Goal: Contribute content: Contribute content

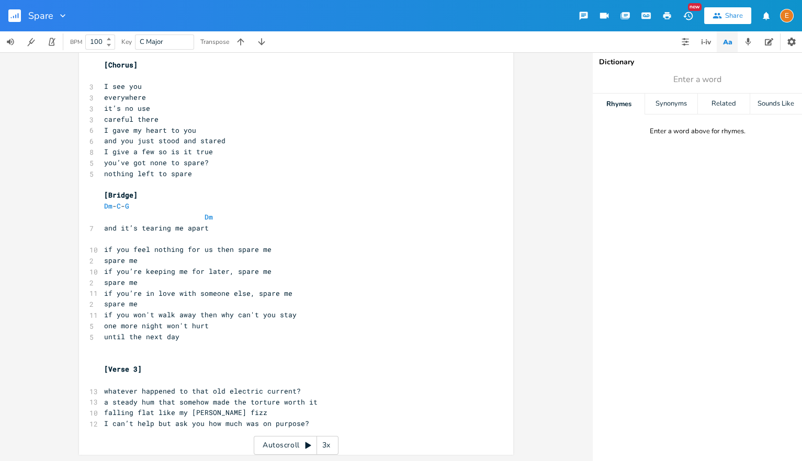
scroll to position [25, 0]
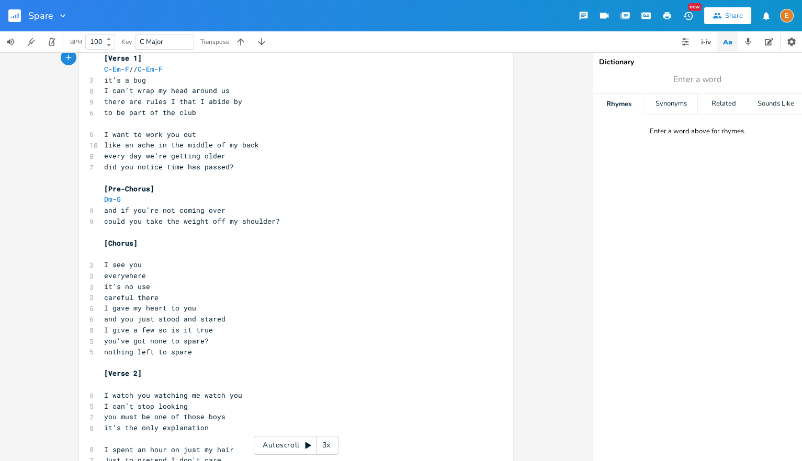
click at [18, 17] on icon "button" at bounding box center [18, 15] width 1 height 5
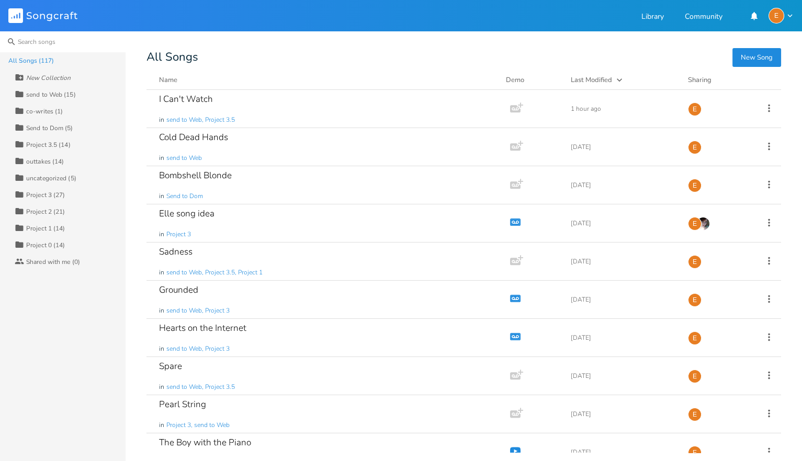
click at [58, 41] on input at bounding box center [63, 41] width 126 height 21
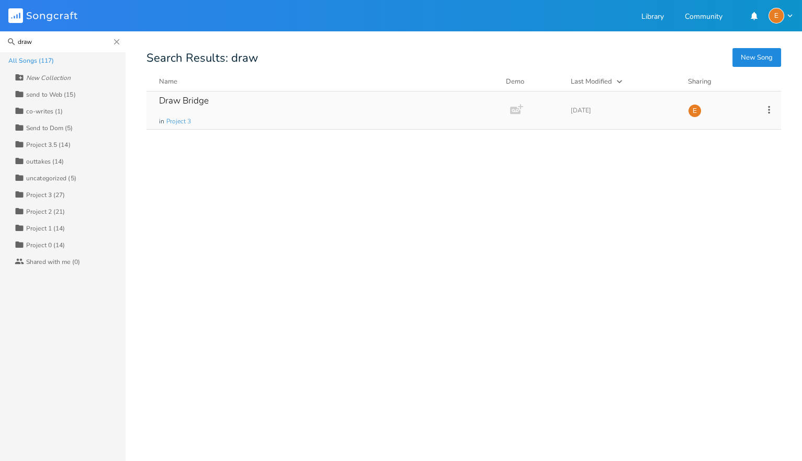
type input "draw"
click at [204, 112] on div "Draw Bridge in Project 3" at bounding box center [326, 111] width 334 height 38
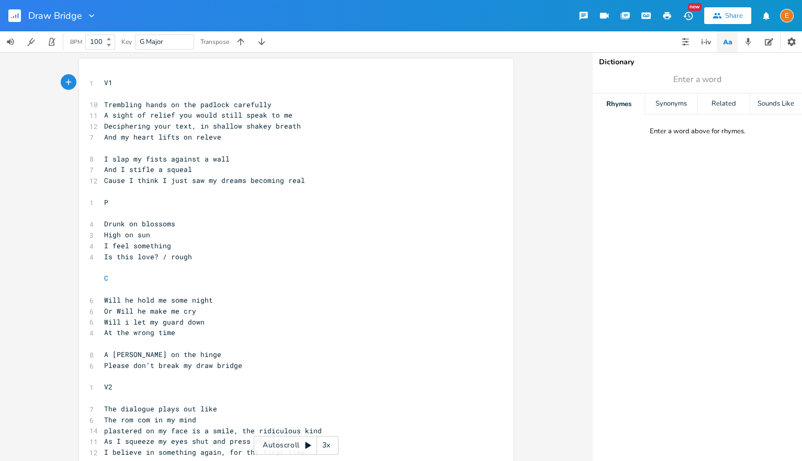
click at [7, 15] on div "Draw Bridge" at bounding box center [48, 15] width 97 height 31
click at [8, 15] on div "Draw Bridge" at bounding box center [48, 15] width 97 height 31
click at [14, 16] on rect "button" at bounding box center [14, 15] width 13 height 13
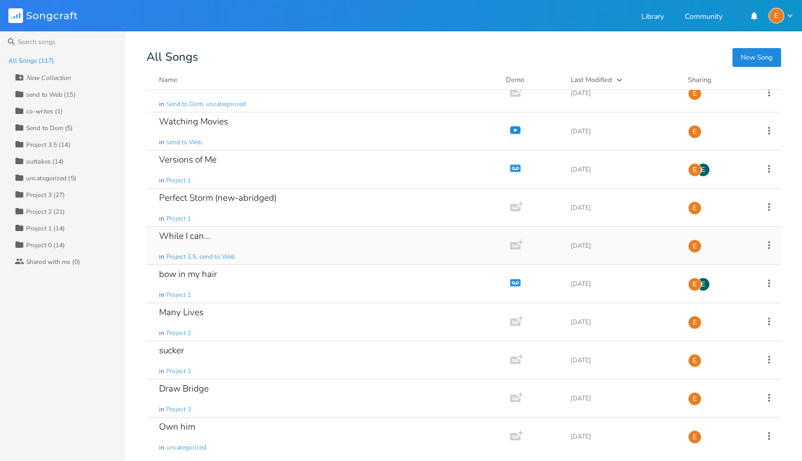
scroll to position [871, 0]
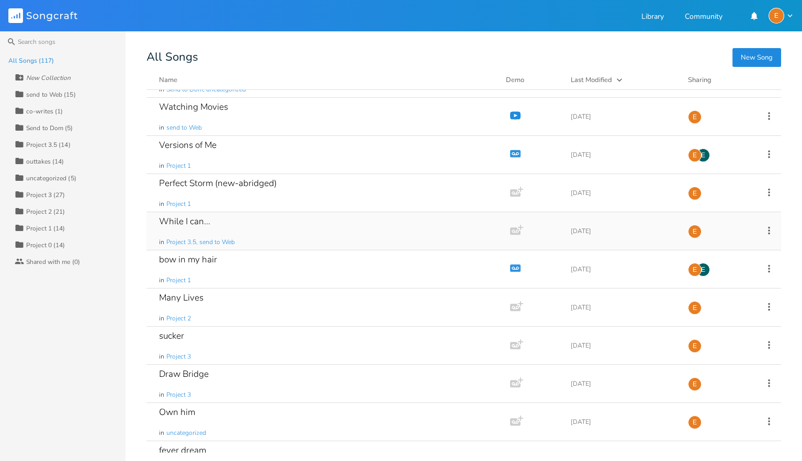
click at [264, 231] on div "While I can... in Project 3.5, send to Web" at bounding box center [326, 231] width 334 height 38
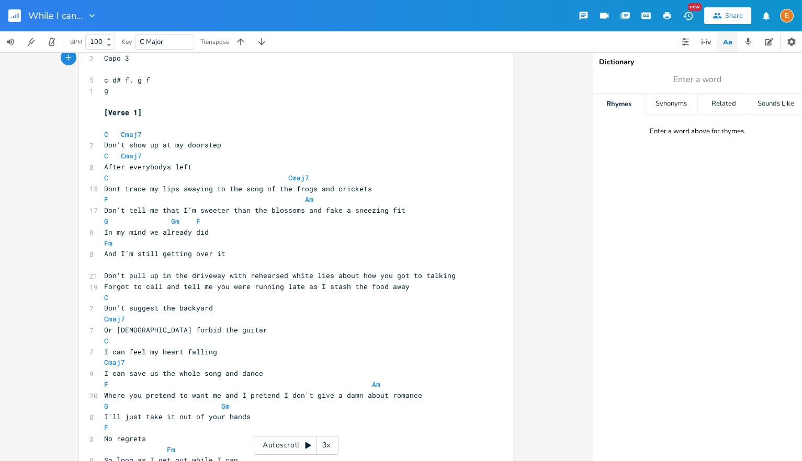
click at [22, 16] on button "button" at bounding box center [18, 15] width 21 height 25
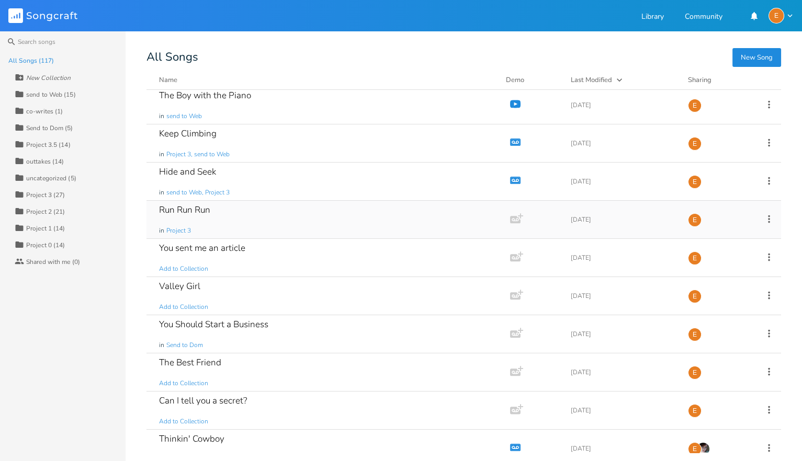
scroll to position [348, 0]
click at [230, 216] on div "Run Run Run in Project 3" at bounding box center [326, 219] width 334 height 38
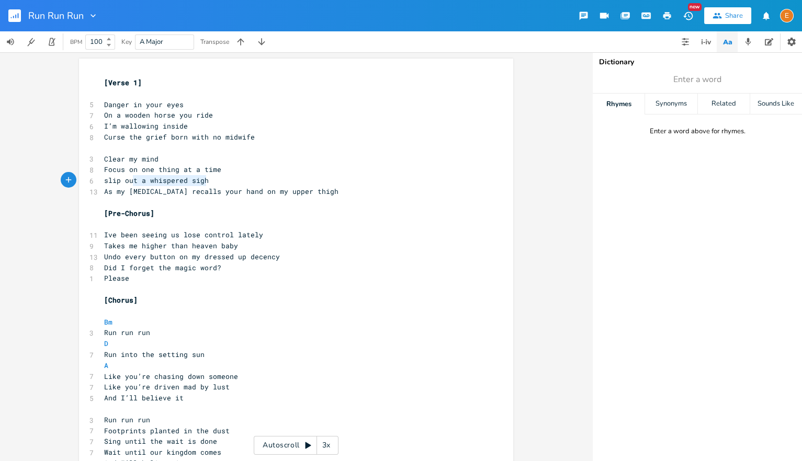
scroll to position [0, 93]
drag, startPoint x: 217, startPoint y: 182, endPoint x: 99, endPoint y: 181, distance: 118.3
type textarea "[MEDICAL_DATA] down my spine"
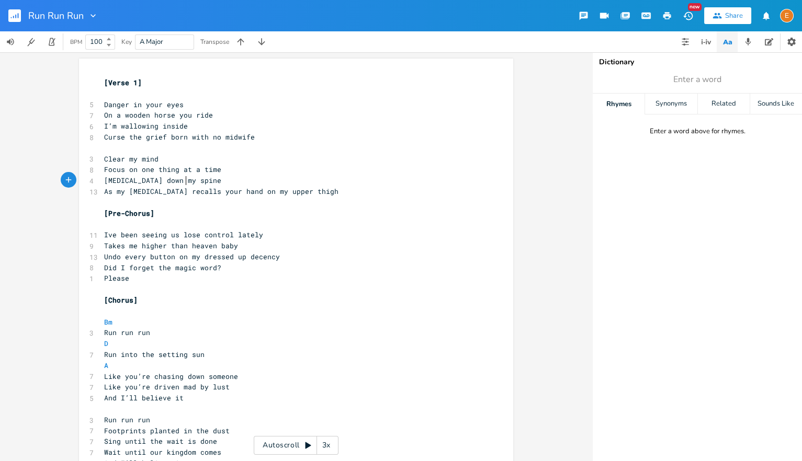
click at [123, 104] on span "Danger in your eyes" at bounding box center [144, 104] width 80 height 9
click at [130, 103] on span "Danger in your eyes" at bounding box center [144, 104] width 80 height 9
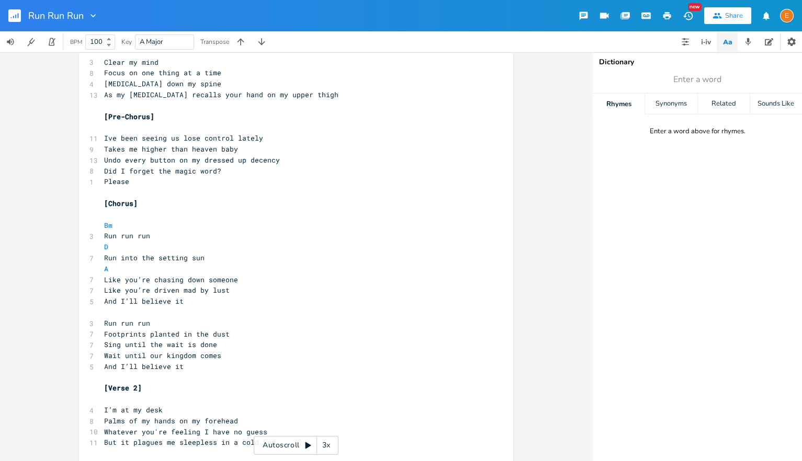
scroll to position [99, 0]
click at [138, 180] on pre "Please" at bounding box center [291, 179] width 378 height 11
type textarea "?"
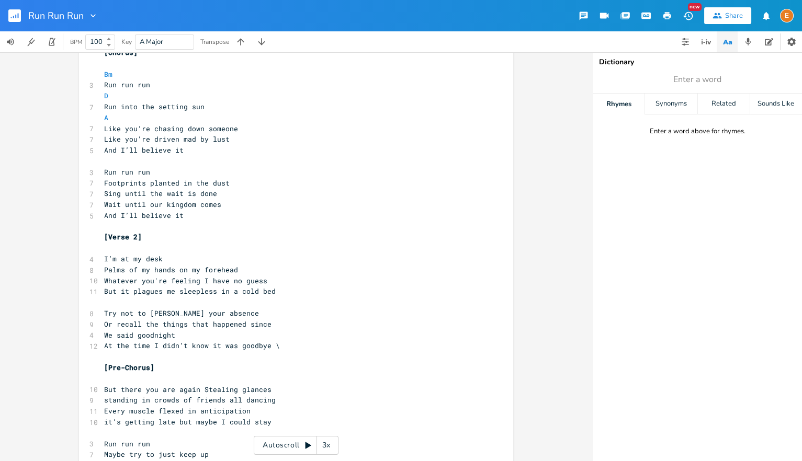
scroll to position [254, 0]
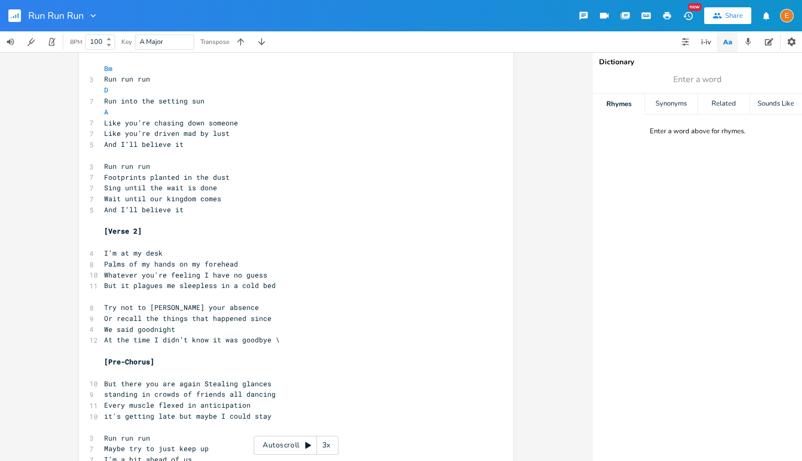
click at [279, 340] on pre "At the time I didn’t know it was goodbye \" at bounding box center [291, 340] width 378 height 11
drag, startPoint x: 197, startPoint y: 274, endPoint x: 126, endPoint y: 277, distance: 71.8
click at [119, 277] on span "Whatever you're feeling I have no guess" at bounding box center [185, 275] width 163 height 9
type textarea "'s next"
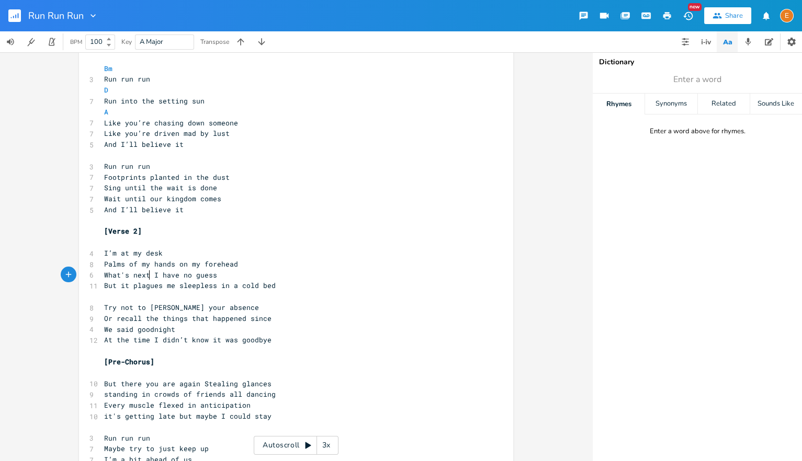
click at [132, 274] on span "What's next I have no guess" at bounding box center [160, 275] width 113 height 9
type textarea "comes"
drag, startPoint x: 194, startPoint y: 274, endPoint x: 174, endPoint y: 276, distance: 20.6
click at [174, 276] on span "What comes next I have no guess" at bounding box center [169, 275] width 130 height 9
type textarea "'ve"
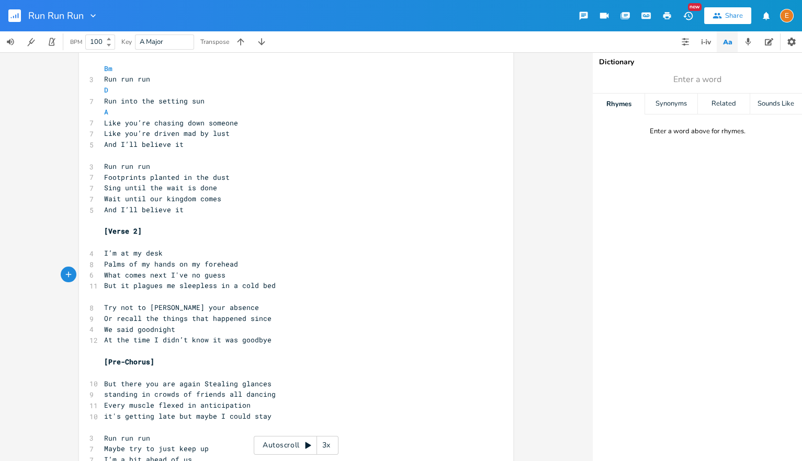
click at [227, 276] on pre "What comes next I've no guess" at bounding box center [291, 275] width 378 height 11
type textarea "ut it"
drag, startPoint x: 127, startPoint y: 285, endPoint x: 106, endPoint y: 286, distance: 20.9
click at [106, 286] on span "But it plagues me sleepless in a cold bed" at bounding box center [190, 285] width 172 height 9
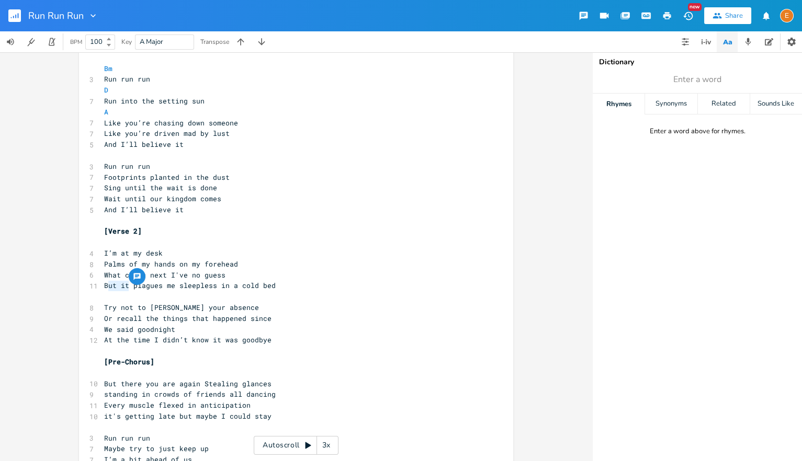
scroll to position [0, 0]
type textarea "it"
click at [190, 307] on span "Try not to [PERSON_NAME] your absence" at bounding box center [181, 307] width 155 height 9
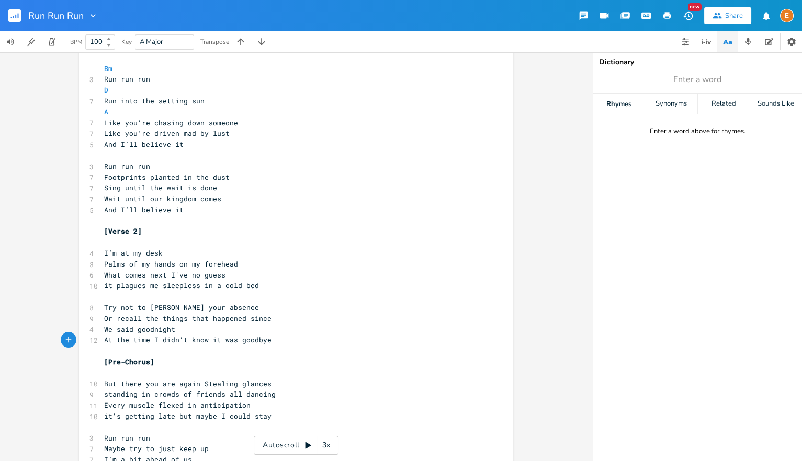
type textarea "At the"
drag, startPoint x: 128, startPoint y: 340, endPoint x: 102, endPoint y: 340, distance: 26.2
click at [102, 340] on div "At the x [Verse 1] ​ 5 Danger in your eyes 7 On a wooden horse you ride 6 I’m w…" at bounding box center [296, 311] width 434 height 1013
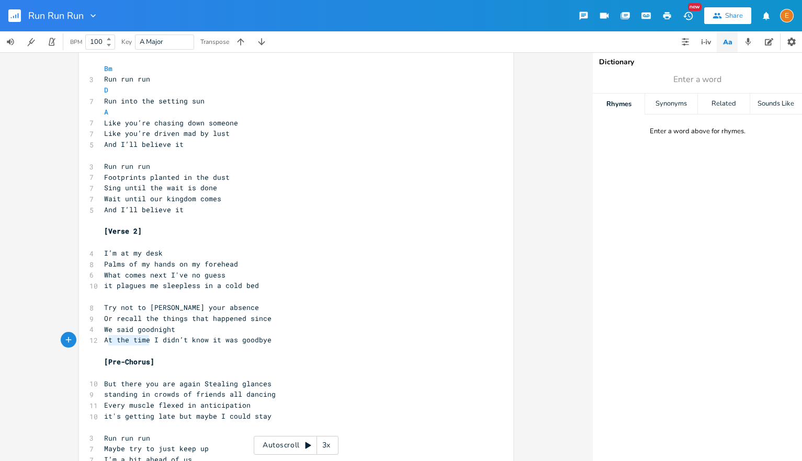
drag, startPoint x: 149, startPoint y: 343, endPoint x: 108, endPoint y: 344, distance: 40.8
click at [108, 344] on span "At the time I didn’t know it was goodbye" at bounding box center [187, 339] width 167 height 9
type textarea "nd"
click at [206, 336] on pre "And I didn’t know it was goodbye" at bounding box center [291, 340] width 378 height 11
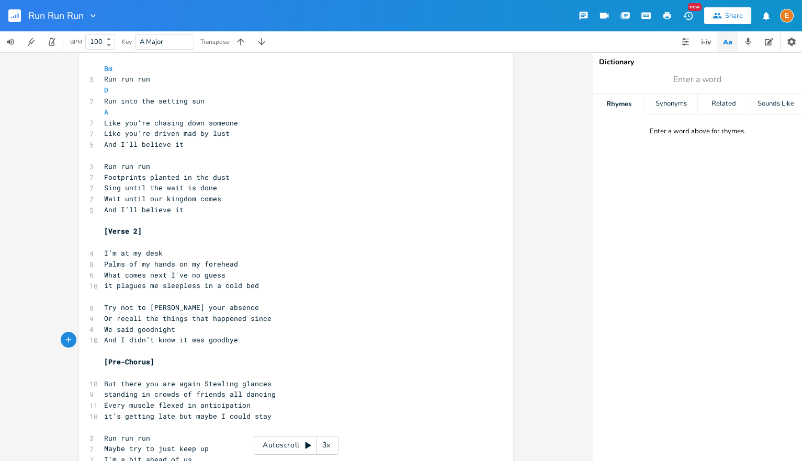
scroll to position [0, 0]
click at [206, 385] on span "But there you are again Stealing glances" at bounding box center [187, 383] width 167 height 9
type textarea "s"
type textarea "riends"
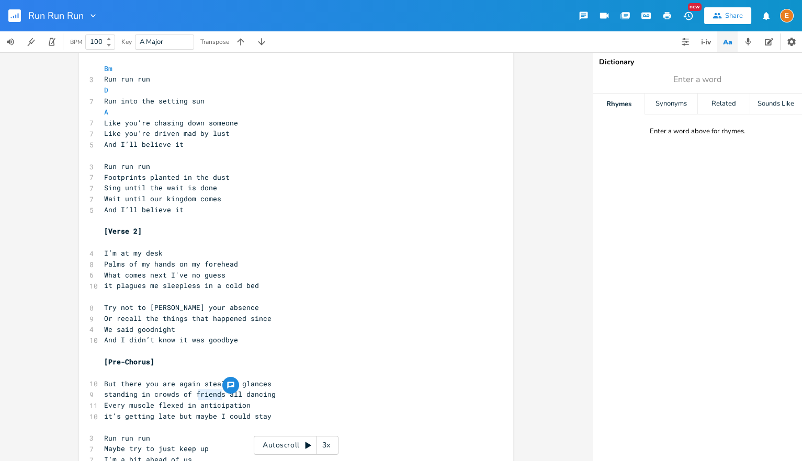
drag, startPoint x: 224, startPoint y: 393, endPoint x: 200, endPoint y: 396, distance: 24.2
click at [200, 396] on span "standing in crowds of friends all dancing" at bounding box center [190, 394] width 172 height 9
click at [182, 395] on span "standing in crowds of friends all dancing" at bounding box center [190, 394] width 172 height 9
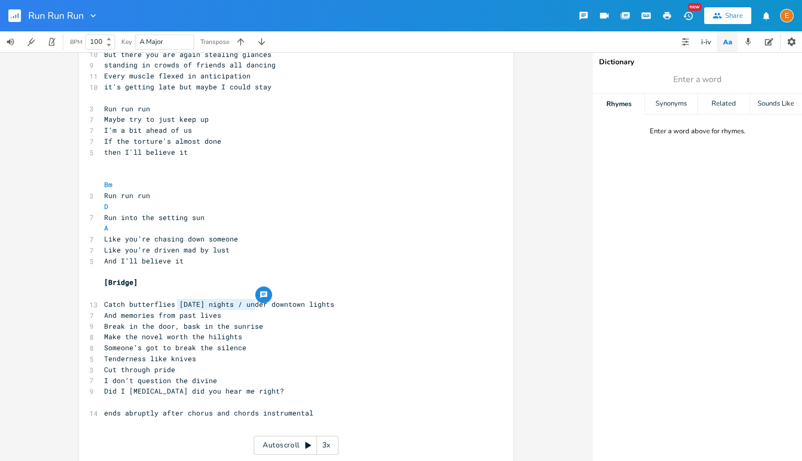
scroll to position [0, 66]
drag, startPoint x: 256, startPoint y: 306, endPoint x: 179, endPoint y: 308, distance: 77.5
click at [179, 308] on span "Catch butterflies [DATE] nights / under downtown lights" at bounding box center [219, 304] width 230 height 9
type textarea "in"
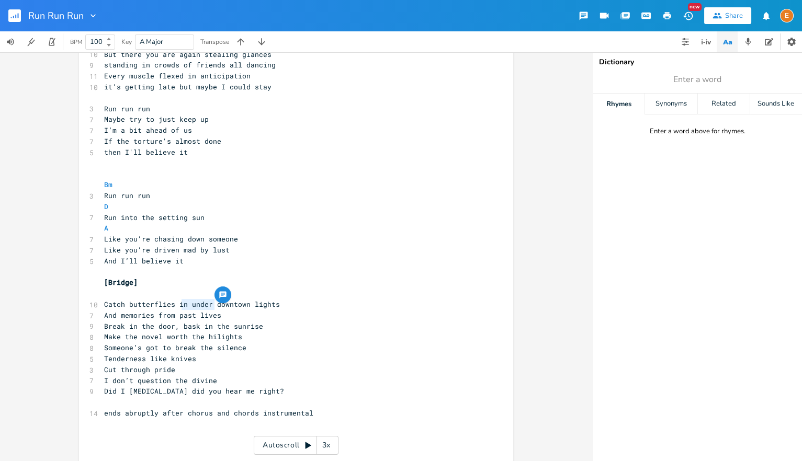
type textarea "in under"
drag, startPoint x: 213, startPoint y: 303, endPoint x: 177, endPoint y: 308, distance: 35.8
click at [177, 308] on span "Catch butterflies in under downtown lights" at bounding box center [192, 304] width 176 height 9
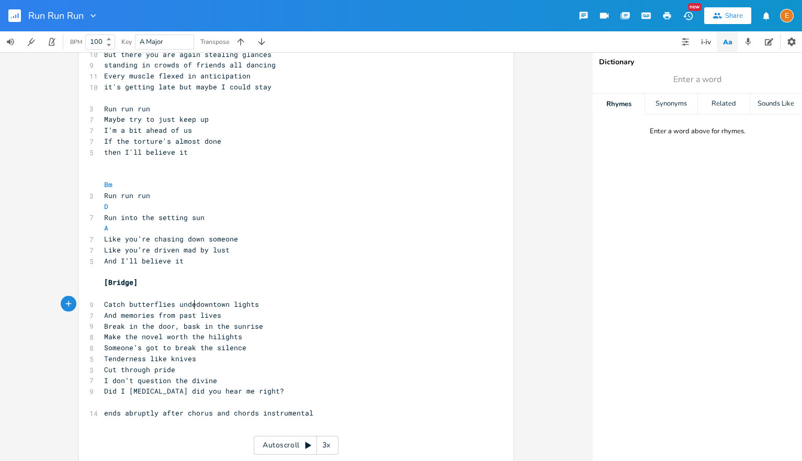
type textarea "under"
drag, startPoint x: 131, startPoint y: 307, endPoint x: 92, endPoint y: 304, distance: 39.9
click at [102, 304] on div "9 Catch butterflies under downtown lights" at bounding box center [291, 304] width 378 height 11
type textarea "B"
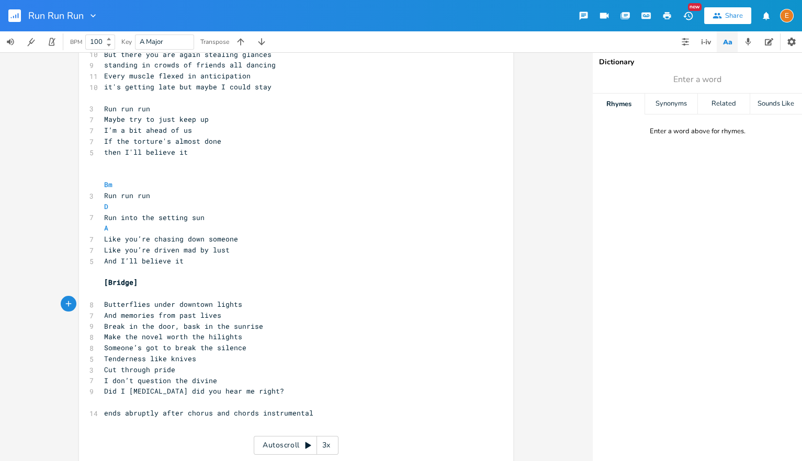
scroll to position [0, 0]
drag, startPoint x: 241, startPoint y: 335, endPoint x: 207, endPoint y: 337, distance: 33.5
click at [207, 337] on pre "Make the novel worth the hilights" at bounding box center [291, 337] width 378 height 11
type textarea "byline"
type textarea "I don’t question the"
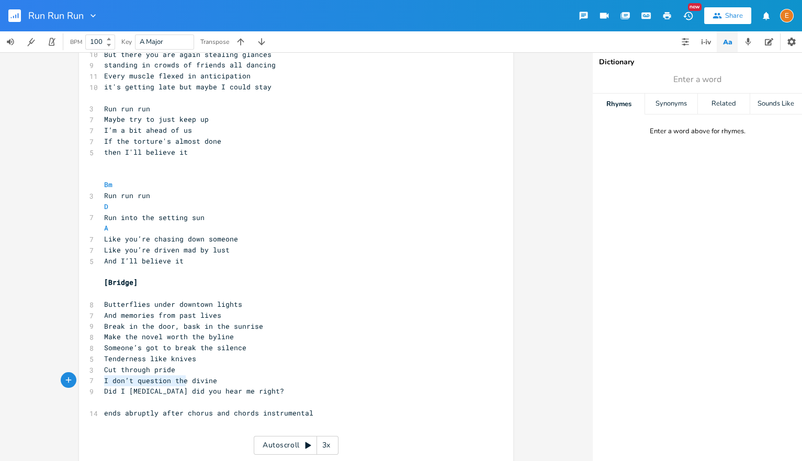
scroll to position [0, 71]
drag, startPoint x: 186, startPoint y: 379, endPoint x: 104, endPoint y: 379, distance: 82.1
click at [104, 379] on pre "I don’t question the divine" at bounding box center [291, 381] width 378 height 11
drag, startPoint x: 198, startPoint y: 326, endPoint x: 183, endPoint y: 328, distance: 14.7
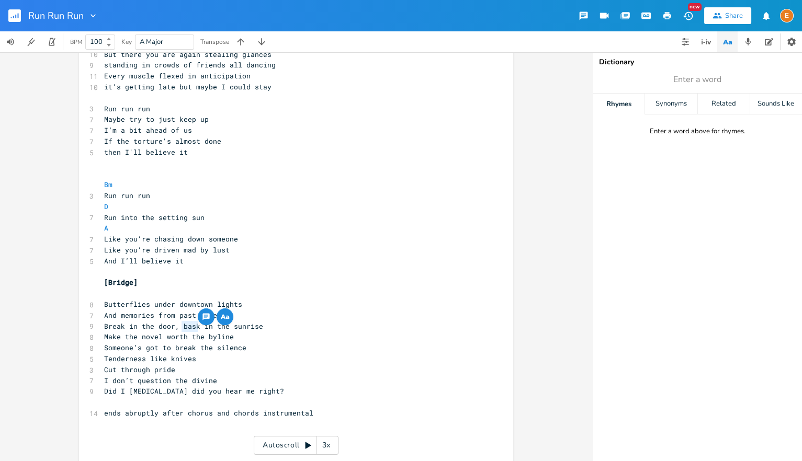
click at [183, 328] on span "Break in the door, bask in the sunrise" at bounding box center [183, 326] width 159 height 9
type textarea "let"
type textarea "[PERSON_NAME]’s got to"
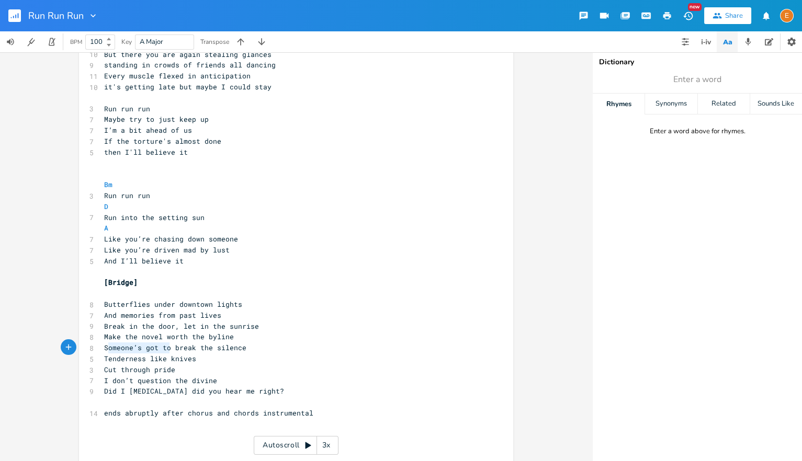
drag, startPoint x: 170, startPoint y: 347, endPoint x: 106, endPoint y: 348, distance: 63.3
click at [106, 348] on span "Someone’s got to break the silence" at bounding box center [175, 347] width 142 height 9
type textarea "Who's the first to"
click at [217, 382] on pre "I don’t question the divine" at bounding box center [291, 382] width 378 height 11
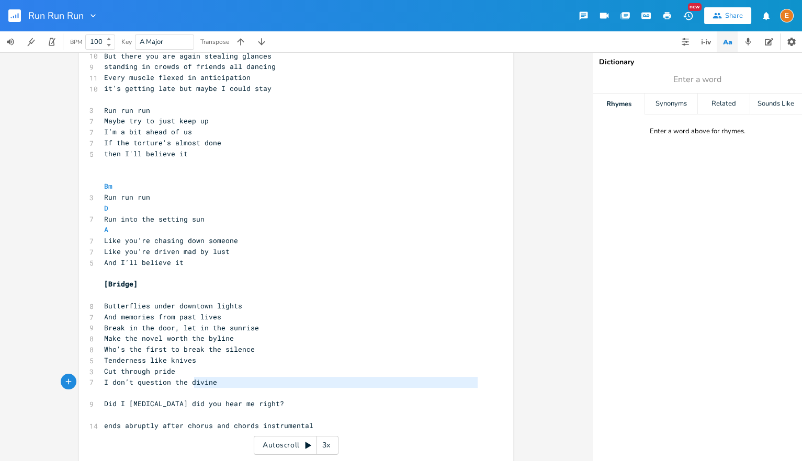
scroll to position [12, 0]
drag, startPoint x: 243, startPoint y: 388, endPoint x: 39, endPoint y: 387, distance: 204.1
click at [39, 387] on div "I don’t question the divine x [Verse 1] ​ 5 Danger in your eyes 7 On a wooden h…" at bounding box center [296, 256] width 592 height 409
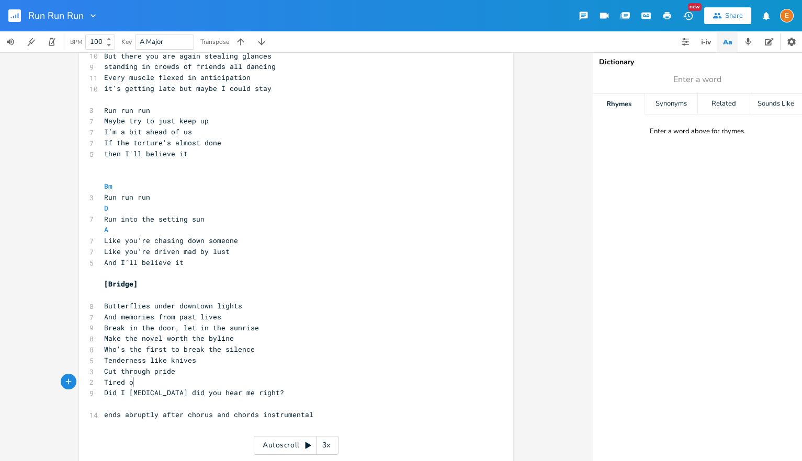
type textarea "Tired of"
type textarea "So tired of"
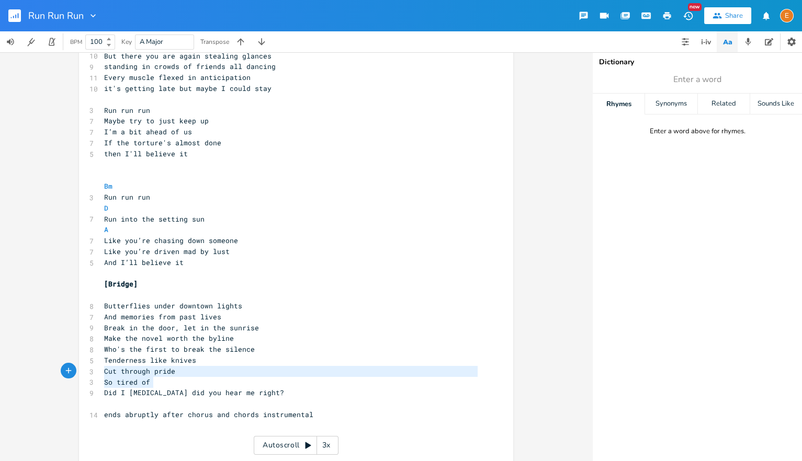
scroll to position [12, 40]
drag, startPoint x: 152, startPoint y: 381, endPoint x: 98, endPoint y: 376, distance: 54.7
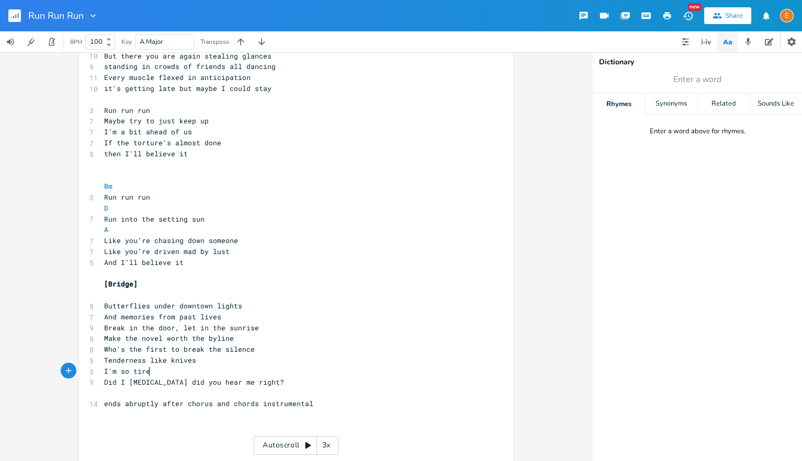
type textarea "I'm so tired"
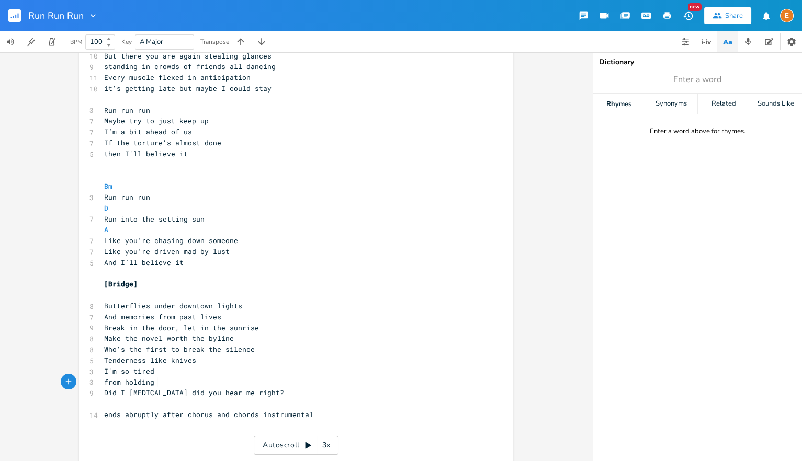
type textarea "from holding m"
type textarea "back"
drag, startPoint x: 153, startPoint y: 373, endPoint x: 58, endPoint y: 373, distance: 95.2
click at [58, 373] on div "I'm so tired x [Verse 1] ​ 5 Danger in your eyes 7 On a wooden horse you ride 6…" at bounding box center [296, 256] width 592 height 409
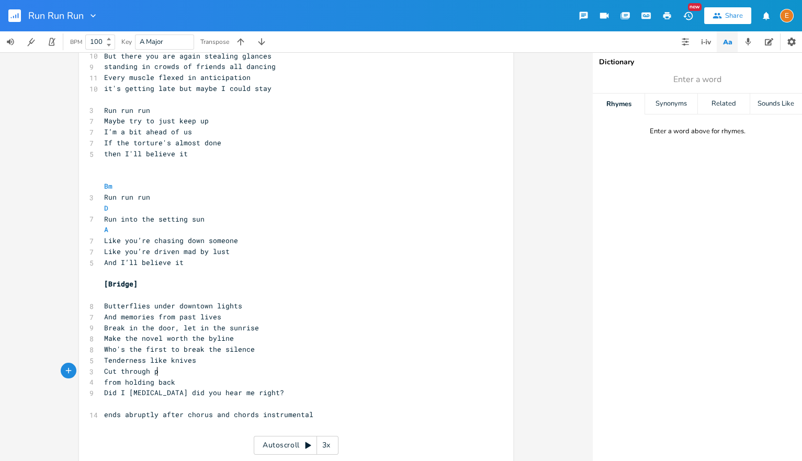
type textarea "Cut through pi"
type textarea "ride"
drag, startPoint x: 121, startPoint y: 381, endPoint x: 106, endPoint y: 382, distance: 15.2
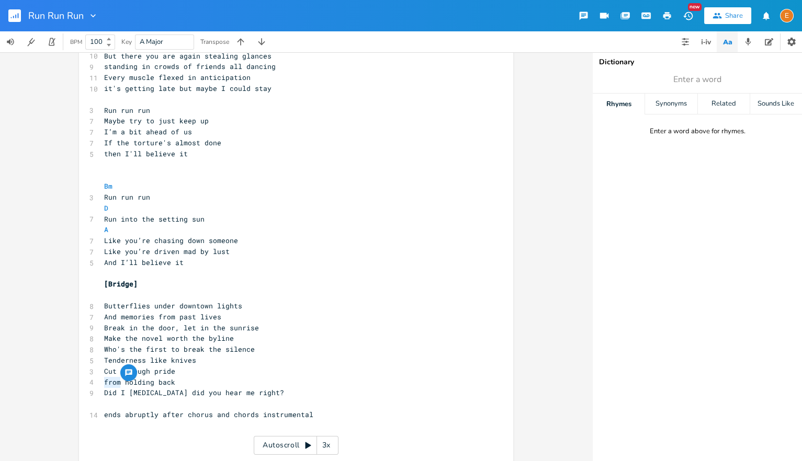
click at [106, 382] on span "from holding back" at bounding box center [139, 382] width 71 height 9
type textarea "Tired of"
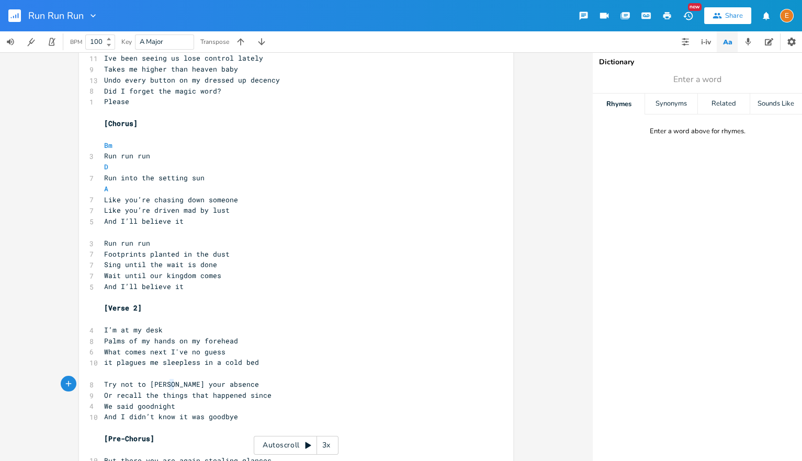
scroll to position [3, 64]
drag, startPoint x: 173, startPoint y: 384, endPoint x: 100, endPoint y: 389, distance: 72.9
click at [100, 389] on div "Try not to [PERSON_NAME] x [Verse 1] ​ 5 Danger in your eyes 7 On a wooden hors…" at bounding box center [296, 388] width 434 height 1013
type textarea "Just to distract"
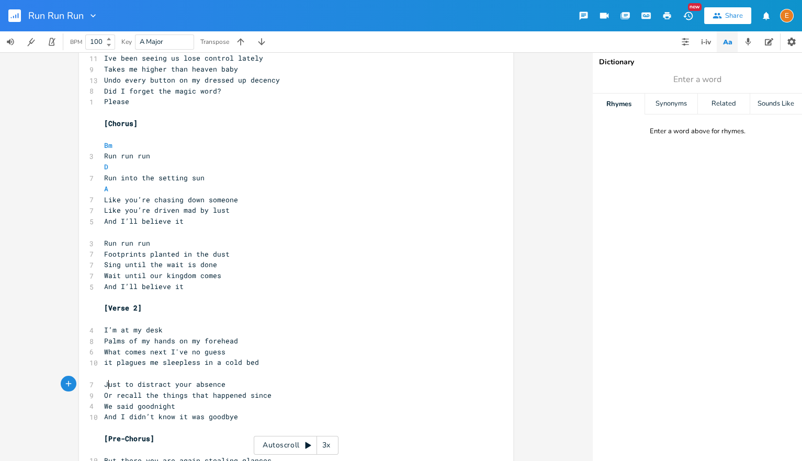
click at [106, 386] on span "Just to distract your absence" at bounding box center [164, 384] width 121 height 9
click at [105, 385] on span "Just to distract your absence" at bounding box center [164, 384] width 121 height 9
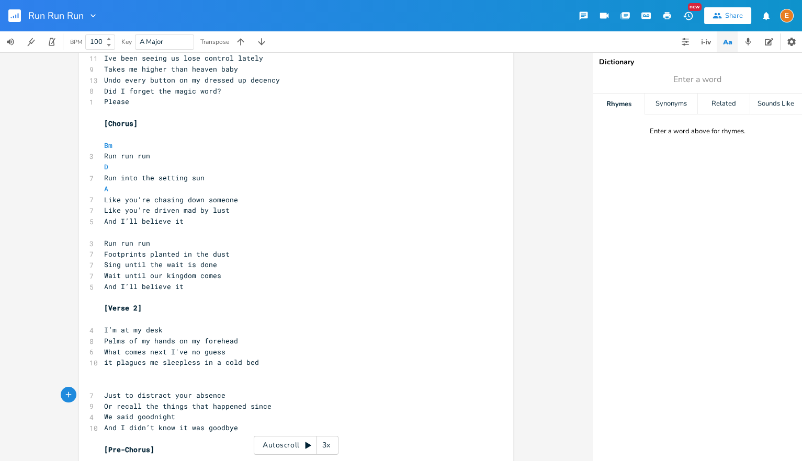
click at [109, 385] on pre "​" at bounding box center [291, 384] width 378 height 11
type textarea "I've been dancing v"
type textarea "ever since"
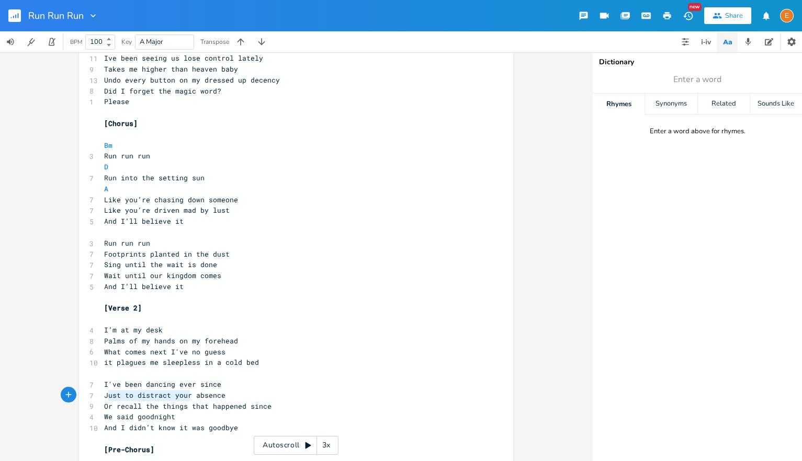
type textarea "Just to distract your"
drag, startPoint x: 190, startPoint y: 398, endPoint x: 96, endPoint y: 395, distance: 93.7
click at [96, 395] on div "Just to distract your x [Verse 1] ​ 5 Danger in your eyes 7 On a wooden horse y…" at bounding box center [296, 394] width 434 height 1024
click at [242, 397] on pre "Just to distract your absence" at bounding box center [291, 395] width 378 height 11
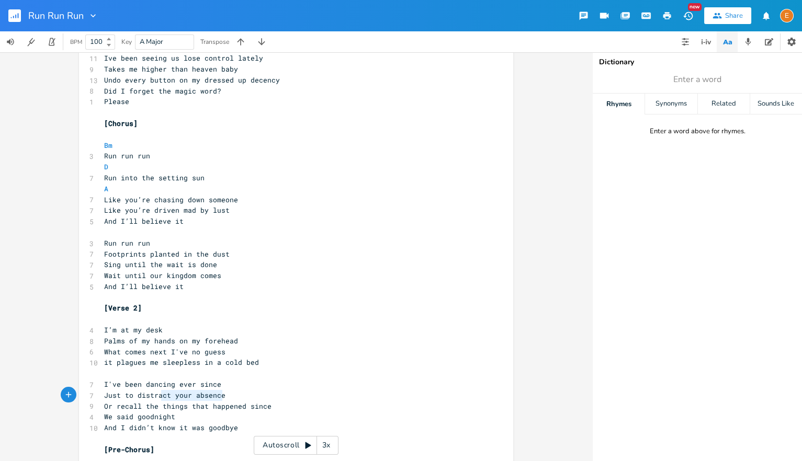
type textarea "Or"
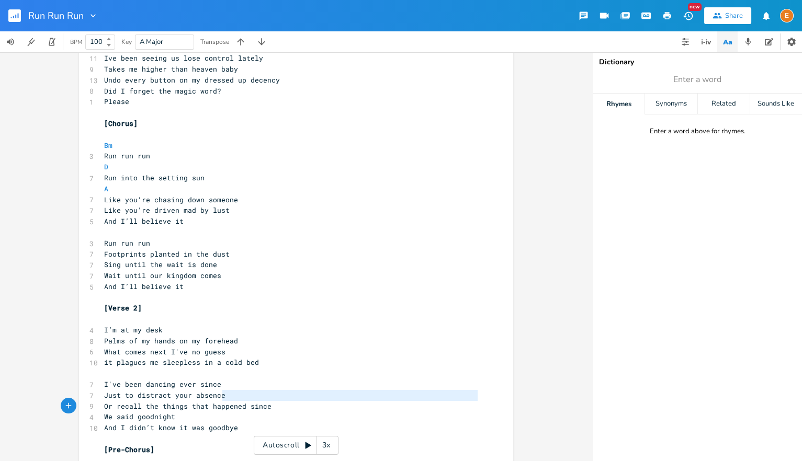
type textarea "Just to distract your absence"
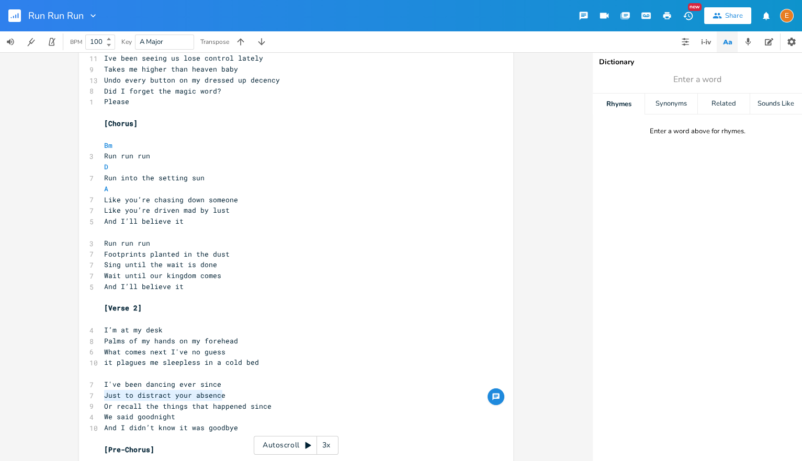
scroll to position [0, 105]
drag, startPoint x: 210, startPoint y: 397, endPoint x: 97, endPoint y: 397, distance: 113.0
click at [97, 397] on div "Just to distract your absence x [Verse 1] ​ 5 Danger in your eyes 7 On a wooden…" at bounding box center [296, 394] width 434 height 1024
click at [107, 385] on span "I've been dancing ever since" at bounding box center [162, 383] width 117 height 9
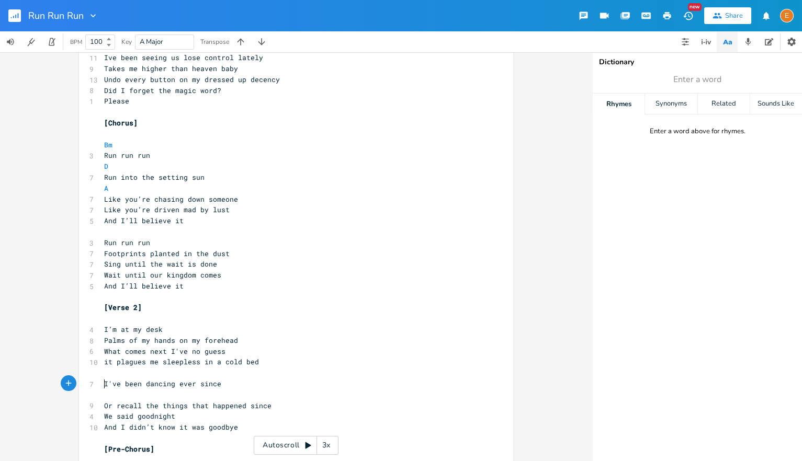
click at [104, 385] on pre "I've been dancing ever since" at bounding box center [291, 384] width 378 height 11
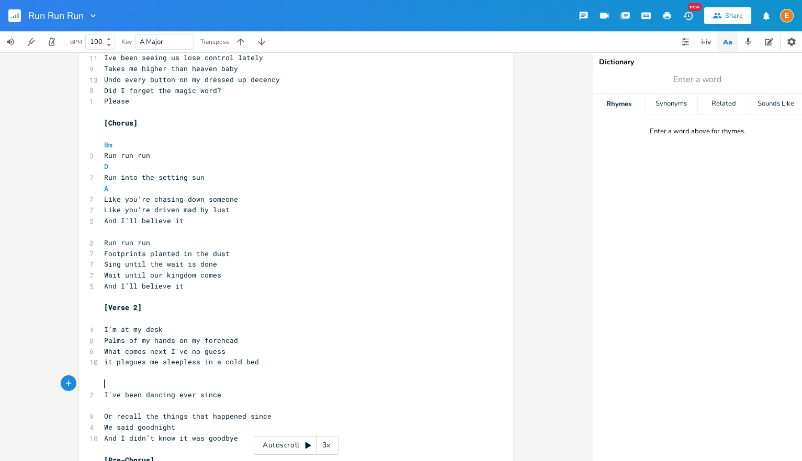
click at [151, 387] on pre "​" at bounding box center [291, 384] width 378 height 11
type textarea "To distract from you"
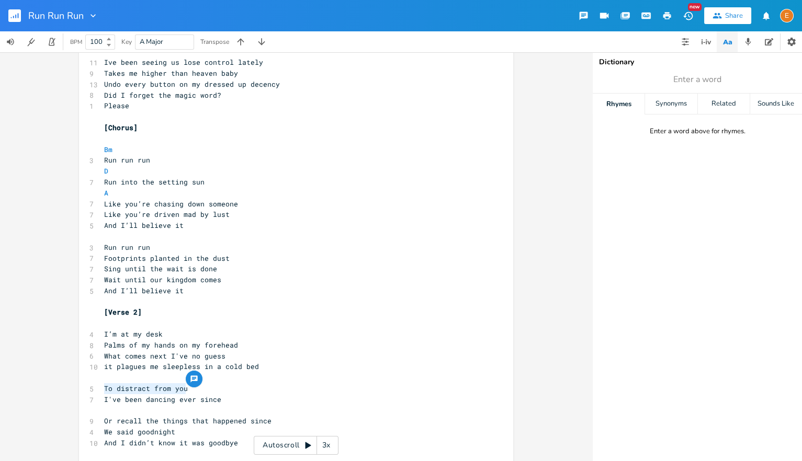
drag, startPoint x: 189, startPoint y: 384, endPoint x: 105, endPoint y: 384, distance: 84.2
click at [105, 384] on div "[Verse 1] ​ 5 Danger in your eyes 7 On a wooden horse you ride 6 I’m wallowing …" at bounding box center [291, 405] width 378 height 1001
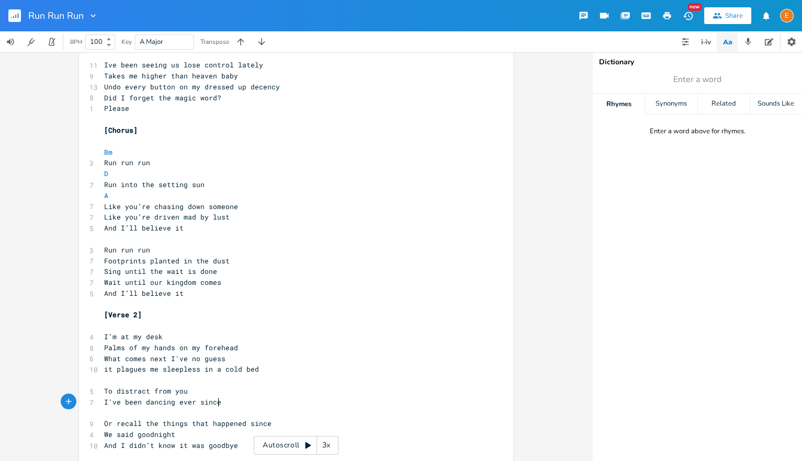
scroll to position [0, 0]
click at [225, 403] on pre "I've been dancing ever since" at bounding box center [291, 402] width 378 height 11
type textarea "you went missing"
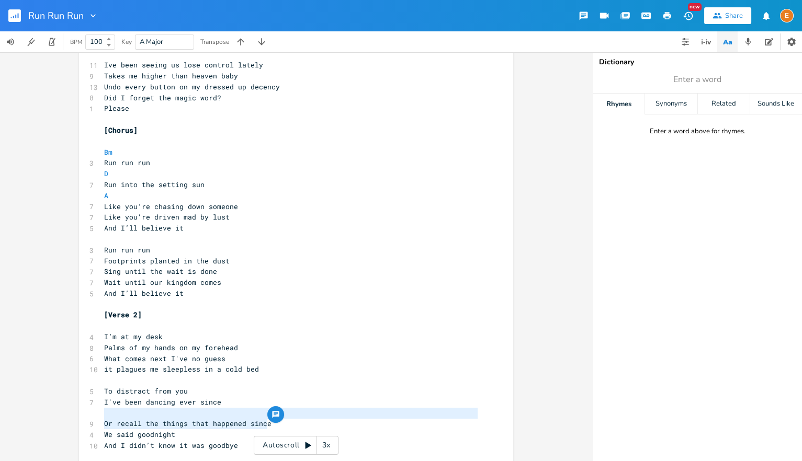
type textarea "Or recall the things that happened since"
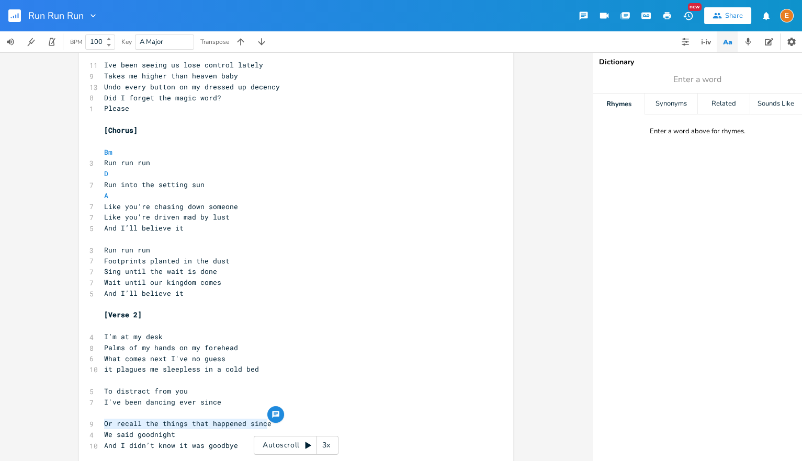
scroll to position [0, 149]
drag, startPoint x: 254, startPoint y: 424, endPoint x: 91, endPoint y: 423, distance: 163.3
click at [102, 423] on div "9 Or recall the things that happened since" at bounding box center [291, 424] width 378 height 11
click at [144, 390] on span "To distract from you" at bounding box center [146, 391] width 84 height 9
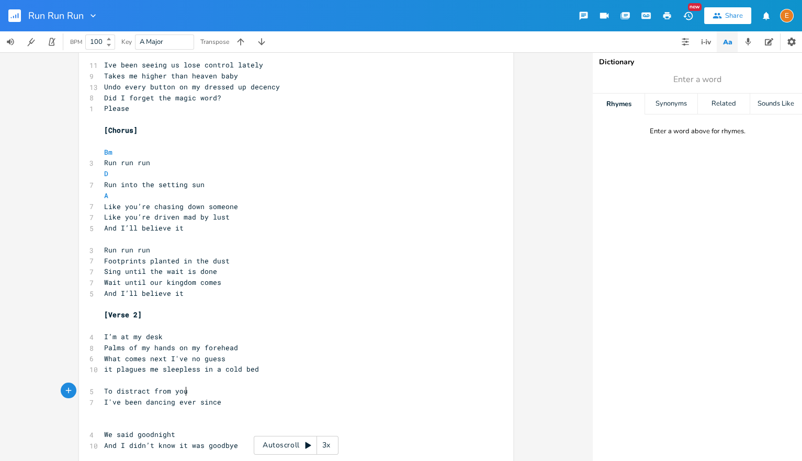
scroll to position [0, 74]
drag, startPoint x: 196, startPoint y: 393, endPoint x: 99, endPoint y: 393, distance: 96.8
click at [99, 393] on div "To distract from you x [Verse 1] ​ 5 Danger in your eyes 7 On a wooden horse yo…" at bounding box center [296, 406] width 434 height 1035
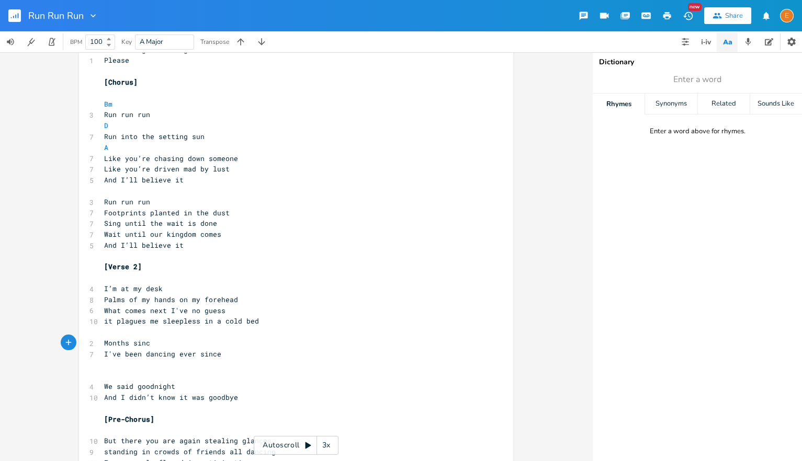
scroll to position [0, 49]
type textarea "Months since you've been missing"
click at [104, 385] on pre "We said goodnight" at bounding box center [291, 386] width 378 height 11
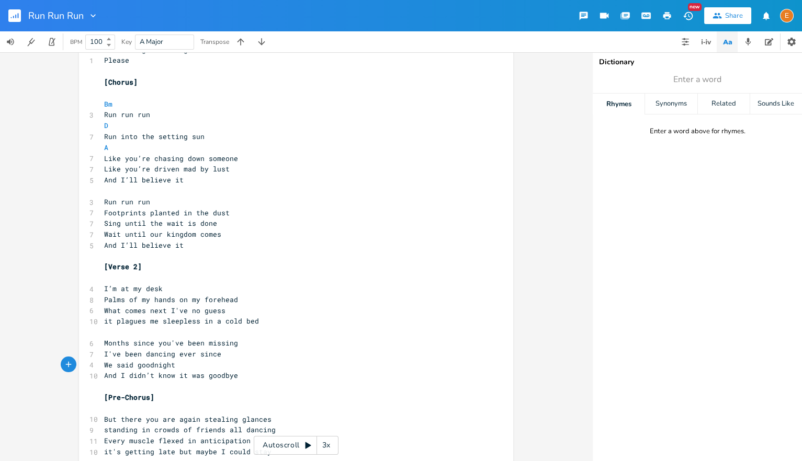
click at [245, 346] on pre "Months since you've been missing" at bounding box center [291, 343] width 378 height 11
type textarea "Months of shallow distractions"
drag, startPoint x: 309, startPoint y: 344, endPoint x: 241, endPoint y: 346, distance: 68.0
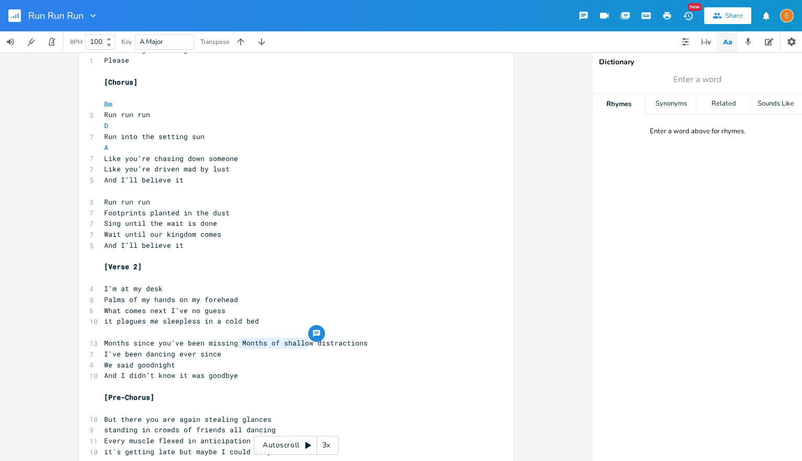
click at [241, 346] on span "Months since you've been missing Months of shallow distractions" at bounding box center [236, 343] width 264 height 9
type textarea "As a shallow"
click at [354, 341] on pre "Months since you've been missing As a shallow distractions" at bounding box center [291, 343] width 378 height 11
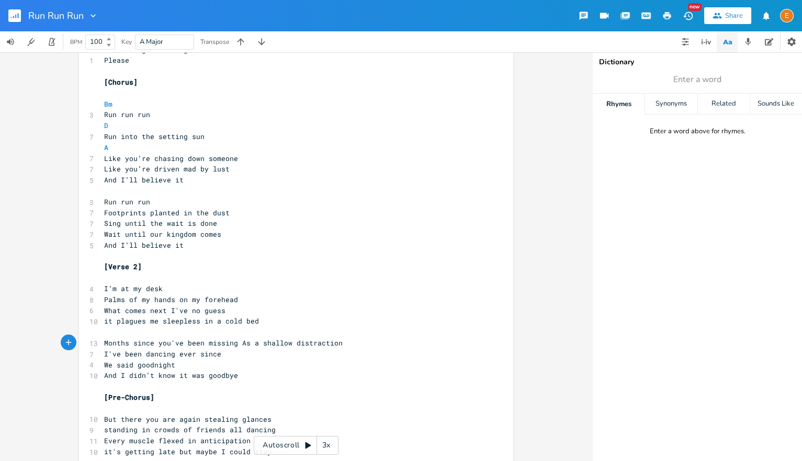
click at [237, 343] on span "Months since you've been missing As a shallow distraction" at bounding box center [223, 343] width 239 height 9
type textarea "/"
drag, startPoint x: 265, startPoint y: 343, endPoint x: 249, endPoint y: 344, distance: 15.7
click at [249, 344] on span "Months since you've been missing / As a shallow distraction" at bounding box center [227, 343] width 247 height 9
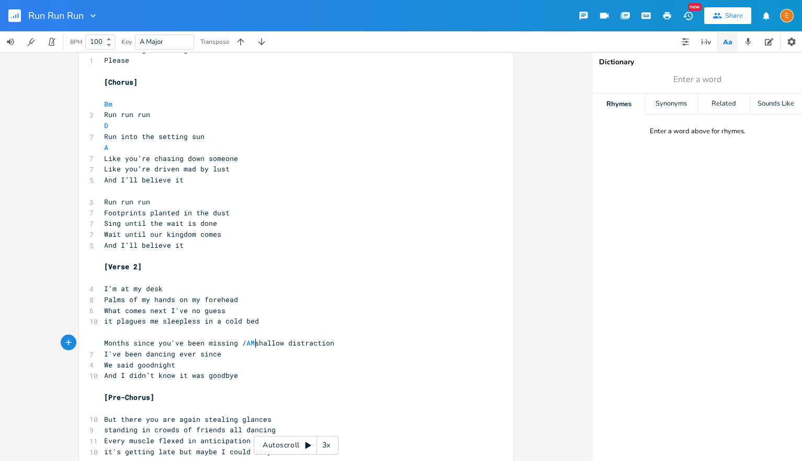
type textarea "Mo"
type textarea "Moth"
type textarea "nths of"
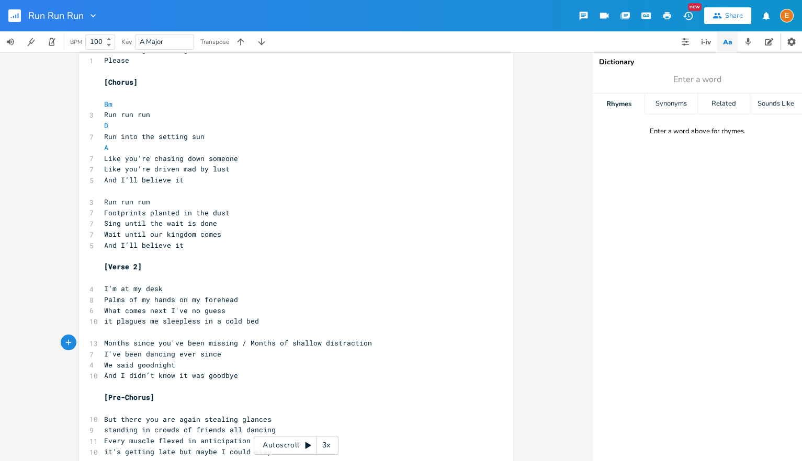
click at [375, 345] on pre "Months since you've been missing / Months of shallow distraction" at bounding box center [291, 343] width 378 height 11
type textarea "s"
drag, startPoint x: 273, startPoint y: 342, endPoint x: 249, endPoint y: 344, distance: 24.7
click at [249, 344] on span "Months since you've been missing / Months of shallow distractions" at bounding box center [240, 343] width 272 height 9
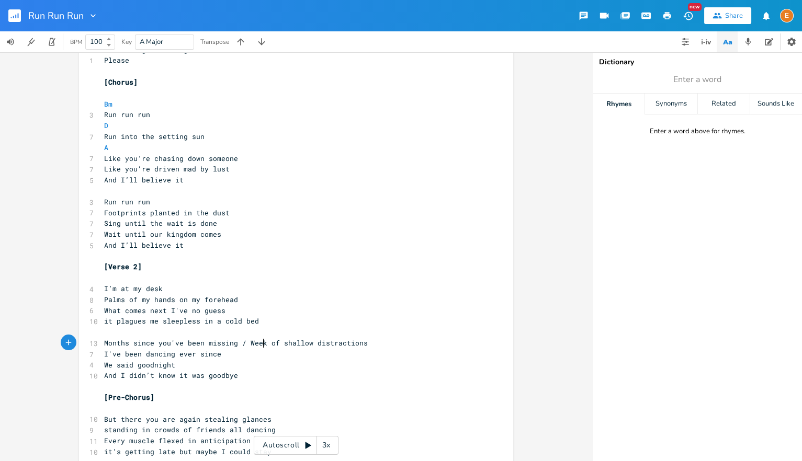
scroll to position [0, 25]
type textarea "Weeks"
click at [320, 331] on pre "​" at bounding box center [291, 332] width 378 height 11
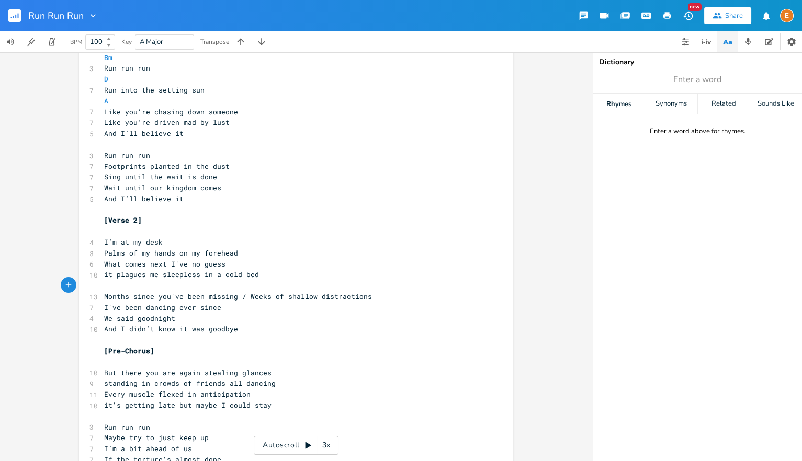
scroll to position [269, 0]
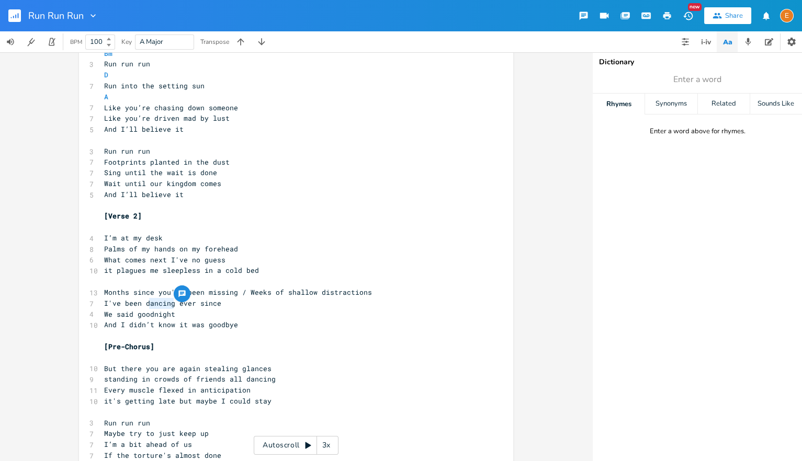
type textarea "dancing"
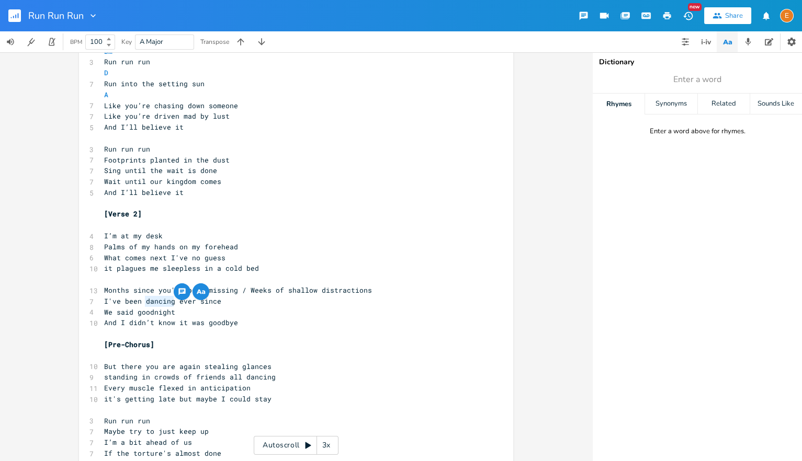
drag, startPoint x: 174, startPoint y: 305, endPoint x: 146, endPoint y: 303, distance: 27.8
click at [146, 303] on span "I've been dancing ever since" at bounding box center [162, 301] width 117 height 9
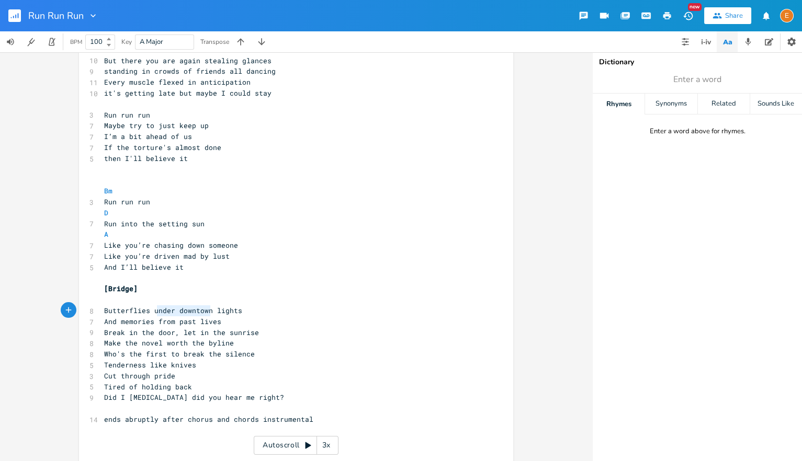
scroll to position [0, 64]
drag, startPoint x: 210, startPoint y: 309, endPoint x: 154, endPoint y: 312, distance: 55.5
click at [154, 312] on span "Butterflies under downtown lights" at bounding box center [173, 310] width 138 height 9
type textarea "in neon"
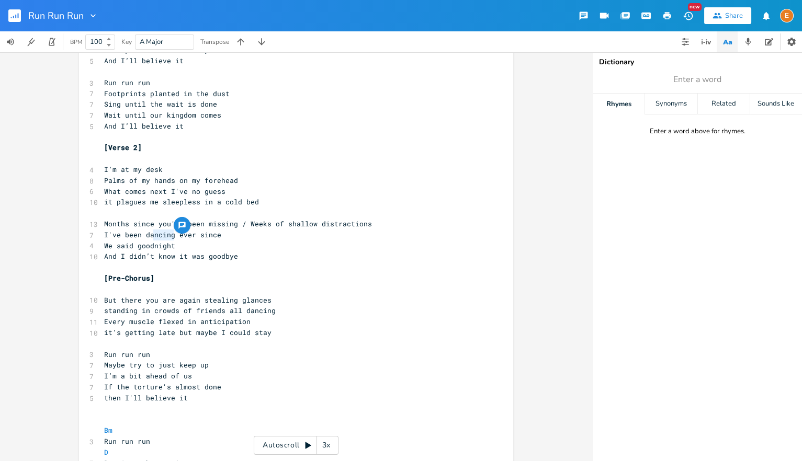
scroll to position [0, 24]
drag, startPoint x: 174, startPoint y: 236, endPoint x: 150, endPoint y: 236, distance: 24.1
click at [150, 236] on span "I've been dancing ever since" at bounding box center [162, 234] width 117 height 9
type textarea "owntown"
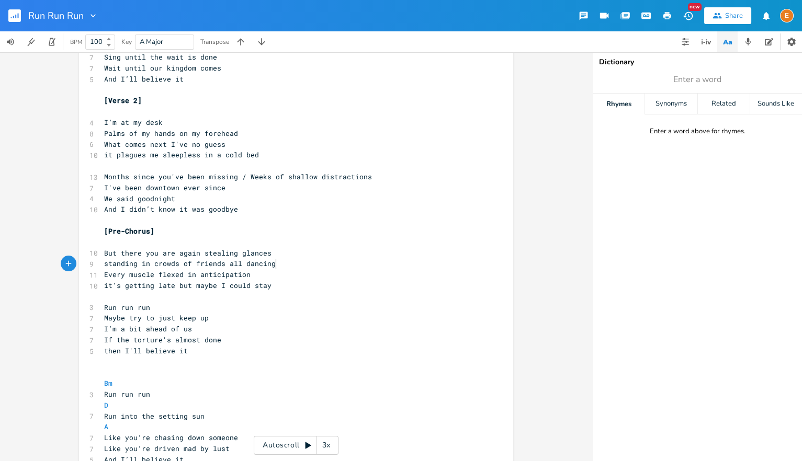
scroll to position [0, 0]
click at [295, 266] on pre "standing in crowds of friends all dancing" at bounding box center [291, 263] width 378 height 11
click at [272, 266] on span "standing in crowds of friends all dancing" at bounding box center [190, 263] width 172 height 9
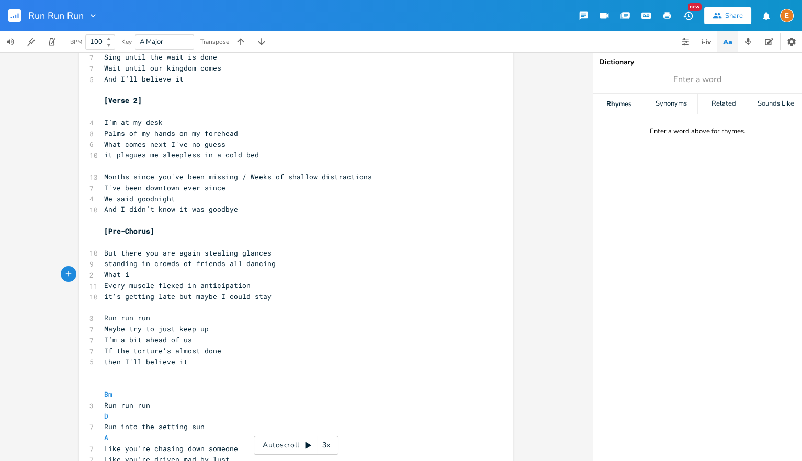
type textarea "What if"
type textarea "If you knw"
type textarea "ew the impact of your absence"
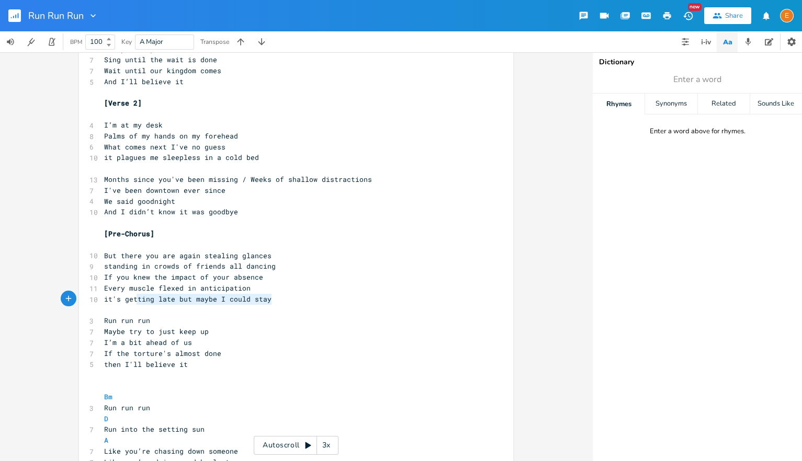
scroll to position [0, 119]
type textarea "Every muscle flexed in anticipation it's getting late but maybe I could stay"
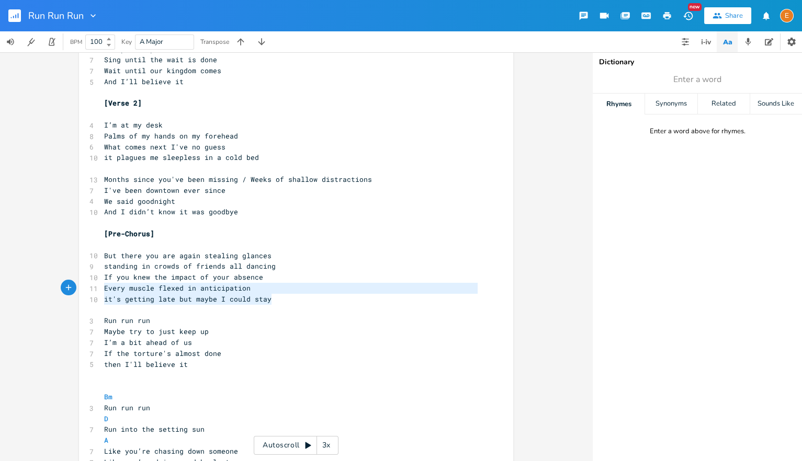
scroll to position [12, 144]
drag, startPoint x: 280, startPoint y: 300, endPoint x: 99, endPoint y: 291, distance: 181.3
click at [99, 291] on div "Every muscle flexed in anticipation it's getting late but maybe I could stay x …" at bounding box center [296, 189] width 434 height 1024
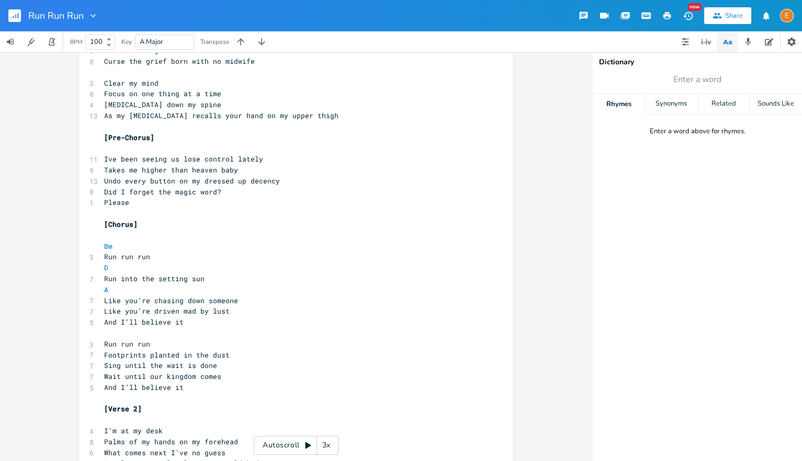
scroll to position [342, 0]
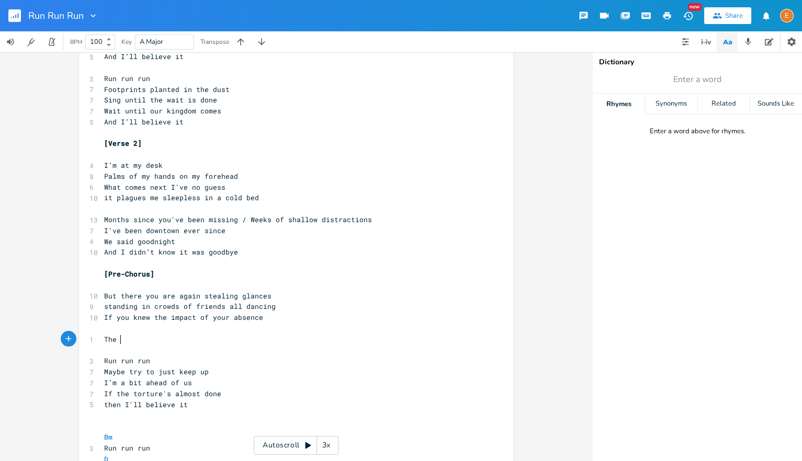
type textarea "The a"
type textarea "effefct"
type textarea "ct t"
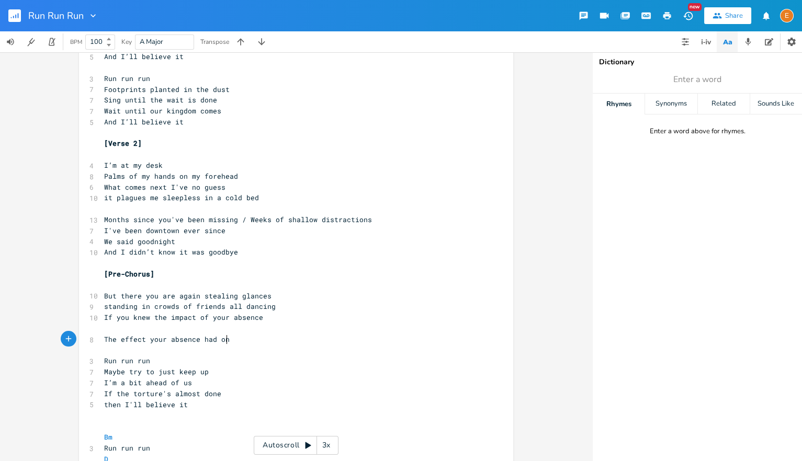
type textarea "your absence had on me"
click at [127, 329] on pre "​" at bounding box center [291, 328] width 378 height 11
type textarea "If you knew the impact of your absence"
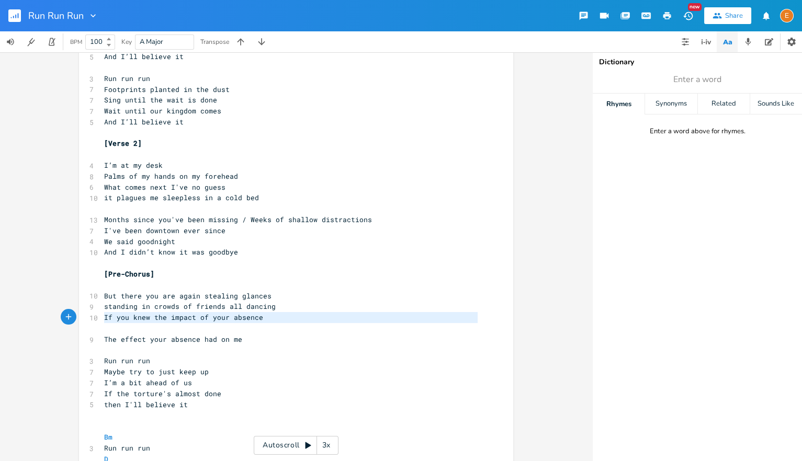
scroll to position [12, 0]
drag, startPoint x: 132, startPoint y: 326, endPoint x: 92, endPoint y: 320, distance: 40.8
click at [102, 320] on div "[Verse 1] ​ 5 Danger in your eyes 7 On a wooden horse you ride 6 I’m wallowing …" at bounding box center [291, 231] width 378 height 990
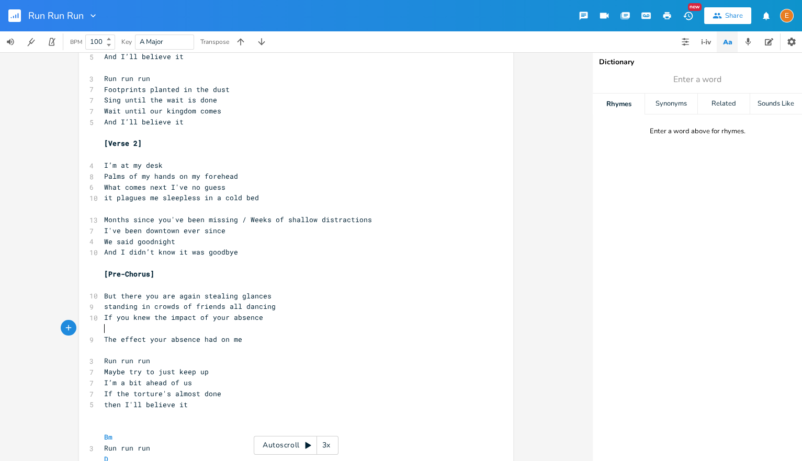
type textarea "If you knew the impact of your absence"
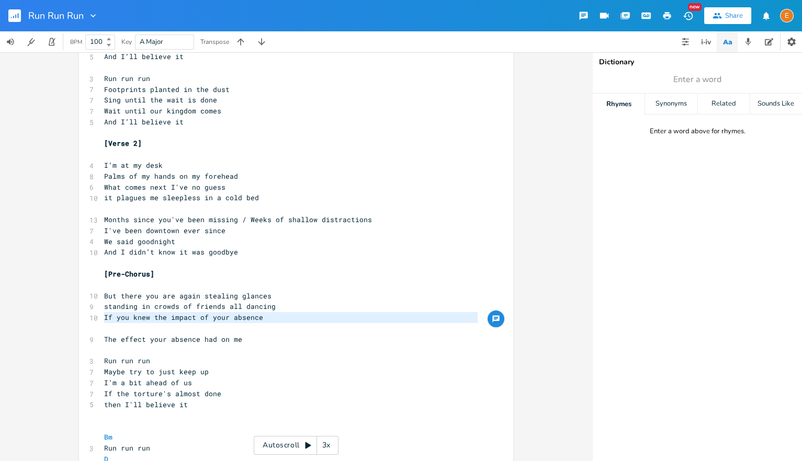
drag, startPoint x: 110, startPoint y: 330, endPoint x: 96, endPoint y: 319, distance: 17.9
click at [102, 319] on div "[Verse 1] ​ 5 Danger in your eyes 7 On a wooden horse you ride 6 I’m wallowing …" at bounding box center [291, 231] width 378 height 990
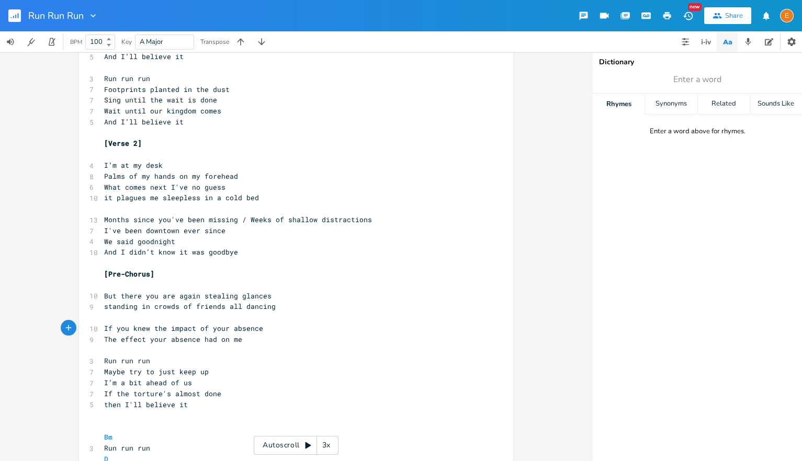
click at [109, 315] on pre "​" at bounding box center [291, 317] width 378 height 11
type textarea "Cause I went lookn"
type textarea "ing ford"
type textarea "distra;"
type textarea "ctions"
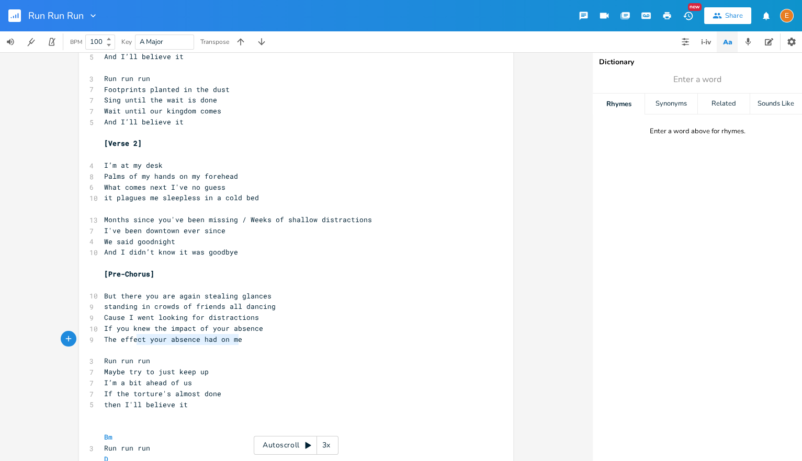
type textarea "The effect your absence had on me"
drag, startPoint x: 244, startPoint y: 339, endPoint x: 102, endPoint y: 336, distance: 142.3
click at [102, 336] on pre "The effect your absence had on me" at bounding box center [291, 339] width 378 height 11
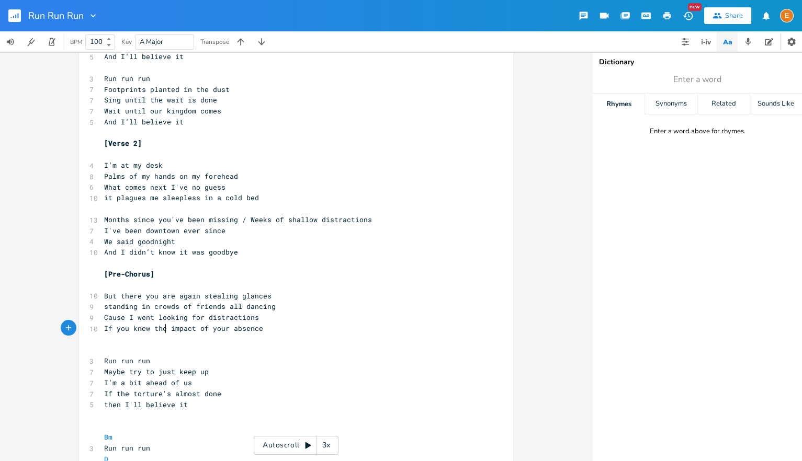
type textarea "If you knew the"
drag, startPoint x: 164, startPoint y: 329, endPoint x: 75, endPoint y: 331, distance: 89.5
click at [75, 331] on div "If you knew the x [Verse 1] ​ 5 Danger in your eyes 7 On a wooden horse you rid…" at bounding box center [296, 256] width 592 height 409
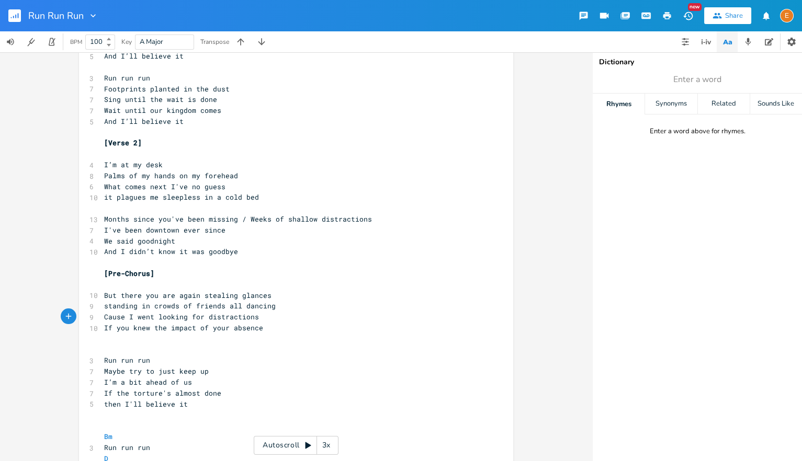
click at [129, 316] on span "Cause I went looking for distractions" at bounding box center [181, 316] width 155 height 9
drag, startPoint x: 166, startPoint y: 331, endPoint x: 86, endPoint y: 330, distance: 80.6
click at [86, 330] on div "If you knew the x [Verse 1] ​ 5 Danger in your eyes 7 On a wooden horse you rid…" at bounding box center [296, 228] width 434 height 1024
type textarea "See"
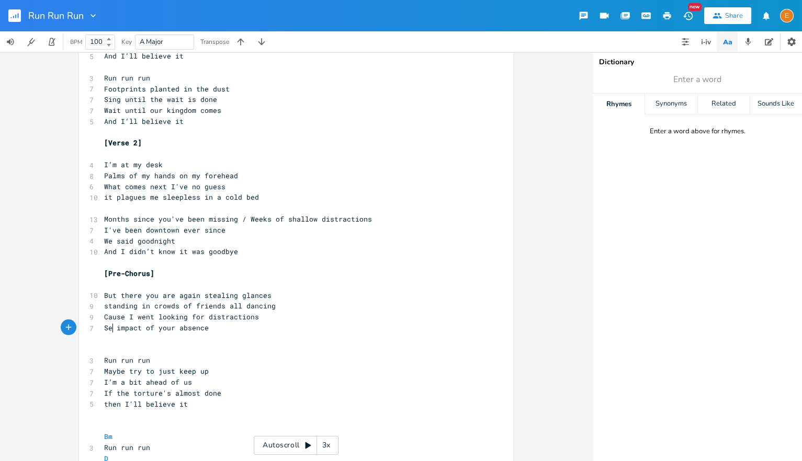
scroll to position [3, 13]
click at [222, 325] on pre "See impact of your absence" at bounding box center [291, 328] width 378 height 11
type textarea "?"
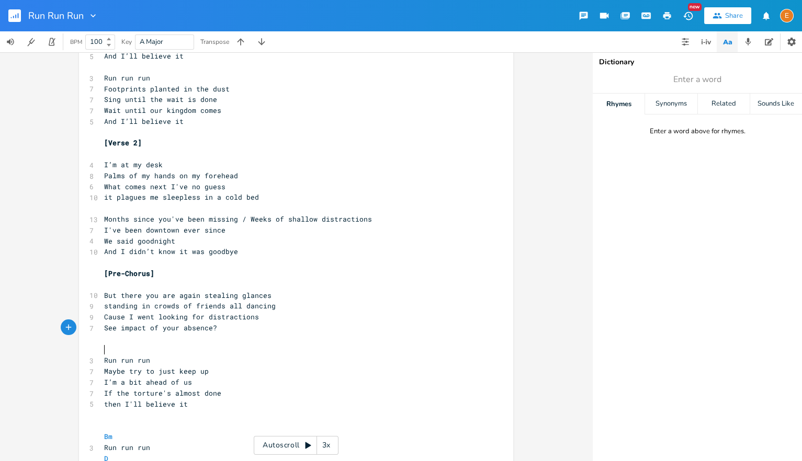
click at [147, 345] on pre "​" at bounding box center [291, 350] width 378 height 11
type input "agony"
click at [685, 104] on div "Synonyms" at bounding box center [671, 104] width 52 height 21
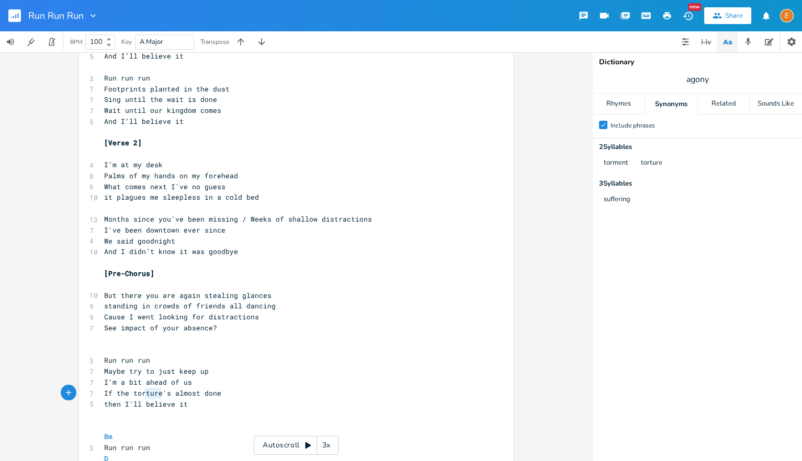
scroll to position [3, 14]
drag, startPoint x: 161, startPoint y: 395, endPoint x: 146, endPoint y: 395, distance: 15.2
click at [146, 395] on span "If the torture's almost done" at bounding box center [162, 393] width 117 height 9
type textarea "met"
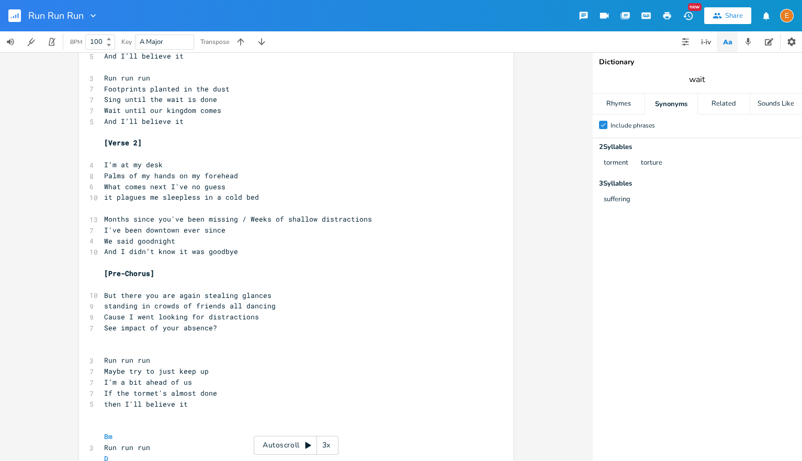
type input "wait"
click at [155, 395] on span "If the tormet's almost done" at bounding box center [160, 393] width 113 height 9
type textarea "nt"
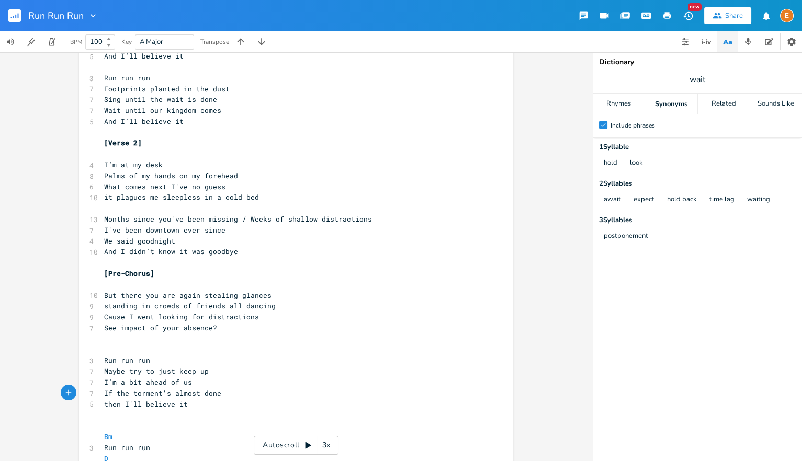
click at [236, 386] on pre "I’m a bit ahead of us" at bounding box center [291, 382] width 378 height 11
drag, startPoint x: 160, startPoint y: 393, endPoint x: 126, endPoint y: 395, distance: 34.0
click at [126, 395] on span "If the torment's almost done" at bounding box center [162, 393] width 117 height 9
type textarea "is test"
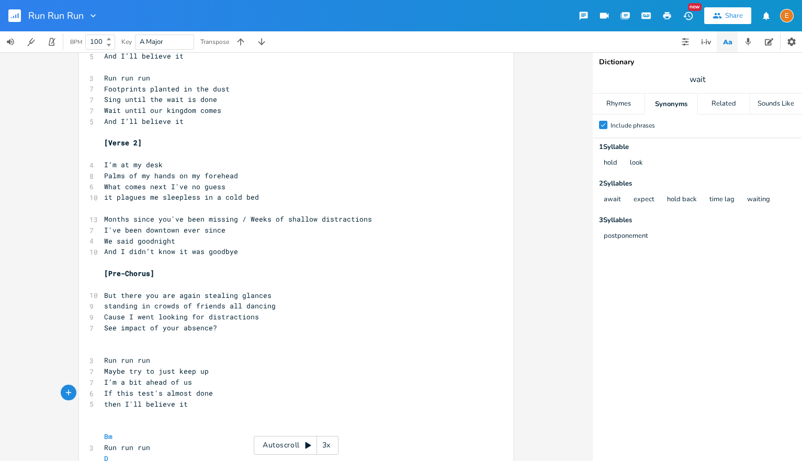
scroll to position [3, 0]
drag, startPoint x: 208, startPoint y: 394, endPoint x: 185, endPoint y: 396, distance: 23.1
click at [185, 396] on pre "If this test almost done" at bounding box center [291, 393] width 378 height 11
type textarea "won"
drag, startPoint x: 154, startPoint y: 393, endPoint x: 138, endPoint y: 393, distance: 16.2
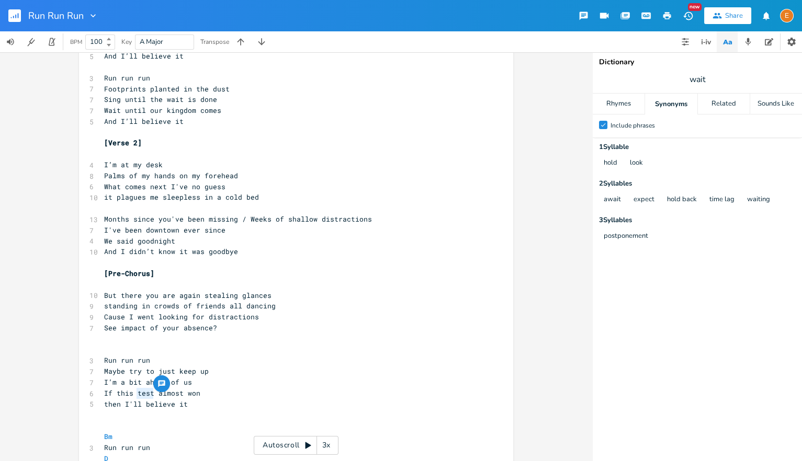
click at [138, 393] on span "If this test almost won" at bounding box center [152, 393] width 96 height 9
type textarea "war is"
click at [203, 393] on span "If this war is almost won" at bounding box center [156, 393] width 105 height 9
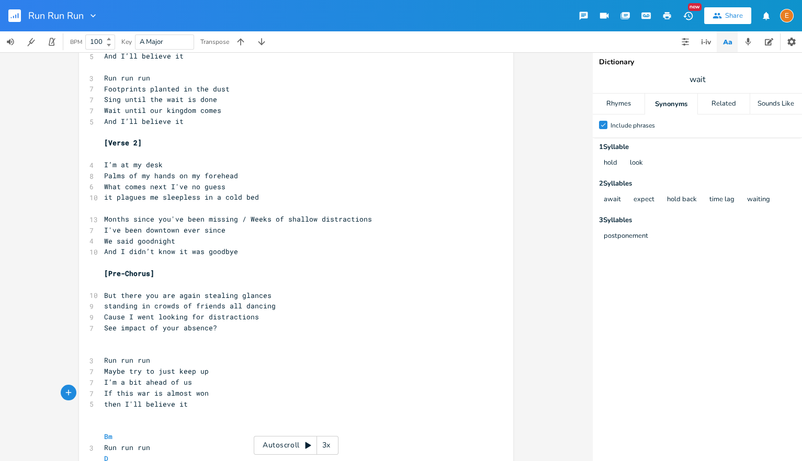
click at [165, 334] on pre "See impact of your absence?" at bounding box center [291, 328] width 378 height 11
click at [160, 342] on pre "​" at bounding box center [291, 339] width 378 height 11
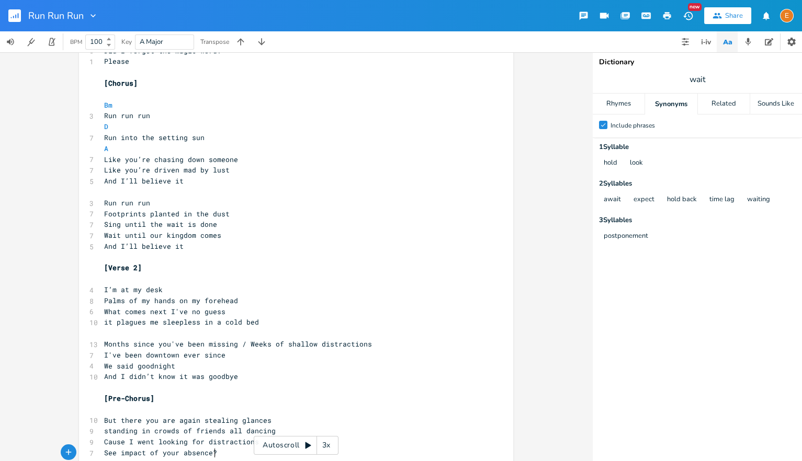
scroll to position [328, 0]
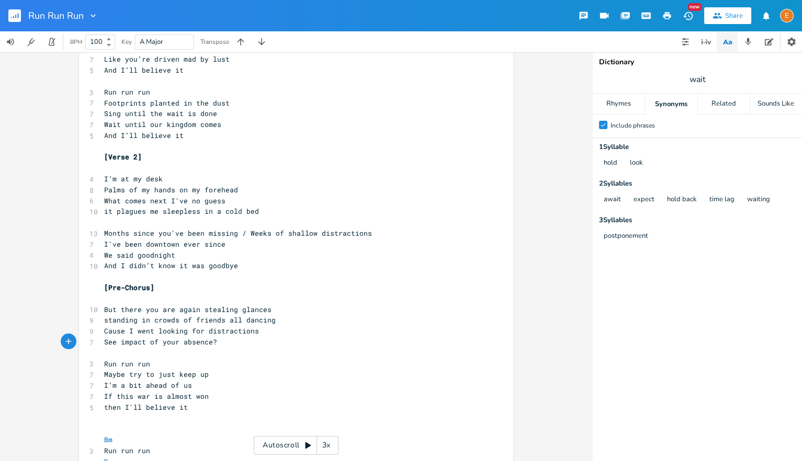
click at [749, 85] on span "wait" at bounding box center [697, 79] width 209 height 19
type input "impact"
click at [291, 336] on pre "Cause I went looking for distractions" at bounding box center [291, 331] width 378 height 11
click at [287, 341] on pre "See impact of your absence?" at bounding box center [291, 342] width 378 height 11
type textarea "/ outcome of this madness"
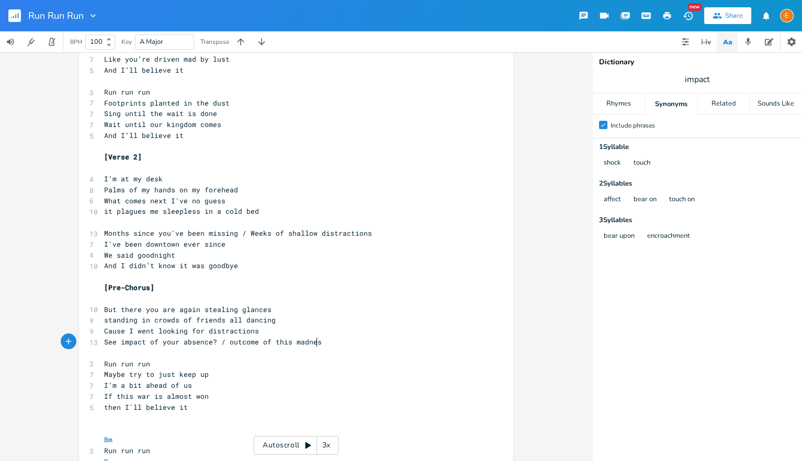
scroll to position [3, 99]
click at [166, 201] on span "What comes next I've no guess" at bounding box center [164, 200] width 121 height 9
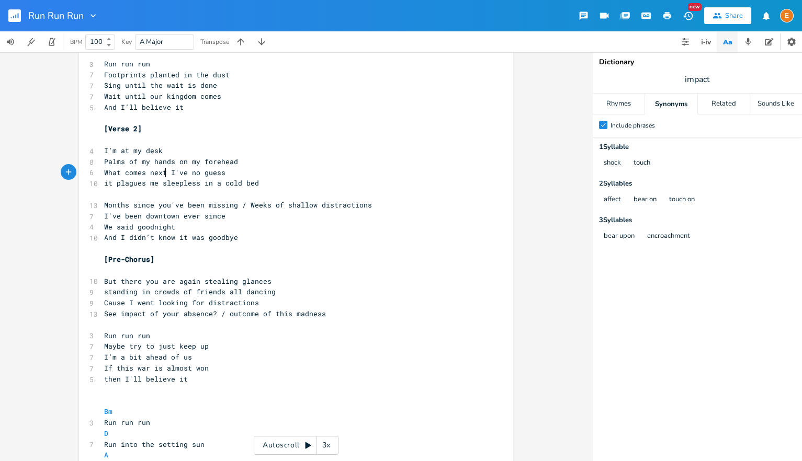
scroll to position [352, 0]
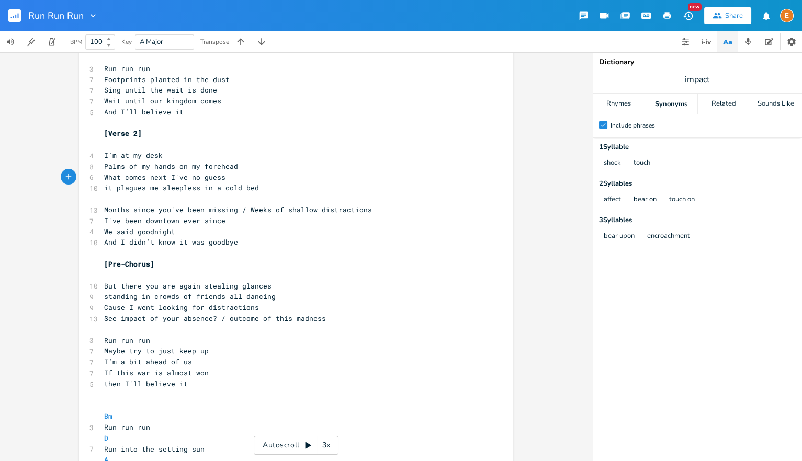
click at [229, 321] on span "See impact of your absence? / outcome of this madness" at bounding box center [215, 318] width 222 height 9
click at [226, 321] on span "See impact of your absence? / outcome of this madness" at bounding box center [215, 318] width 222 height 9
type textarea "/ Weeks of shallow distractions"
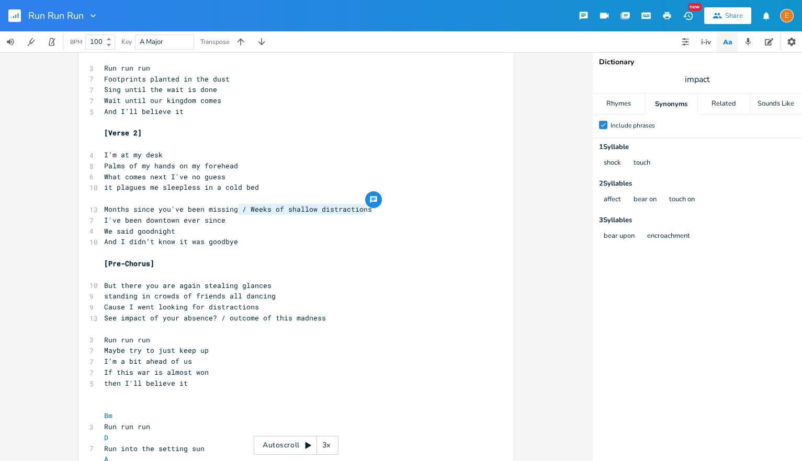
drag, startPoint x: 380, startPoint y: 207, endPoint x: 239, endPoint y: 208, distance: 141.3
click at [239, 208] on pre "Months since you've been missing / Weeks of shallow distractions" at bounding box center [291, 209] width 378 height 11
click at [119, 242] on span "And I didn’t know it was goodbye" at bounding box center [171, 241] width 134 height 9
click at [293, 244] on pre "And I didn’t know it was goodbye" at bounding box center [291, 241] width 378 height 11
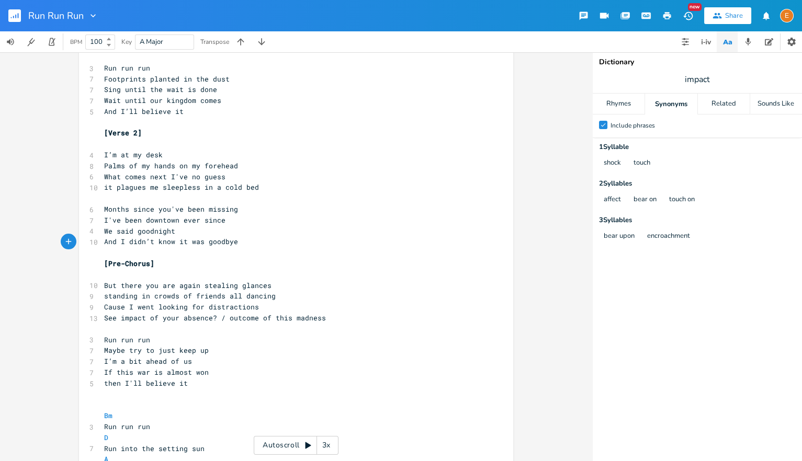
type textarea "/"
type textarea "for atime"
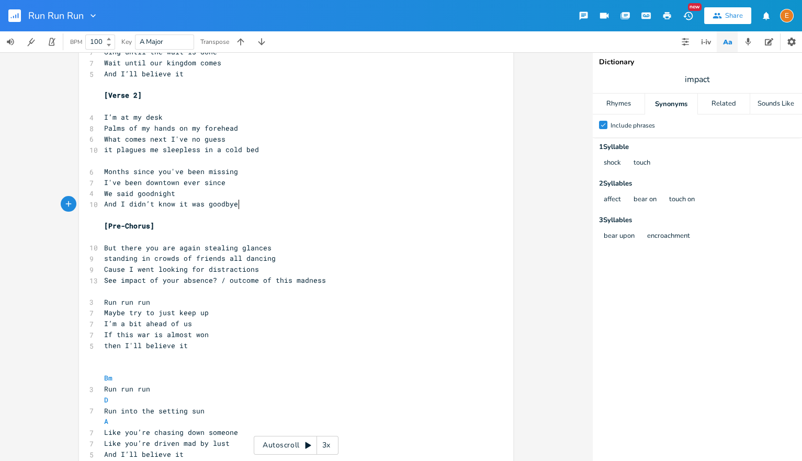
scroll to position [391, 0]
click at [771, 44] on icon "button" at bounding box center [769, 41] width 8 height 7
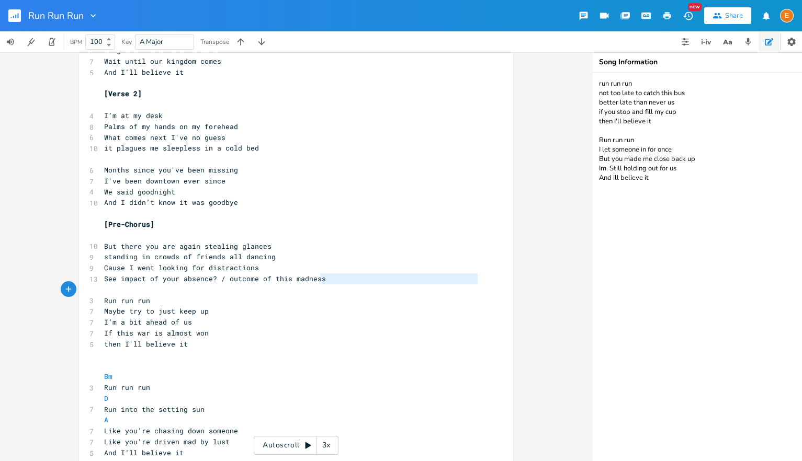
scroll to position [12, 0]
type textarea "/ outcome of this madness"
drag, startPoint x: 326, startPoint y: 284, endPoint x: 219, endPoint y: 281, distance: 107.8
click at [219, 281] on pre "See impact of your absence? / outcome of this madness" at bounding box center [291, 279] width 378 height 11
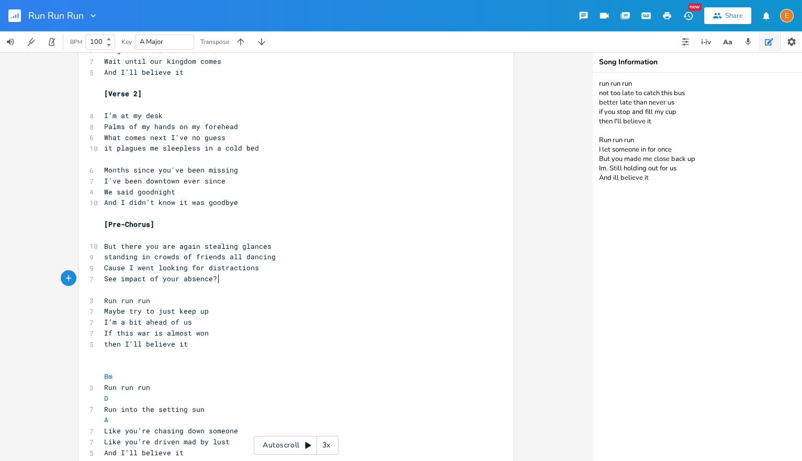
scroll to position [3, 0]
click at [739, 181] on textarea "run run run not too late to catch this bus better late than never us if you sto…" at bounding box center [697, 267] width 209 height 389
paste textarea "/ outcome of this madness"
type textarea "run run run not too late to catch this bus better late than never us if you sto…"
click at [178, 276] on span "See impact of your absence?" at bounding box center [160, 278] width 113 height 9
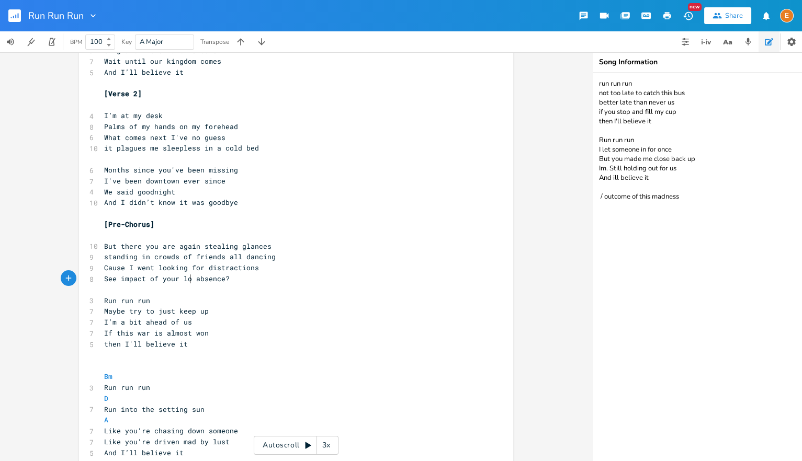
scroll to position [3, 18]
type textarea "long"
drag, startPoint x: 146, startPoint y: 279, endPoint x: 110, endPoint y: 282, distance: 36.2
click at [110, 282] on span "See impact of your long absence?" at bounding box center [171, 278] width 134 height 9
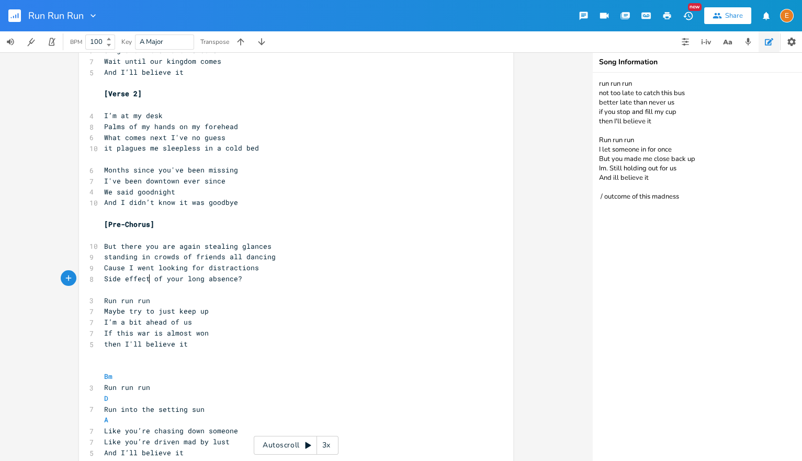
type textarea "ide effects"
click at [247, 277] on pre "Side effects of your long absence?" at bounding box center [291, 279] width 378 height 11
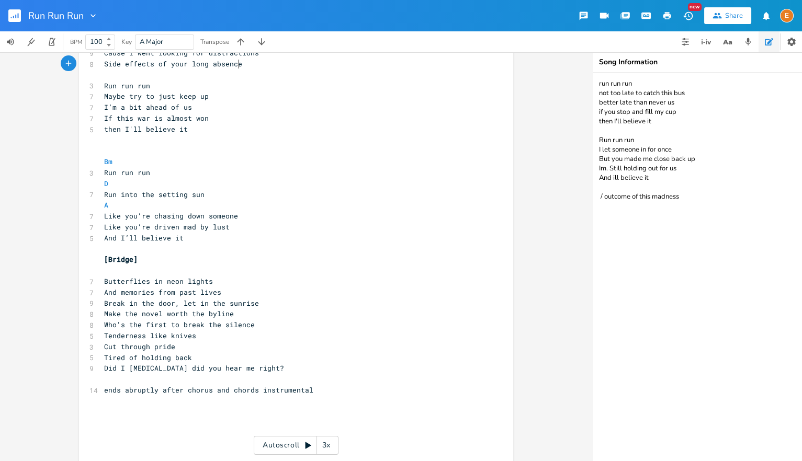
scroll to position [607, 0]
click at [187, 277] on span "Butterflies in neon lights" at bounding box center [158, 280] width 109 height 9
type textarea "flood"
type textarea "And m"
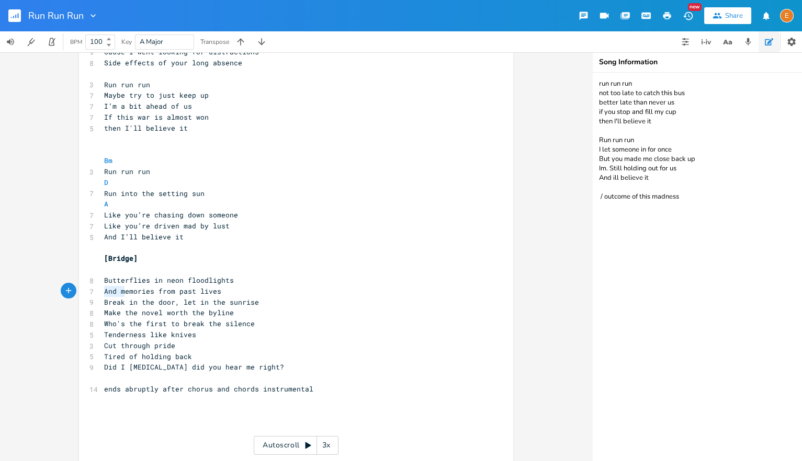
scroll to position [3, 24]
drag, startPoint x: 123, startPoint y: 294, endPoint x: 93, endPoint y: 294, distance: 29.8
click at [102, 294] on div "7 And memories from past lives" at bounding box center [291, 291] width 378 height 11
click at [154, 290] on span "And memories from past lives" at bounding box center [162, 291] width 117 height 9
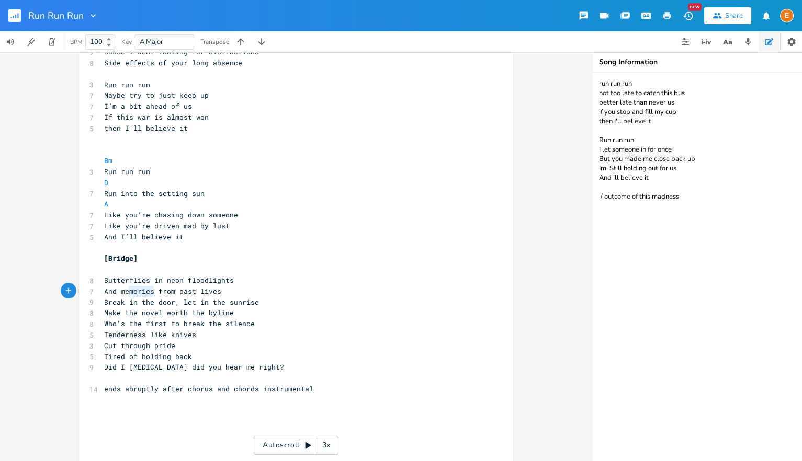
type textarea "And memories"
drag, startPoint x: 155, startPoint y: 290, endPoint x: 78, endPoint y: 289, distance: 76.9
click at [78, 289] on div "And memories x [Verse 1] ​ 5 Danger in your eyes 7 On a wooden horse you ride 6…" at bounding box center [296, 256] width 592 height 409
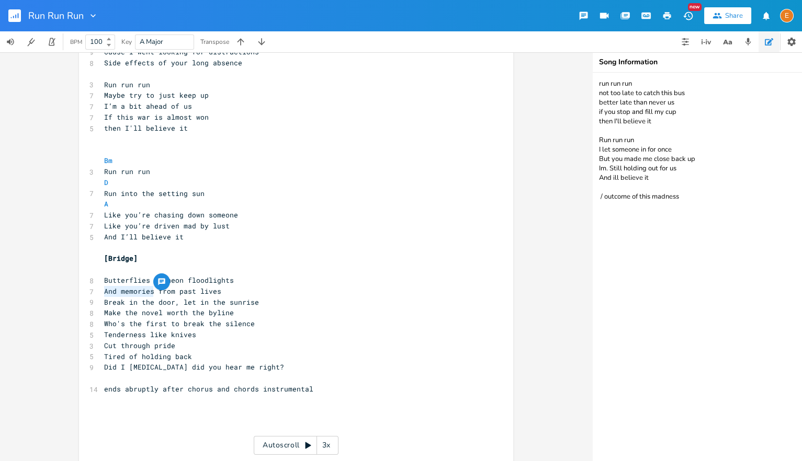
click at [257, 284] on pre "Butterflies in neon floodlights" at bounding box center [291, 280] width 378 height 11
drag, startPoint x: 336, startPoint y: 392, endPoint x: 70, endPoint y: 389, distance: 266.9
click at [71, 390] on div "ends abruptly after chorus and chords instrumental x [Verse 1] ​ 5 Danger in yo…" at bounding box center [296, 256] width 592 height 409
type textarea "[outro]"
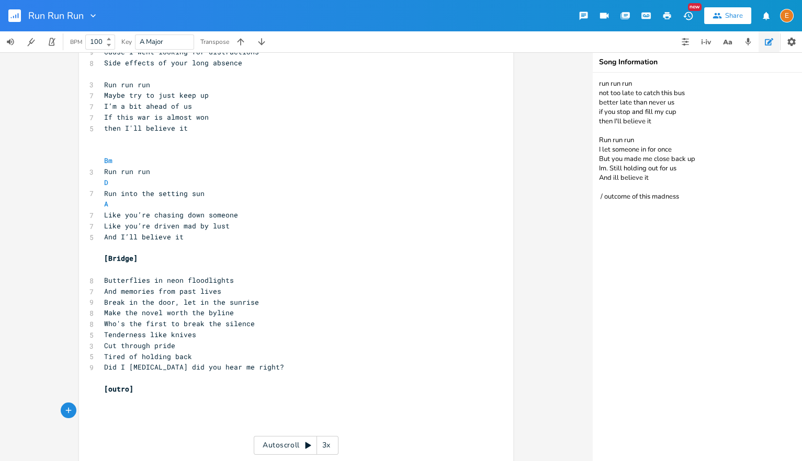
type textarea "sso"
type textarea "guitar solo"
type textarea "run run run"
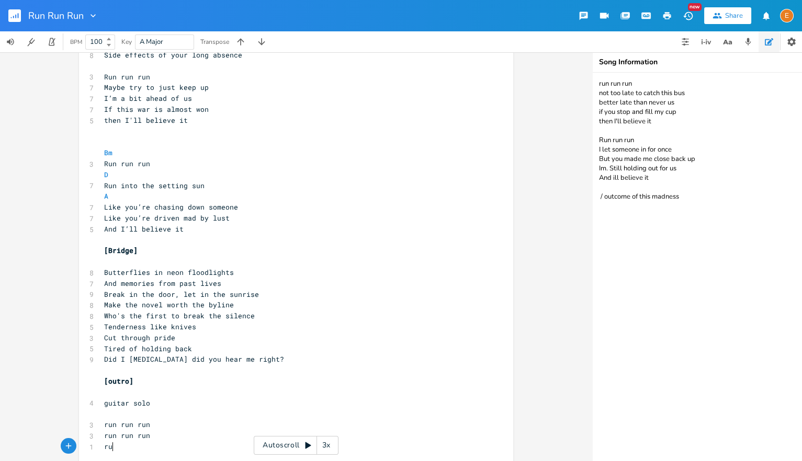
scroll to position [3, 12]
type textarea "runj"
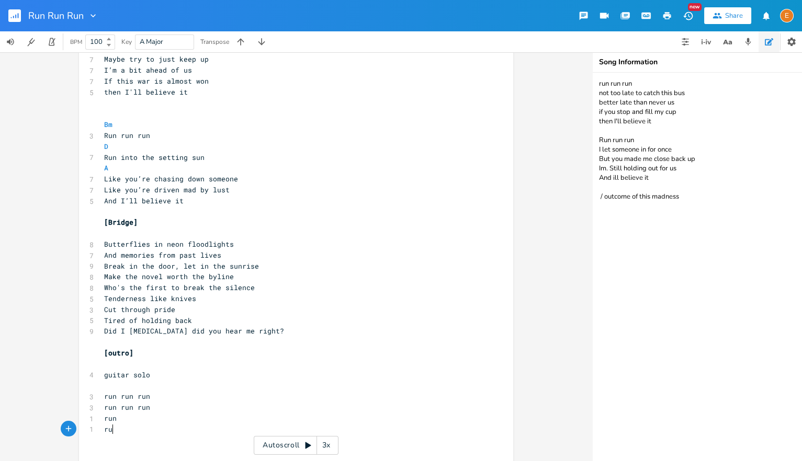
type textarea "run"
click at [114, 420] on span "run" at bounding box center [110, 418] width 13 height 9
type textarea "i"
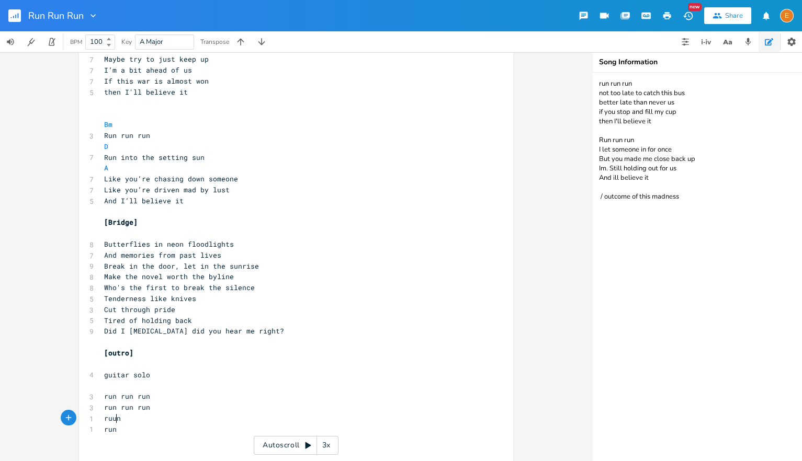
type textarea "uuu"
click at [110, 430] on span "run" at bounding box center [110, 429] width 13 height 9
type textarea "uuuu"
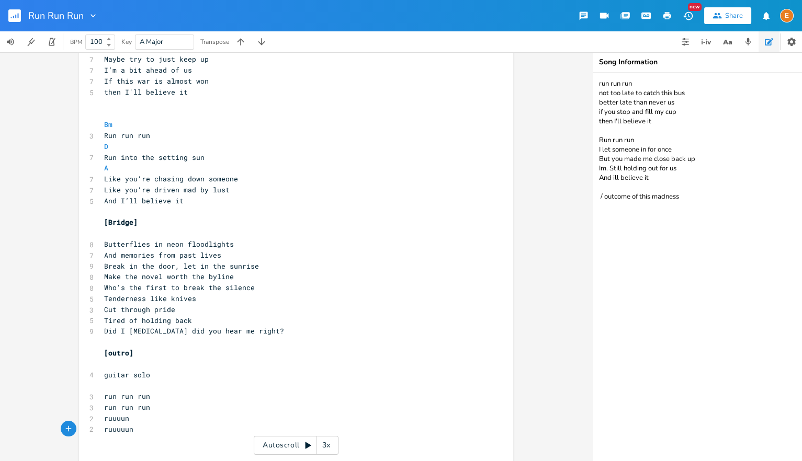
click at [152, 419] on pre "ruuuun" at bounding box center [291, 418] width 378 height 11
type textarea "in"
drag, startPoint x: 160, startPoint y: 242, endPoint x: 154, endPoint y: 242, distance: 5.8
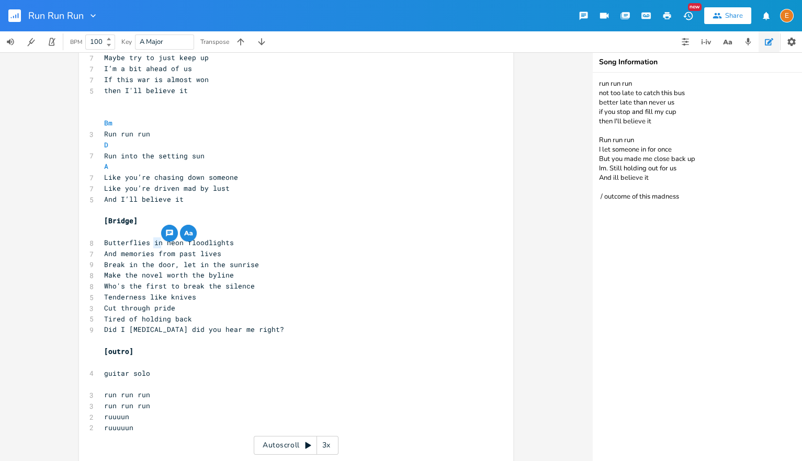
click at [154, 242] on span "Butterflies in neon floodlights" at bounding box center [169, 242] width 130 height 9
type textarea "And"
drag, startPoint x: 117, startPoint y: 254, endPoint x: 105, endPoint y: 254, distance: 12.0
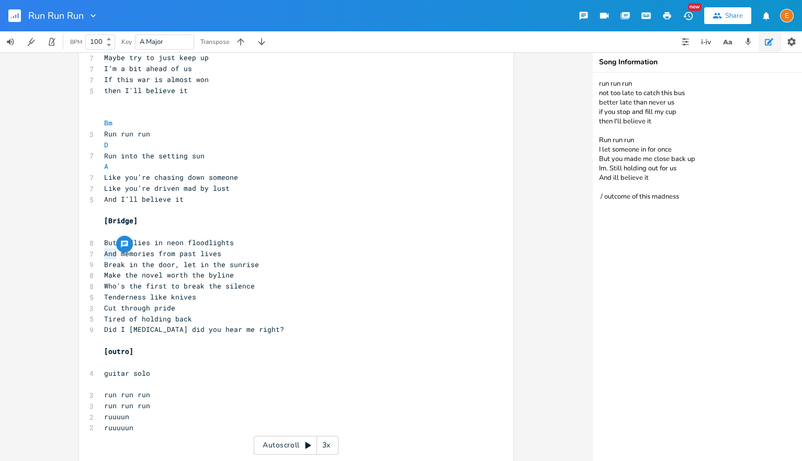
click at [105, 254] on span "And memories from past lives" at bounding box center [162, 253] width 117 height 9
click at [167, 255] on span "And memories from past lives" at bounding box center [162, 253] width 117 height 9
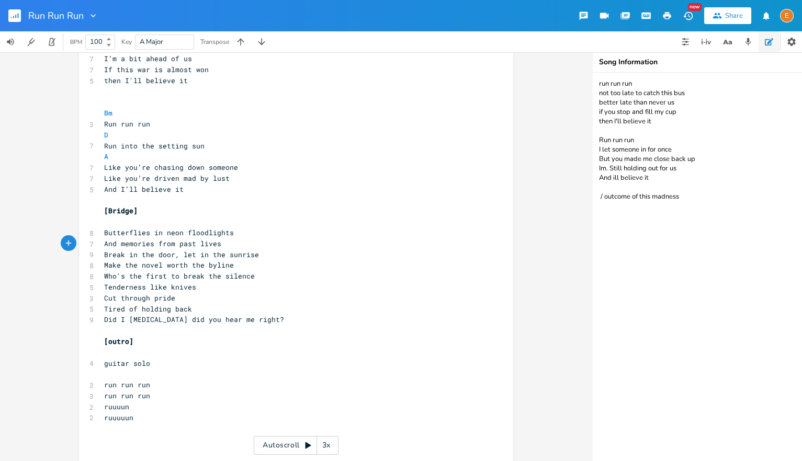
scroll to position [657, 0]
click at [253, 242] on pre "And memories from past lives" at bounding box center [291, 242] width 378 height 11
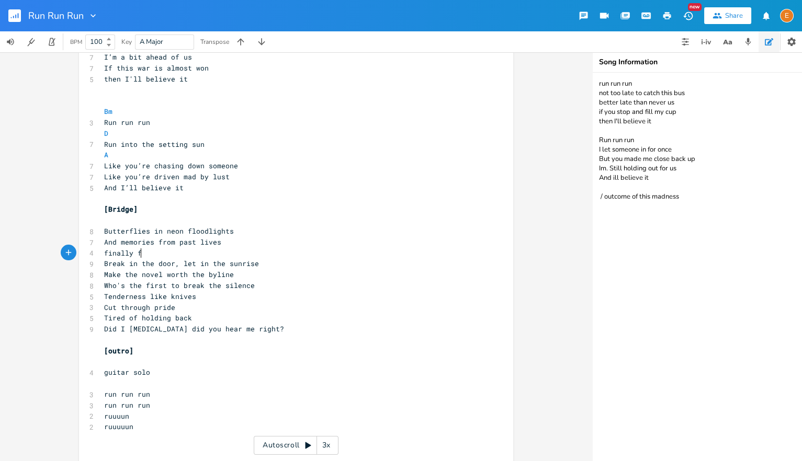
scroll to position [3, 31]
type textarea "finally face to face again"
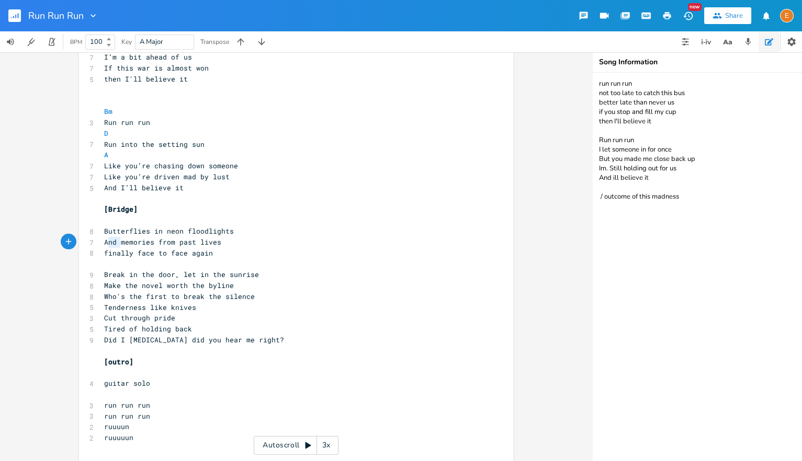
scroll to position [3, 17]
drag, startPoint x: 120, startPoint y: 241, endPoint x: 97, endPoint y: 242, distance: 23.0
type textarea "trigger"
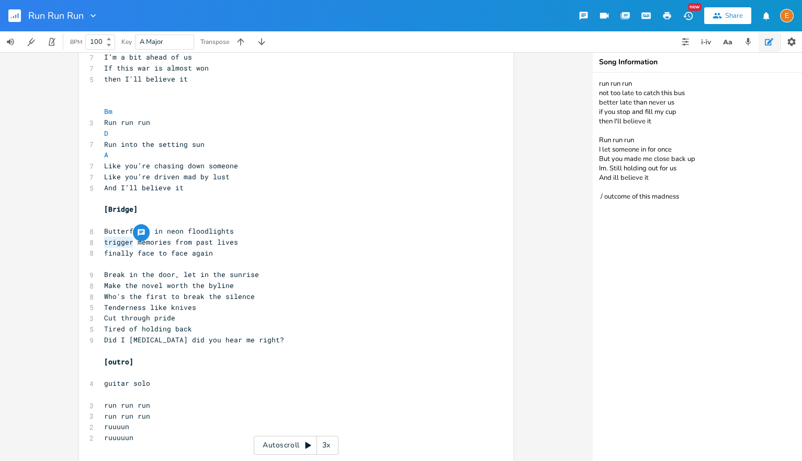
drag, startPoint x: 134, startPoint y: 241, endPoint x: 104, endPoint y: 242, distance: 30.4
click at [104, 242] on pre "trigger memories from past lives" at bounding box center [291, 242] width 378 height 11
type textarea "surface"
click at [122, 264] on pre "​" at bounding box center [291, 263] width 378 height 11
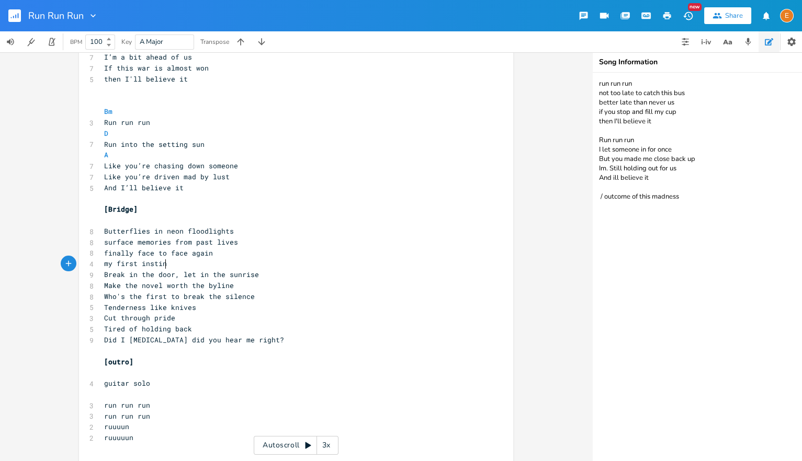
type textarea "my first insting"
type textarea "ct it sto hide"
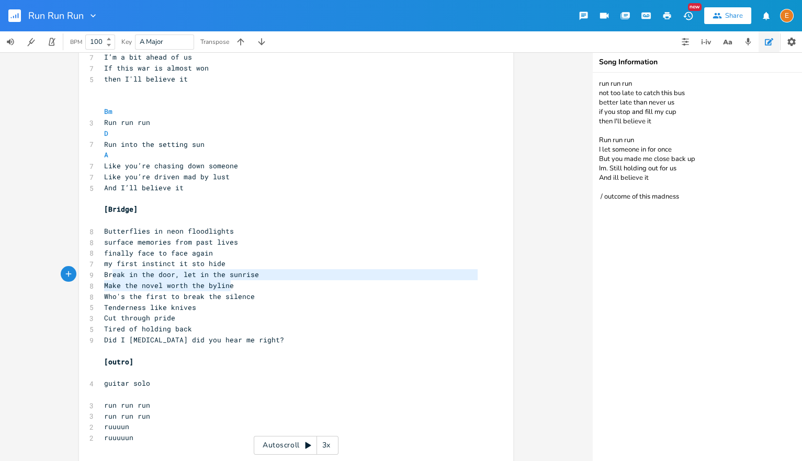
type textarea "Break in the door, let in the sunrise Make the novel worth the byline"
drag, startPoint x: 238, startPoint y: 285, endPoint x: 91, endPoint y: 275, distance: 147.3
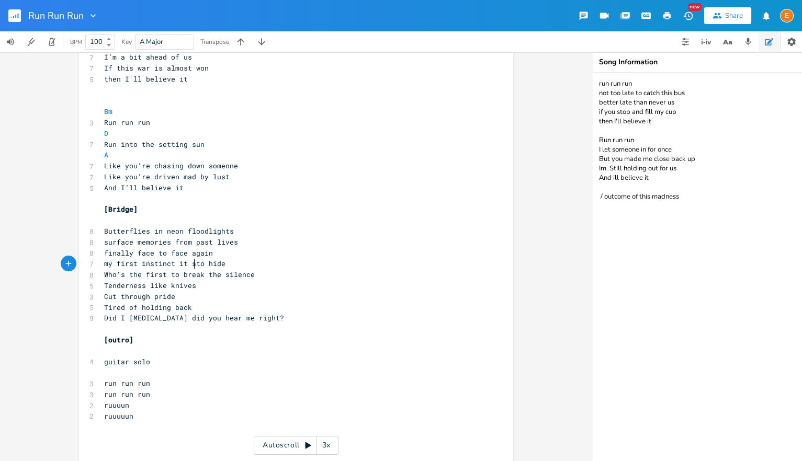
click at [195, 265] on span "my first instinct it sto hide" at bounding box center [164, 263] width 121 height 9
click at [143, 274] on span "Who's the first to break the silence" at bounding box center [179, 274] width 151 height 9
click at [159, 268] on pre "my first instinct it to hide" at bounding box center [291, 263] width 378 height 11
click at [182, 276] on span "Who's the first to break the silence" at bounding box center [179, 274] width 151 height 9
type textarea "/and someone breaks the silence"
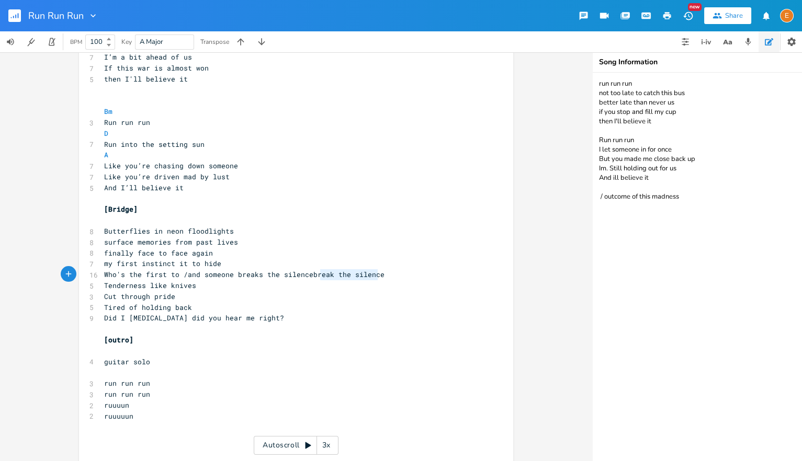
type textarea "reak the silence"
drag, startPoint x: 378, startPoint y: 275, endPoint x: 311, endPoint y: 275, distance: 67.5
click at [311, 275] on pre "Who's the first to /and someone breaks the silencebreak the silence" at bounding box center [291, 274] width 378 height 11
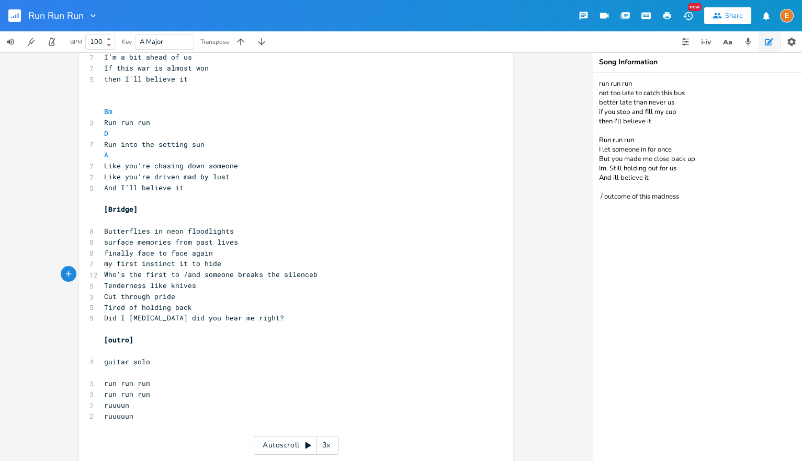
click at [106, 306] on span "Tired of holding back" at bounding box center [148, 307] width 88 height 9
click at [188, 275] on span "Who's the first to /and someone breaks the silenceb" at bounding box center [210, 274] width 213 height 9
type textarea "and"
drag, startPoint x: 197, startPoint y: 275, endPoint x: 185, endPoint y: 277, distance: 12.7
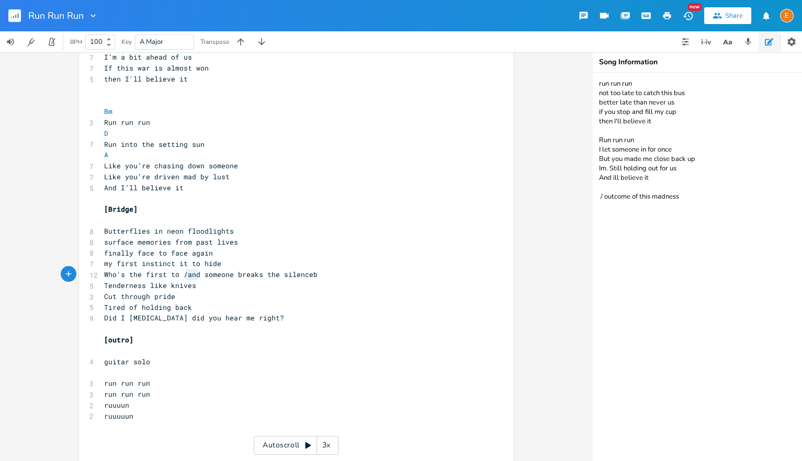
click at [185, 277] on span "Who's the first to /and someone breaks the silenceb" at bounding box center [210, 274] width 213 height 9
click at [164, 278] on span "Who's the first to /and someone breaks the silenceb" at bounding box center [210, 274] width 213 height 9
type textarea "Who's the first to /and"
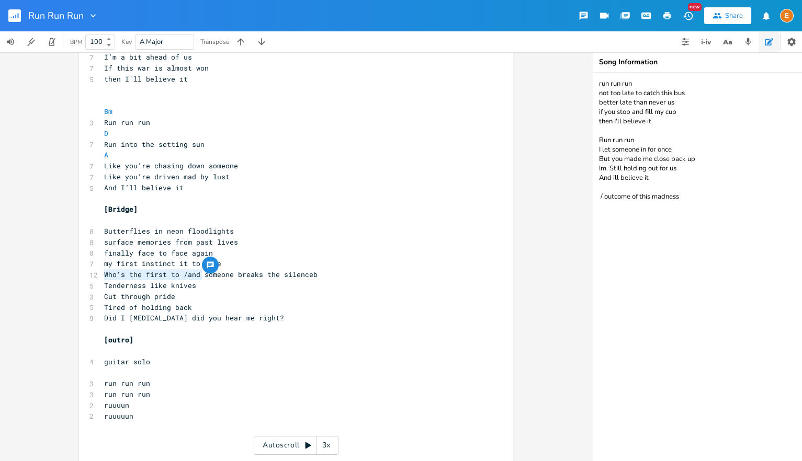
drag, startPoint x: 200, startPoint y: 275, endPoint x: 76, endPoint y: 275, distance: 124.0
click at [76, 275] on div "Who's the first to /and x [Verse 1] ​ 5 Danger in your eyes 7 On a wooden horse…" at bounding box center [296, 256] width 592 height 409
click at [111, 237] on pre "surface memories from past lives" at bounding box center [291, 242] width 378 height 11
click at [186, 264] on span "my first instinct it to hide" at bounding box center [162, 263] width 117 height 9
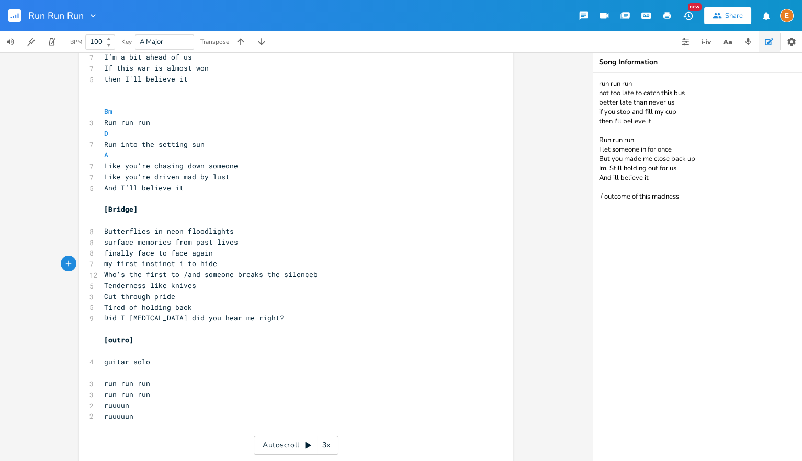
type textarea "s"
drag, startPoint x: 187, startPoint y: 262, endPoint x: 179, endPoint y: 263, distance: 7.9
click at [179, 263] on span "my first instinct is to hide" at bounding box center [162, 263] width 117 height 9
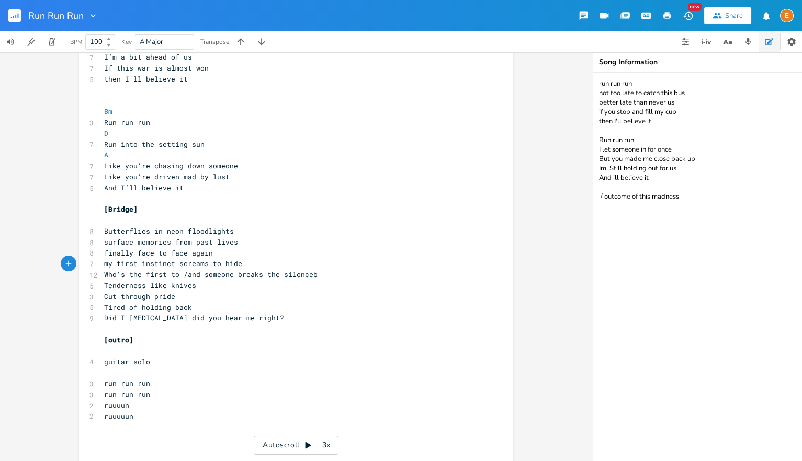
type textarea "screamsf"
click at [247, 263] on pre "my first instinct screams to hide" at bounding box center [291, 263] width 378 height 11
drag, startPoint x: 207, startPoint y: 264, endPoint x: 179, endPoint y: 264, distance: 28.3
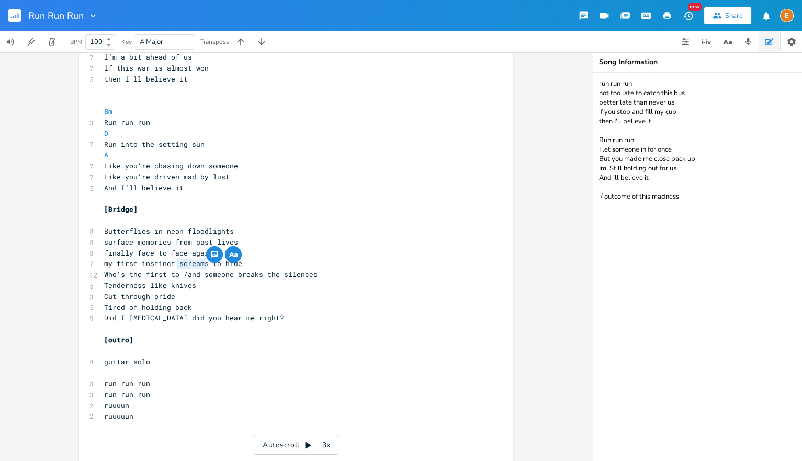
click at [179, 264] on span "my first instinct screams to hide" at bounding box center [173, 263] width 138 height 9
type textarea "yes"
type textarea "sa"
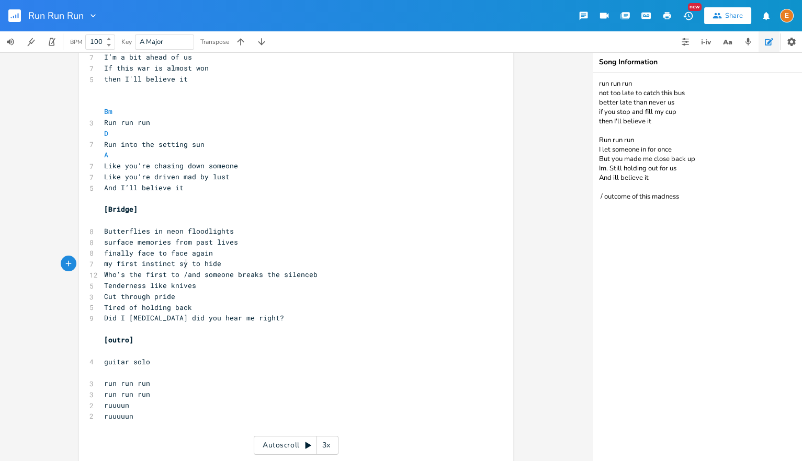
type textarea "sya"
type textarea "ays"
type textarea "says"
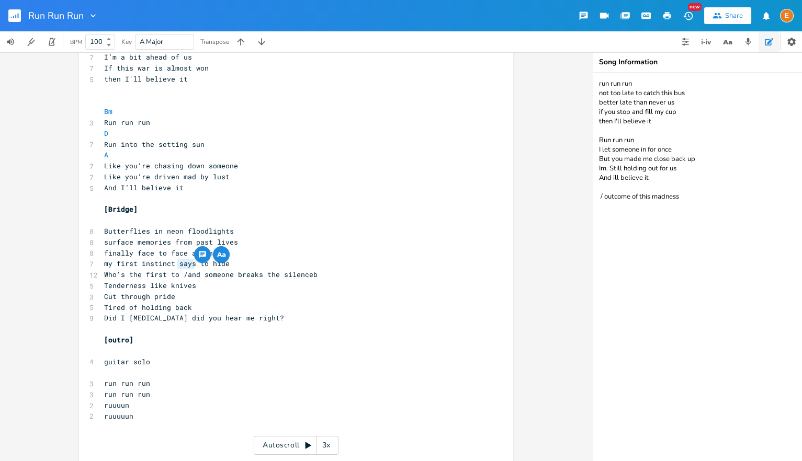
drag, startPoint x: 195, startPoint y: 263, endPoint x: 177, endPoint y: 262, distance: 17.9
click at [177, 262] on span "my first instinct says to hide" at bounding box center [167, 263] width 126 height 9
click at [176, 267] on span "my first instinct says to hide" at bounding box center [167, 263] width 126 height 9
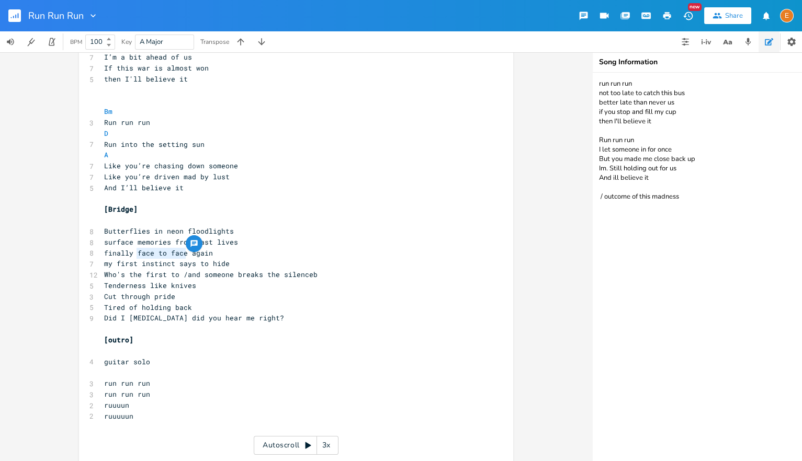
drag, startPoint x: 181, startPoint y: 253, endPoint x: 137, endPoint y: 252, distance: 44.0
click at [137, 252] on span "finally face to face again" at bounding box center [158, 253] width 109 height 9
type textarea "ino"
type textarea "one room/face to fae"
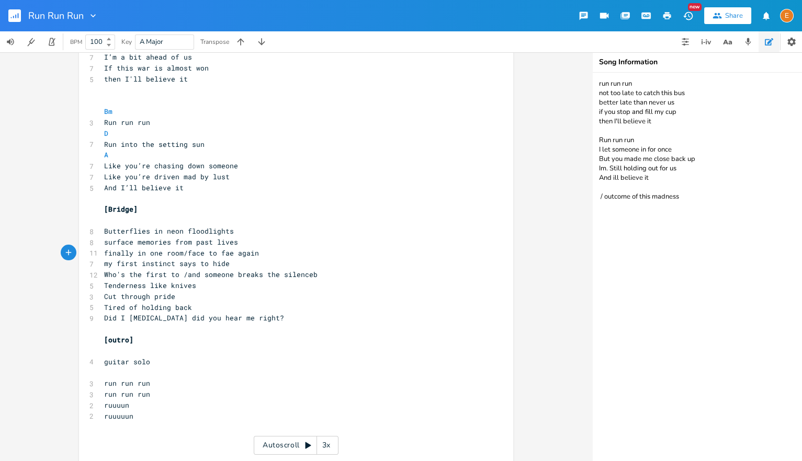
scroll to position [3, 0]
type textarea "ce"
drag, startPoint x: 232, startPoint y: 254, endPoint x: 138, endPoint y: 254, distance: 94.2
click at [138, 254] on span "finally in one room/face to face again" at bounding box center [183, 253] width 159 height 9
type textarea "face to fac"
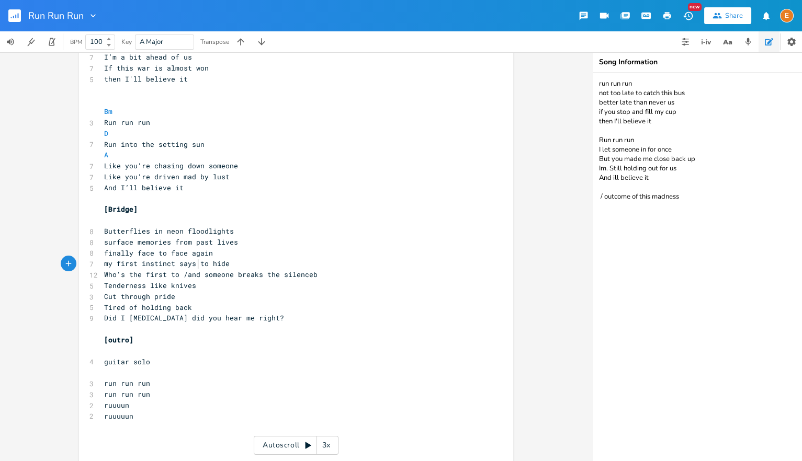
type textarea "s"
drag, startPoint x: 196, startPoint y: 263, endPoint x: 190, endPoint y: 264, distance: 6.4
click at [190, 264] on span "my first instinct says to hide" at bounding box center [167, 263] width 126 height 9
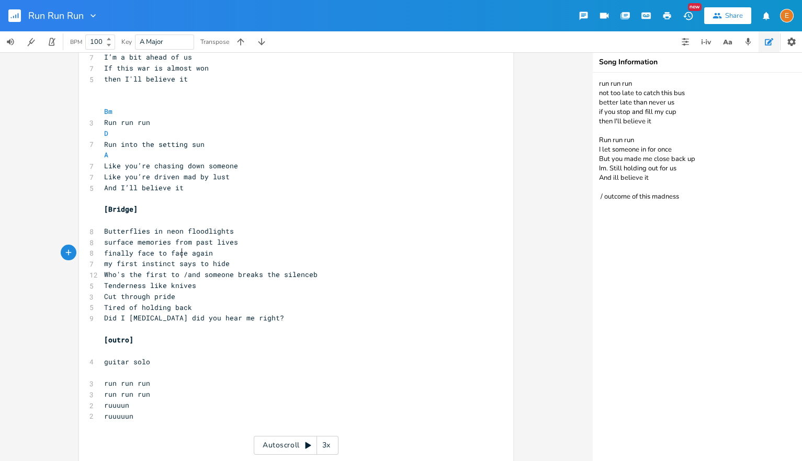
click at [181, 255] on span "finally face to face again" at bounding box center [158, 253] width 109 height 9
type textarea "irst to /and"
drag, startPoint x: 199, startPoint y: 277, endPoint x: 148, endPoint y: 276, distance: 50.8
click at [148, 276] on span "Who's the first to /and someone breaks the silenceb" at bounding box center [210, 274] width 213 height 9
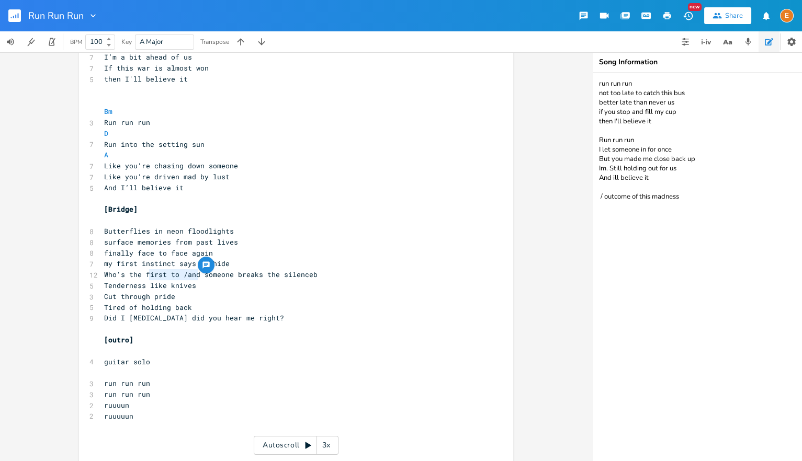
scroll to position [3, 0]
click at [126, 256] on span "finally face to face again" at bounding box center [158, 253] width 109 height 9
drag, startPoint x: 195, startPoint y: 264, endPoint x: 181, endPoint y: 263, distance: 13.6
click at [181, 263] on span "my first instinct says to hide" at bounding box center [167, 263] width 126 height 9
type textarea "creams"
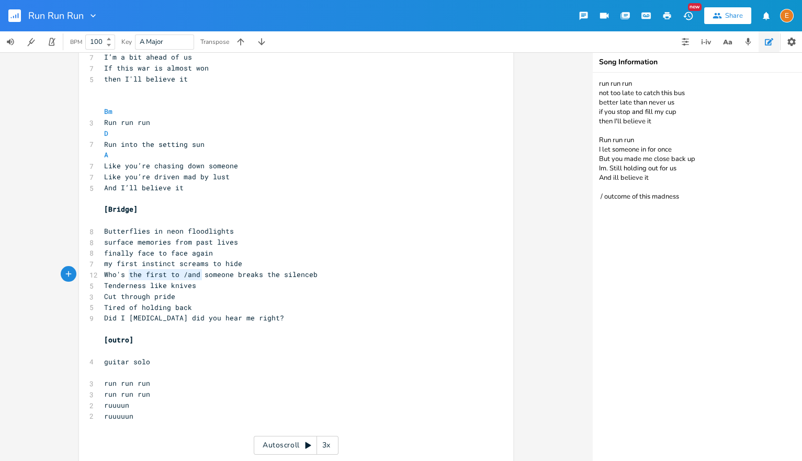
scroll to position [3, 76]
type textarea "[PERSON_NAME]'s the first to /and"
drag, startPoint x: 200, startPoint y: 274, endPoint x: 106, endPoint y: 276, distance: 94.2
click at [106, 276] on span "Who's the first to /and someone breaks the silenceb" at bounding box center [210, 274] width 213 height 9
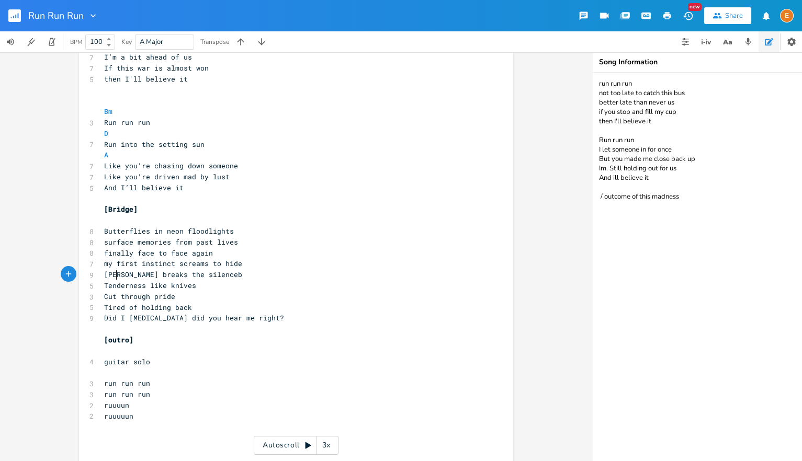
type textarea "And"
drag, startPoint x: 117, startPoint y: 276, endPoint x: 106, endPoint y: 276, distance: 11.0
click at [106, 276] on span "And someone breaks the silenceb" at bounding box center [169, 274] width 130 height 9
type textarea "When"
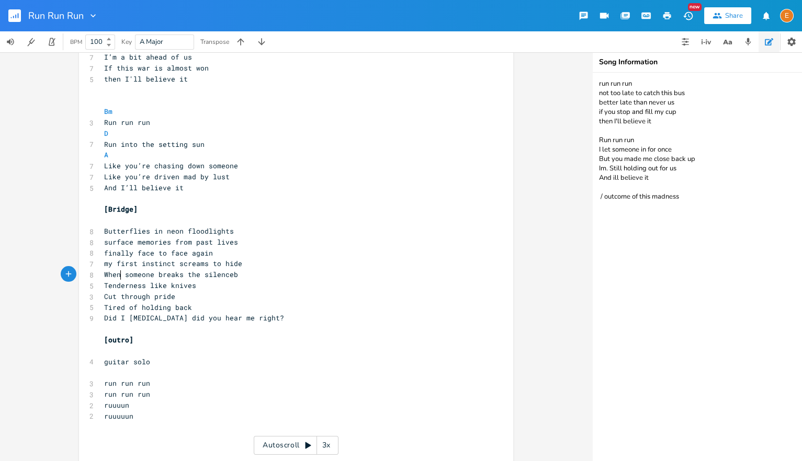
scroll to position [3, 22]
click at [251, 275] on pre "When someone breaks the silenceb" at bounding box center [291, 274] width 378 height 11
click at [748, 40] on icon "button" at bounding box center [749, 41] width 6 height 7
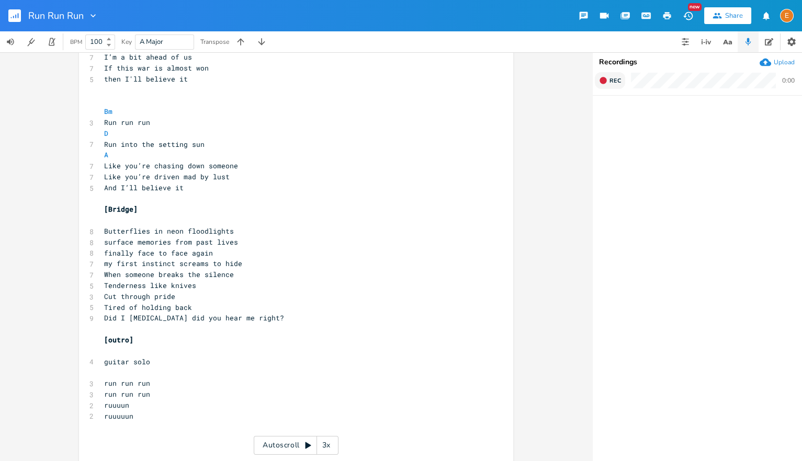
click at [615, 80] on span "Rec" at bounding box center [616, 81] width 12 height 8
click at [611, 83] on span "Rec" at bounding box center [616, 81] width 12 height 8
click at [605, 77] on icon "button" at bounding box center [603, 80] width 8 height 8
click at [609, 77] on button "Rec" at bounding box center [610, 80] width 30 height 17
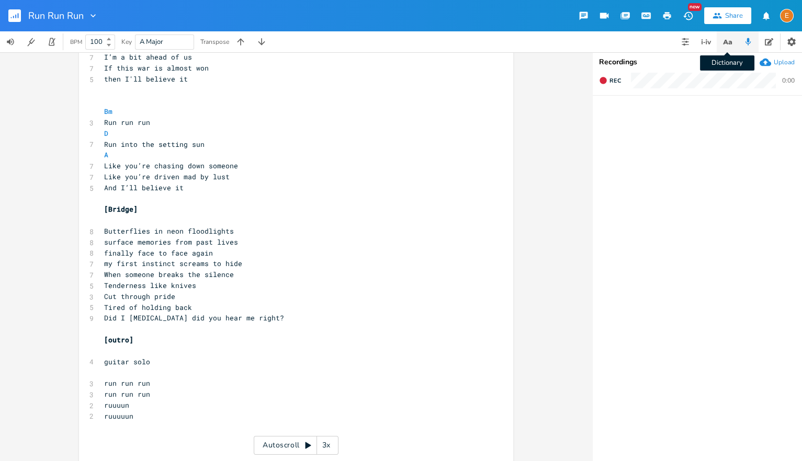
click at [727, 42] on icon "button" at bounding box center [725, 42] width 5 height 5
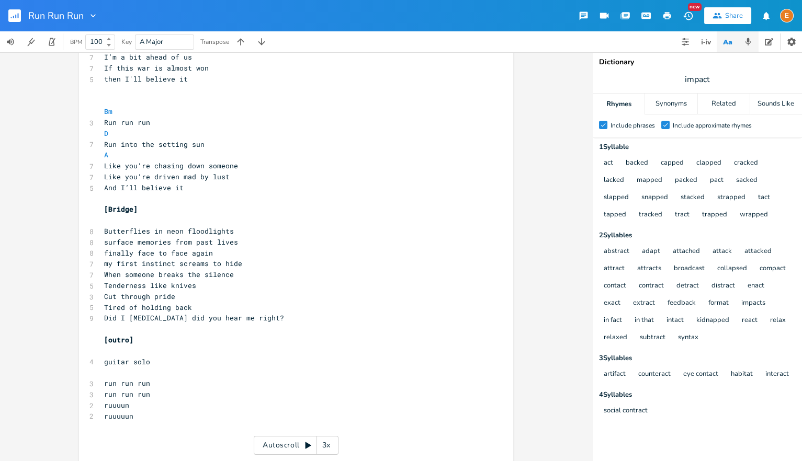
click at [746, 42] on icon "button" at bounding box center [749, 41] width 6 height 7
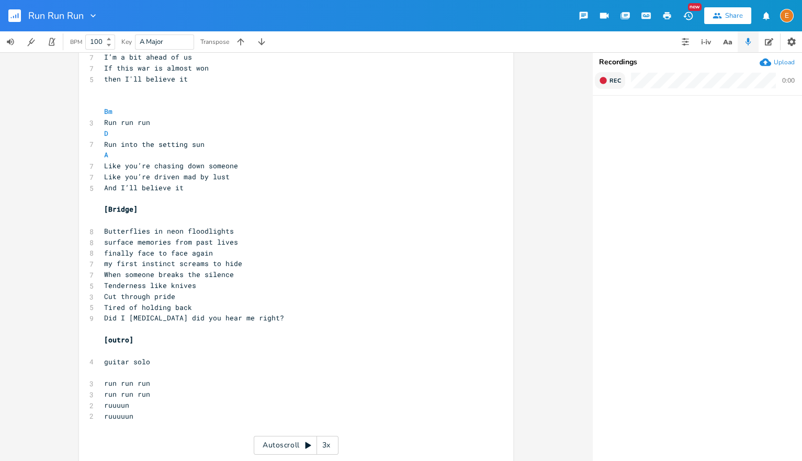
click at [616, 81] on span "Rec" at bounding box center [616, 81] width 12 height 8
click at [614, 76] on button "Rec" at bounding box center [610, 80] width 30 height 17
click at [611, 77] on span "Rec" at bounding box center [616, 81] width 12 height 8
click at [714, 42] on button "button" at bounding box center [706, 41] width 21 height 21
click at [108, 306] on span "Tired of holding back" at bounding box center [148, 307] width 88 height 9
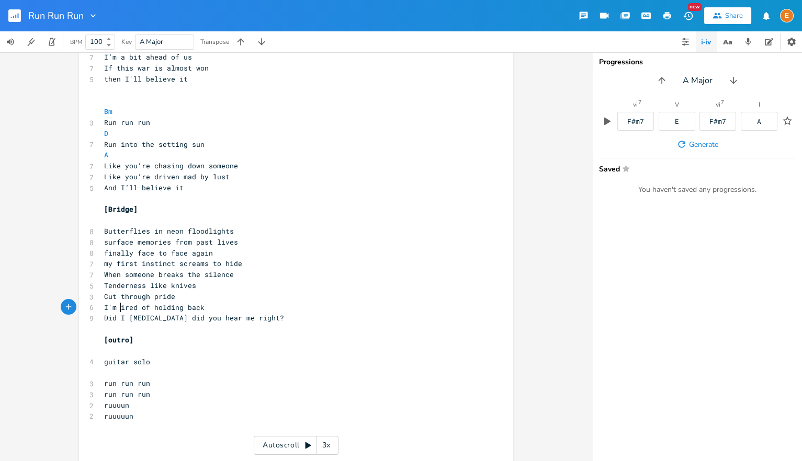
type textarea "I'm t"
click at [217, 306] on pre "I'm tired of holding back" at bounding box center [291, 307] width 378 height 11
click at [154, 305] on span "I'm tired of holding back" at bounding box center [156, 307] width 105 height 9
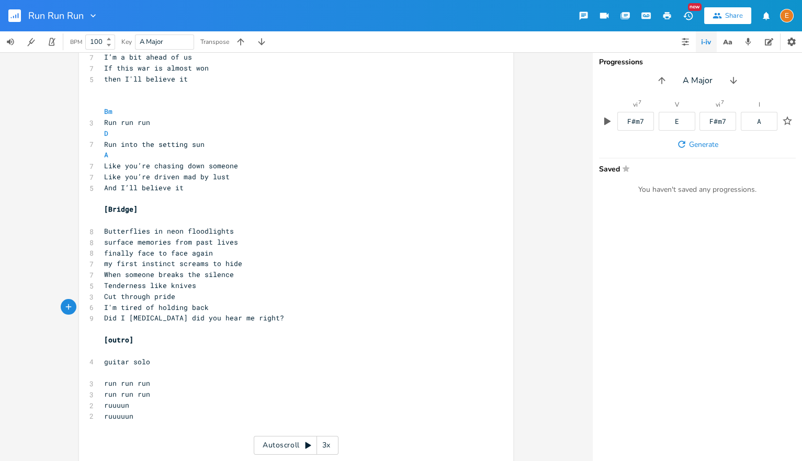
click at [188, 305] on span "I'm tired of holding back" at bounding box center [156, 307] width 105 height 9
type textarea "handw"
type textarea "s"
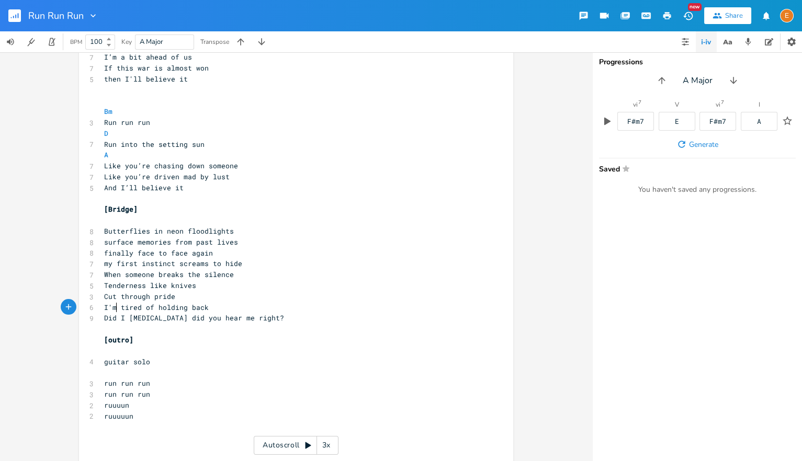
click at [119, 303] on span "I'm tired of holding back" at bounding box center [156, 307] width 105 height 9
type textarea "so"
click at [242, 303] on pre "I'm so tired of holding back" at bounding box center [291, 307] width 378 height 11
type textarea "/ aren't you tired ofh"
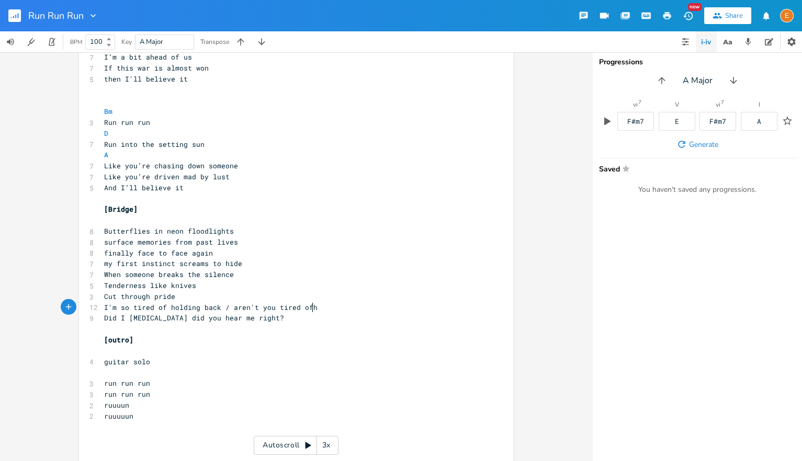
scroll to position [3, 0]
type textarea "holding back"
type textarea "I'm so tired of holding back /"
drag, startPoint x: 230, startPoint y: 307, endPoint x: 105, endPoint y: 310, distance: 125.1
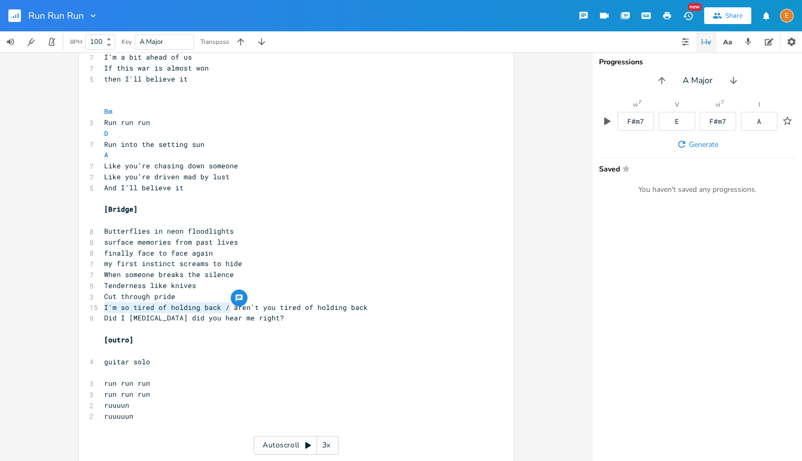
click at [105, 310] on span "I'm so tired of holding back / aren't you tired of holding back" at bounding box center [236, 307] width 264 height 9
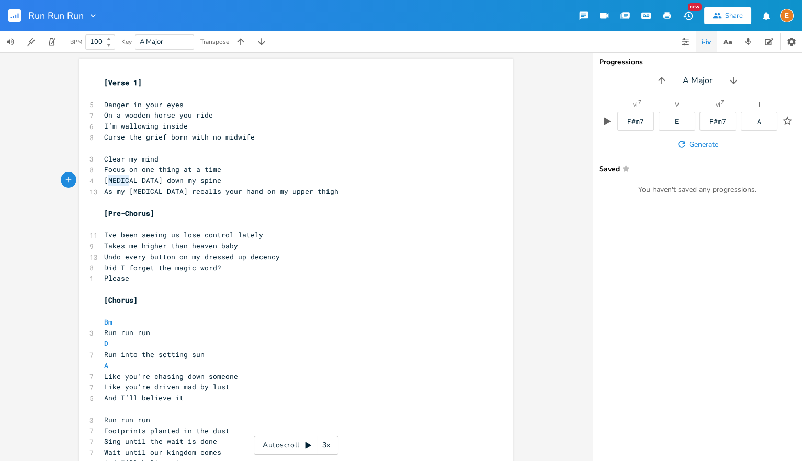
scroll to position [3, 20]
drag, startPoint x: 129, startPoint y: 182, endPoint x: 102, endPoint y: 179, distance: 27.4
type textarea "[PERSON_NAME]"
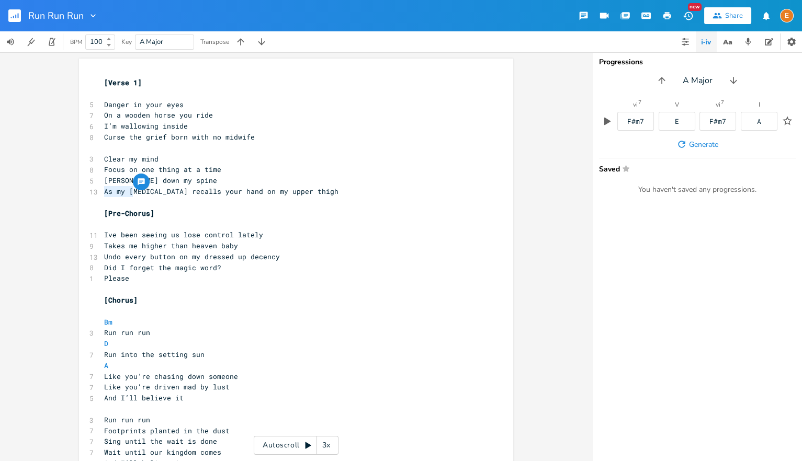
drag, startPoint x: 132, startPoint y: 194, endPoint x: 99, endPoint y: 193, distance: 33.0
type textarea "H"
click at [144, 189] on span "[MEDICAL_DATA] recalls your hand on my upper thigh" at bounding box center [208, 191] width 209 height 9
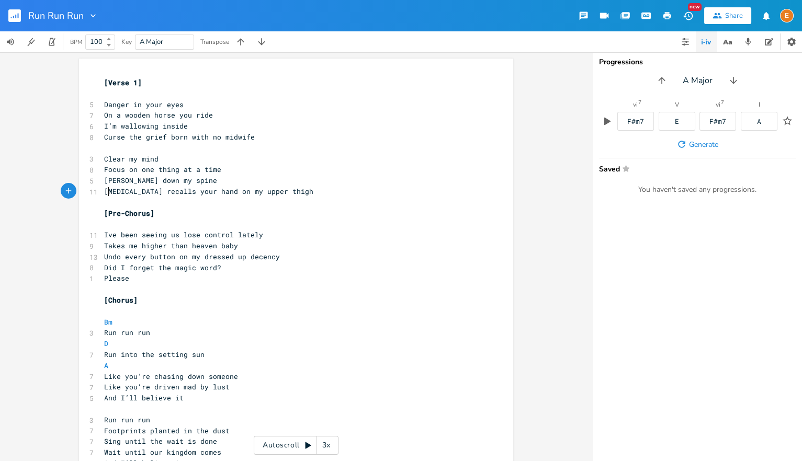
scroll to position [3, 0]
click at [104, 190] on pre "[MEDICAL_DATA] recalls your hand on my upper thigh" at bounding box center [291, 191] width 378 height 11
click at [166, 178] on span "[PERSON_NAME] down my spine" at bounding box center [160, 180] width 113 height 9
click at [107, 193] on span "[MEDICAL_DATA] recalls your hand on my upper thigh" at bounding box center [208, 191] width 209 height 9
click at [124, 194] on span "[MEDICAL_DATA] recalls your hand on my upper thigh" at bounding box center [208, 191] width 209 height 9
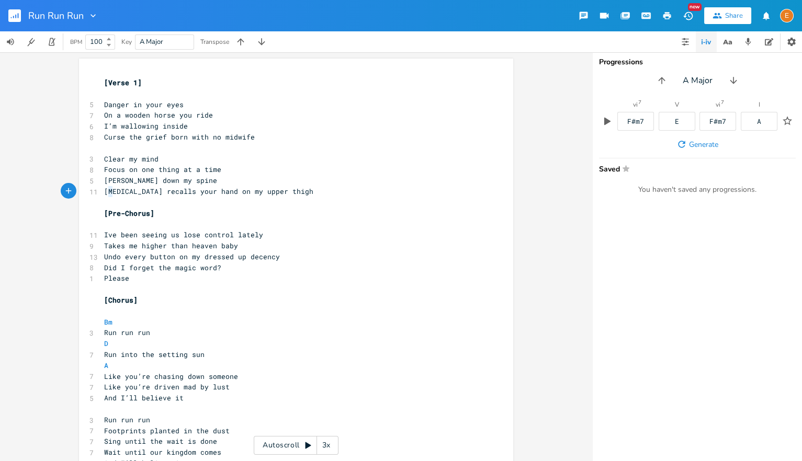
scroll to position [3, 7]
drag, startPoint x: 114, startPoint y: 191, endPoint x: 89, endPoint y: 193, distance: 24.6
type textarea "Hi"
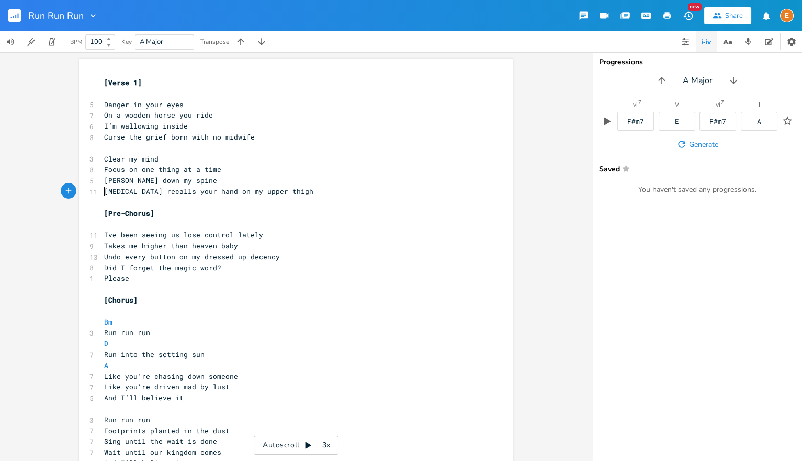
scroll to position [3, 0]
click at [104, 192] on pre "[MEDICAL_DATA] recalls your hand on my upper thigh" at bounding box center [291, 191] width 378 height 11
type textarea "My"
type textarea "h"
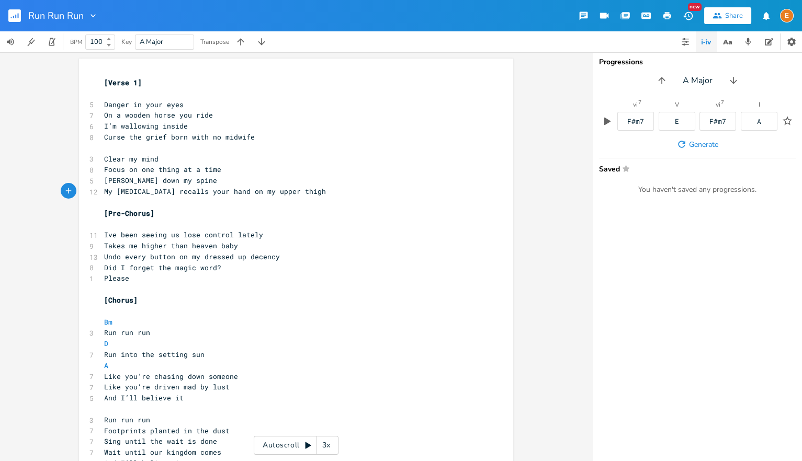
click at [303, 109] on pre "Danger in your eyes" at bounding box center [291, 104] width 378 height 11
click at [109, 235] on span "Ive been seeing us lose control lately" at bounding box center [183, 234] width 159 height 9
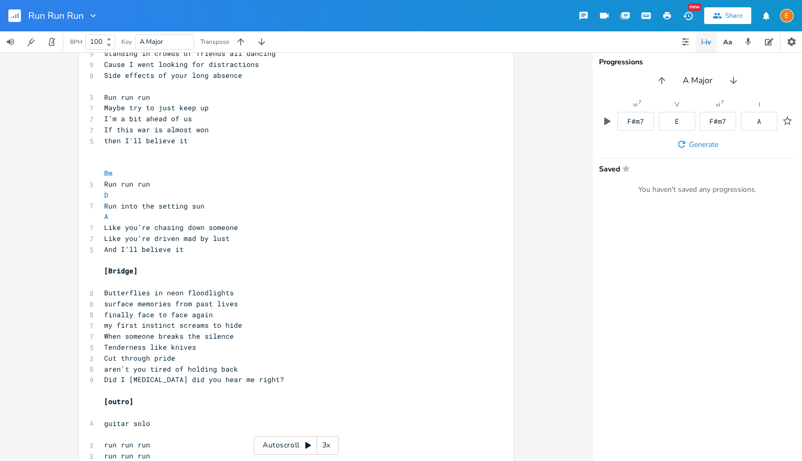
scroll to position [596, 0]
type textarea "'"
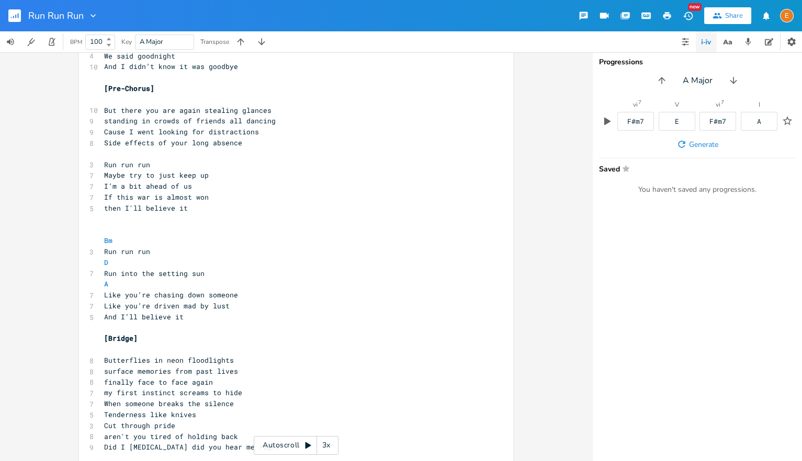
scroll to position [692, 0]
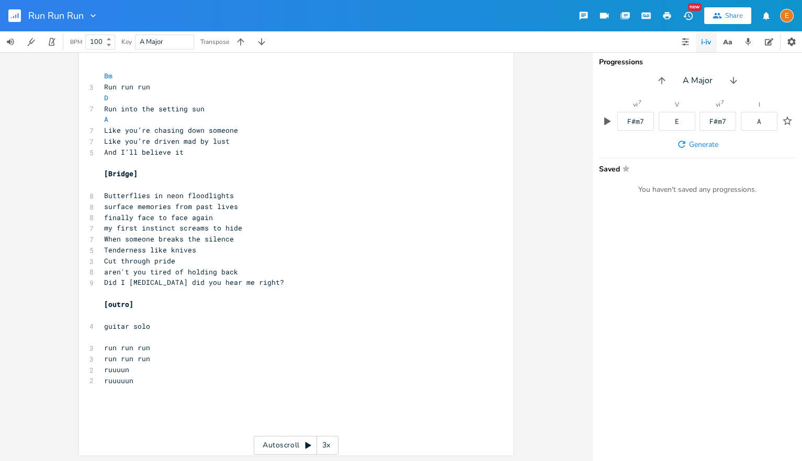
click at [204, 391] on pre "​" at bounding box center [291, 391] width 378 height 11
type textarea "watching the horizi"
type textarea "on like a mila"
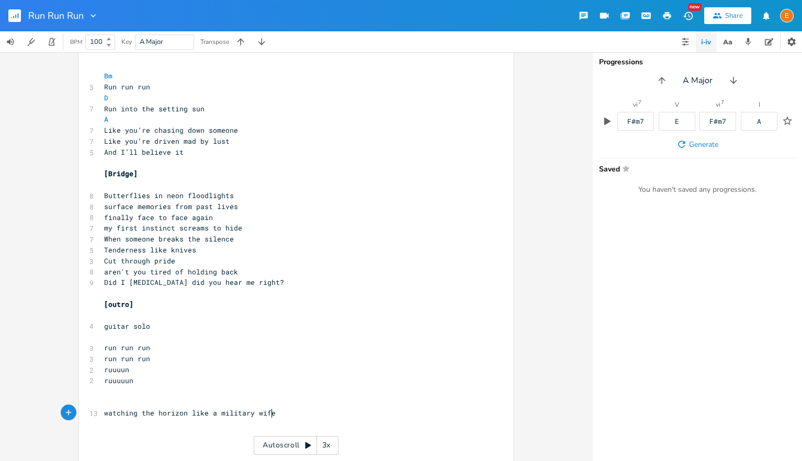
type textarea "itary wife"
type textarea "it's common knowledge"
type textarea "d"
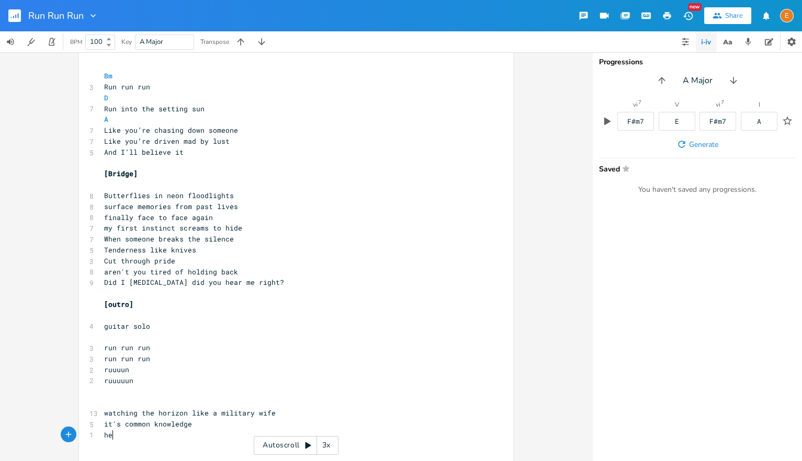
type textarea "he"
click at [191, 413] on span "watching the horizon like a military wife" at bounding box center [190, 413] width 172 height 9
click at [208, 422] on pre "it's common knowledge" at bounding box center [291, 424] width 378 height 11
click at [195, 434] on pre "he" at bounding box center [291, 435] width 378 height 11
type textarea "'s a fighter"
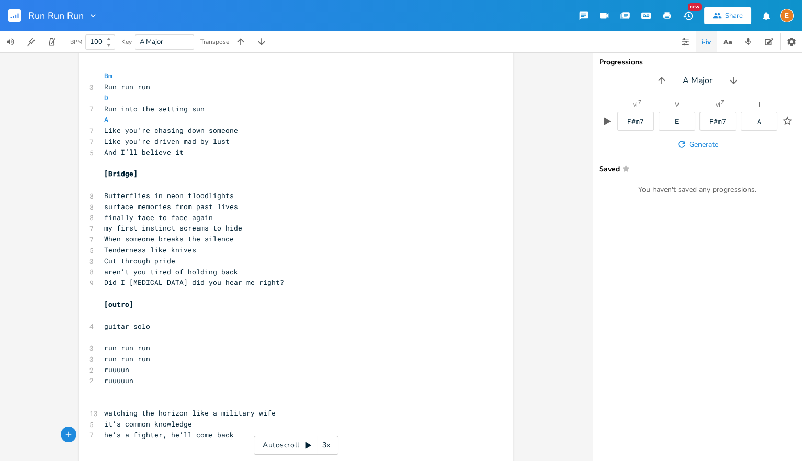
type textarea ", he'll come back"
click at [199, 421] on pre "it's common knowledge" at bounding box center [291, 424] width 378 height 11
type textarea "it's almost a fact"
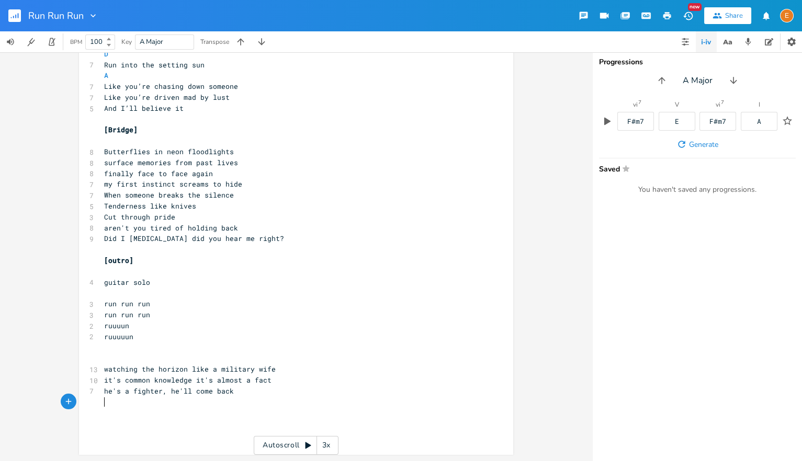
click at [239, 399] on pre "​" at bounding box center [291, 402] width 378 height 11
type textarea "every time It h"
type textarea "say it's the last"
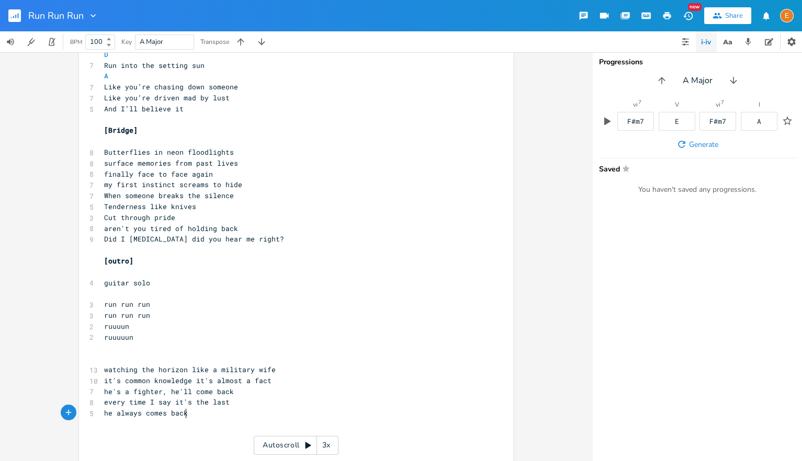
type textarea "he always comes back"
click at [289, 370] on pre "watching the horizon like a military wife" at bounding box center [291, 370] width 378 height 11
drag, startPoint x: 772, startPoint y: 38, endPoint x: 764, endPoint y: 51, distance: 15.5
click at [772, 38] on icon "button" at bounding box center [769, 42] width 8 height 8
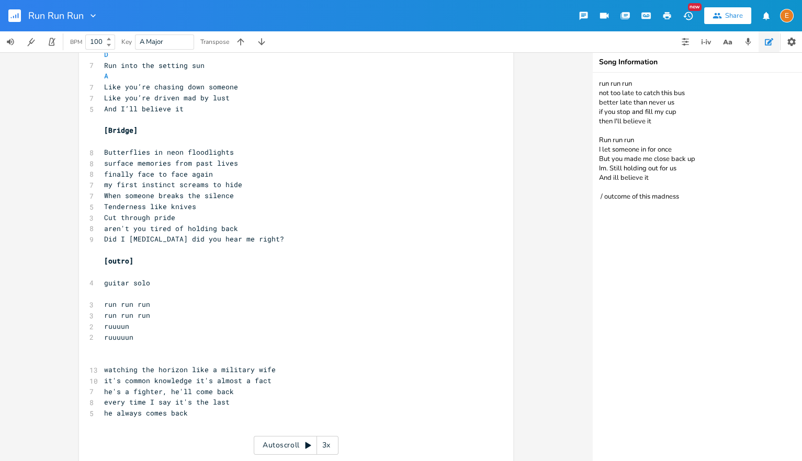
click at [711, 203] on textarea "run run run not too late to catch this bus better late than never us if you sto…" at bounding box center [697, 267] width 209 height 389
drag, startPoint x: 624, startPoint y: 220, endPoint x: 616, endPoint y: 220, distance: 7.9
click at [616, 220] on textarea "run run run not too late to catch this bus better late than never us if you sto…" at bounding box center [697, 267] width 209 height 389
click at [663, 226] on textarea "run run run not too late to catch this bus better late than never us if you sto…" at bounding box center [697, 267] width 209 height 389
drag, startPoint x: 620, startPoint y: 179, endPoint x: 614, endPoint y: 181, distance: 5.5
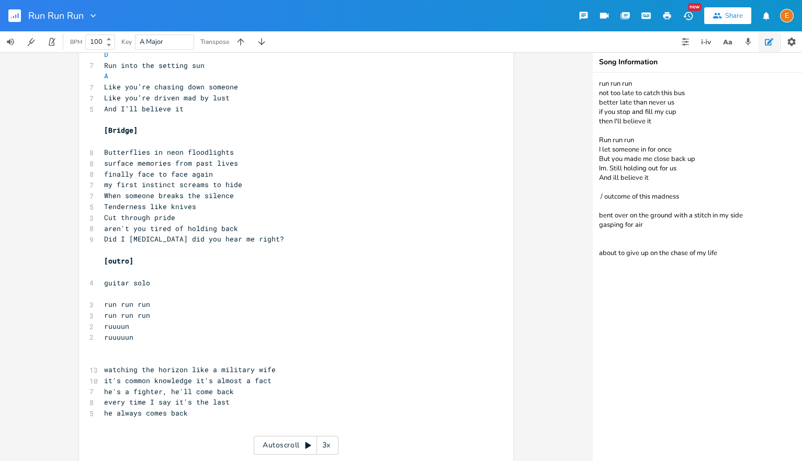
click at [614, 181] on textarea "run run run not too late to catch this bus better late than never us if you sto…" at bounding box center [697, 267] width 209 height 389
click at [608, 170] on textarea "run run run not too late to catch this bus better late than never us if you sto…" at bounding box center [697, 267] width 209 height 389
click at [733, 258] on textarea "run run run not too late to catch this bus better late than never us if you sto…" at bounding box center [697, 267] width 209 height 389
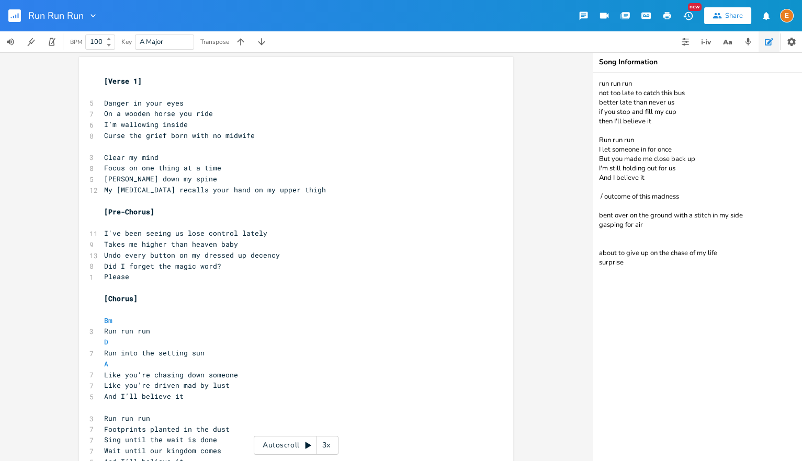
scroll to position [0, 0]
type textarea "run run run not too late to catch this bus better late than never us if you sto…"
drag, startPoint x: 222, startPoint y: 194, endPoint x: 207, endPoint y: 196, distance: 15.3
click at [207, 196] on span "My [MEDICAL_DATA] recalls your hand on my upper thigh" at bounding box center [215, 191] width 222 height 9
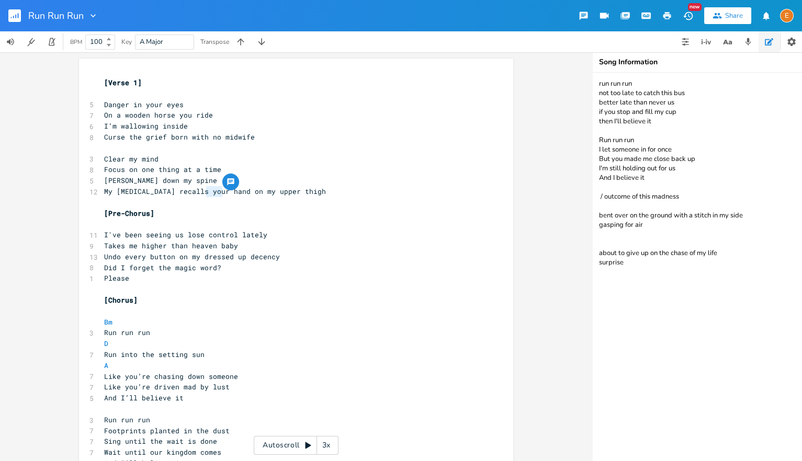
scroll to position [0, 0]
type textarea "touch"
drag, startPoint x: 227, startPoint y: 192, endPoint x: 187, endPoint y: 196, distance: 40.0
click at [187, 196] on span "My [MEDICAL_DATA] recalls your touch on my upper thigh" at bounding box center [217, 191] width 226 height 9
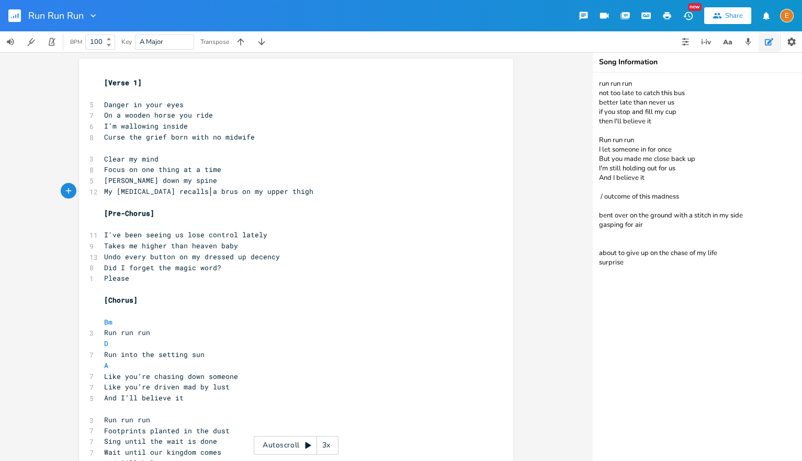
type textarea "a brush"
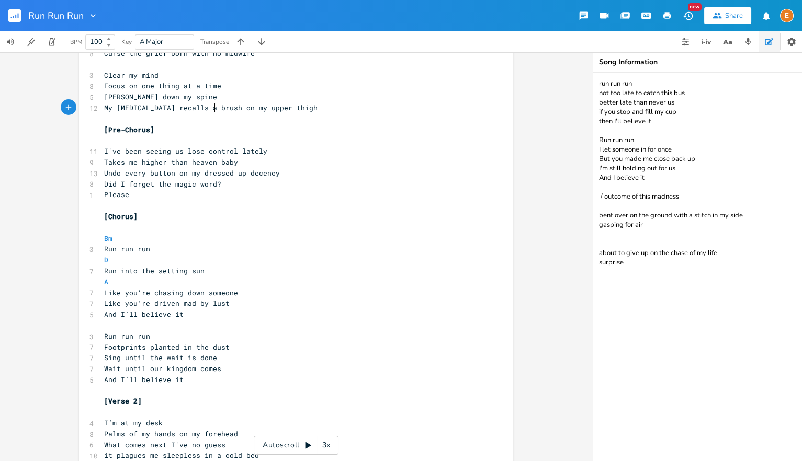
scroll to position [84, 0]
click at [118, 356] on span "Sing until the wait is done" at bounding box center [160, 357] width 113 height 9
drag, startPoint x: 120, startPoint y: 359, endPoint x: 103, endPoint y: 359, distance: 17.3
click at [103, 359] on pre "Sing until the wait is done" at bounding box center [291, 358] width 378 height 11
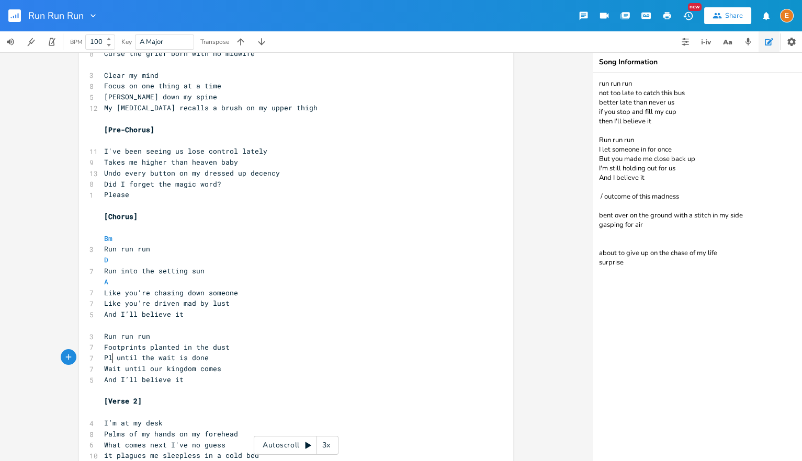
type textarea "Play"
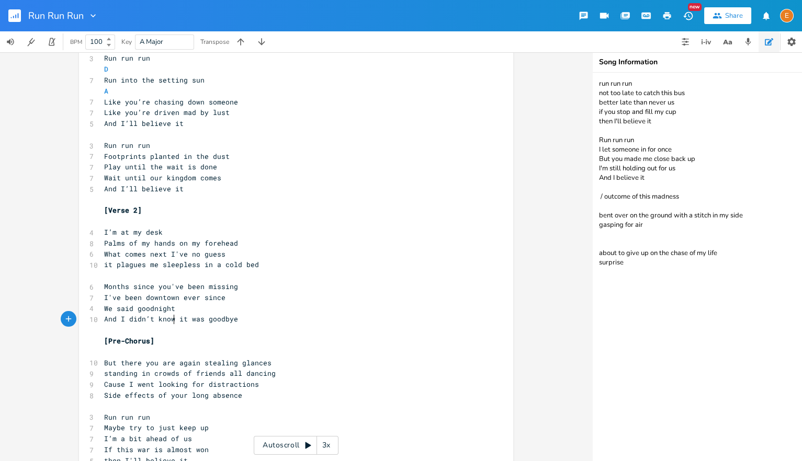
scroll to position [3, 0]
click at [175, 317] on span "And I didn’t know it was goodbye" at bounding box center [171, 318] width 134 height 9
type textarea "fort"
type textarea "at"
type textarea "time"
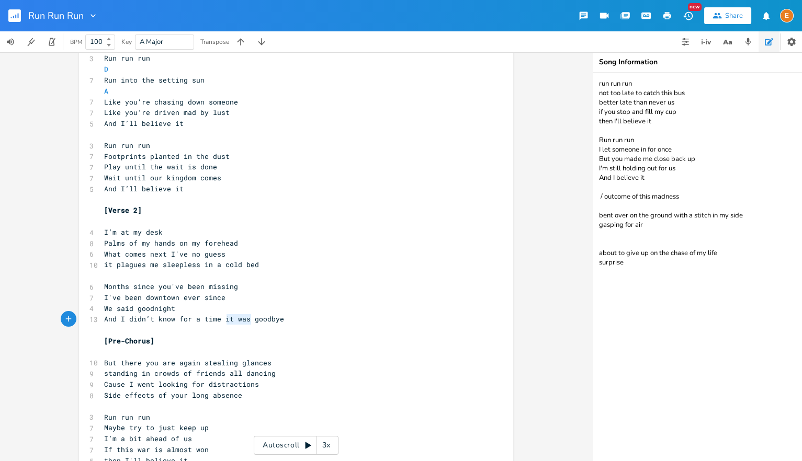
type textarea "as"
drag, startPoint x: 250, startPoint y: 320, endPoint x: 237, endPoint y: 319, distance: 13.1
click at [237, 319] on span "And I didn’t know for a time it was goodbye" at bounding box center [194, 318] width 180 height 9
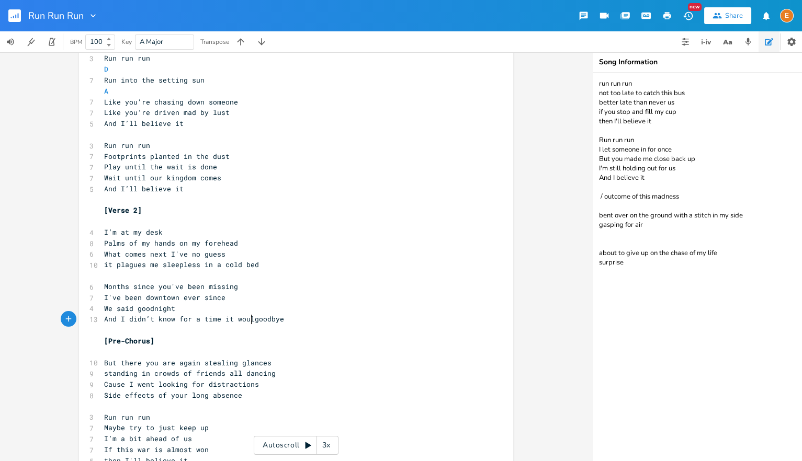
type textarea "wouldb"
type textarea "be"
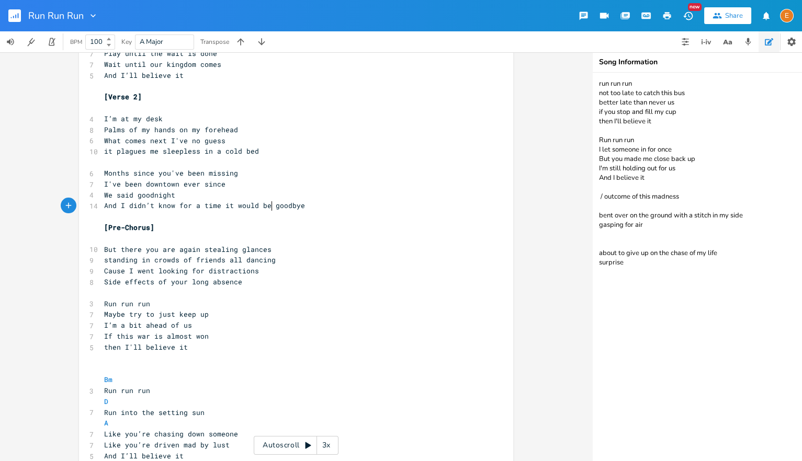
scroll to position [390, 0]
click at [301, 269] on pre "Cause I went looking for distractions" at bounding box center [291, 269] width 378 height 11
type textarea "cause I left the house in search fo d"
type textarea "of distrat"
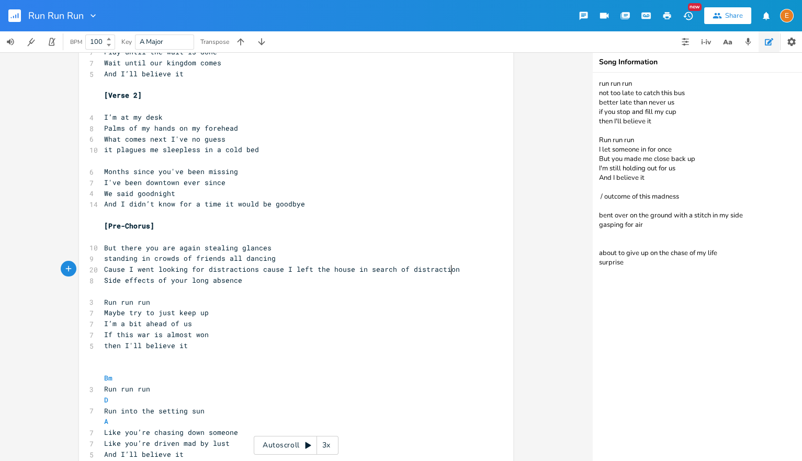
type textarea "ctions"
type textarea "Cause I went looking for distractions"
drag, startPoint x: 261, startPoint y: 272, endPoint x: 103, endPoint y: 273, distance: 157.5
click at [103, 273] on pre "Cause I went looking for distractions cause I left the house in search of distr…" at bounding box center [291, 269] width 378 height 11
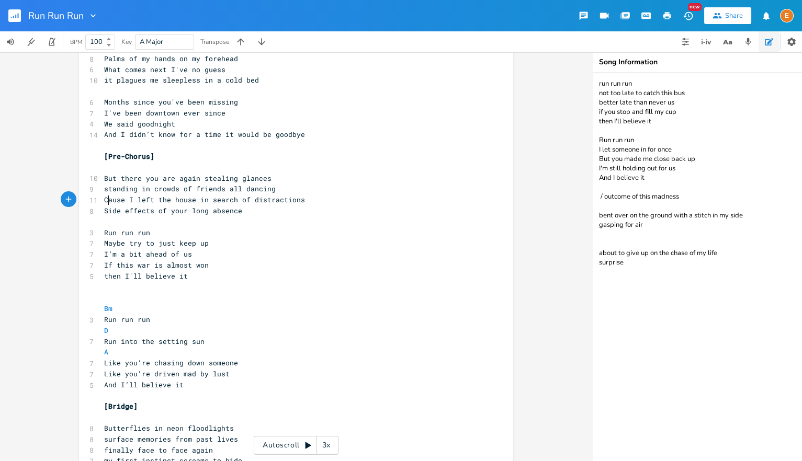
scroll to position [462, 0]
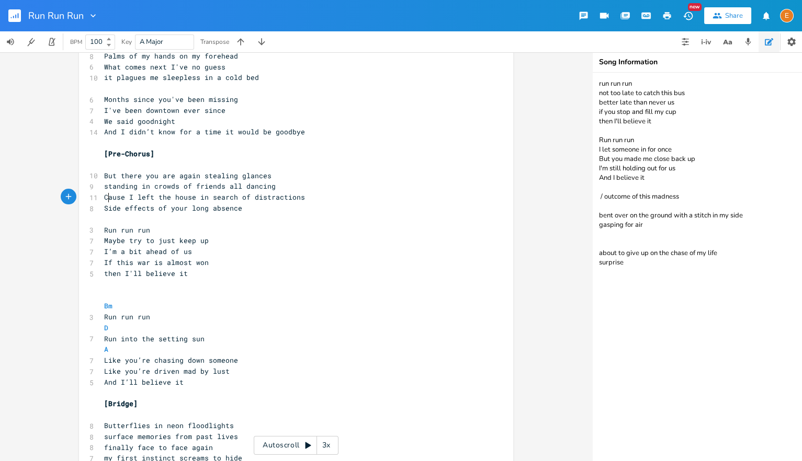
type textarea "C"
drag, startPoint x: 653, startPoint y: 179, endPoint x: 588, endPoint y: 143, distance: 75.0
click at [593, 143] on textarea "run run run not too late to catch this bus better late than never us if you sto…" at bounding box center [697, 267] width 209 height 389
click at [606, 100] on textarea "run run run not too late to catch this bus better late than never us if you sto…" at bounding box center [697, 267] width 209 height 389
drag, startPoint x: 676, startPoint y: 124, endPoint x: 585, endPoint y: 86, distance: 98.7
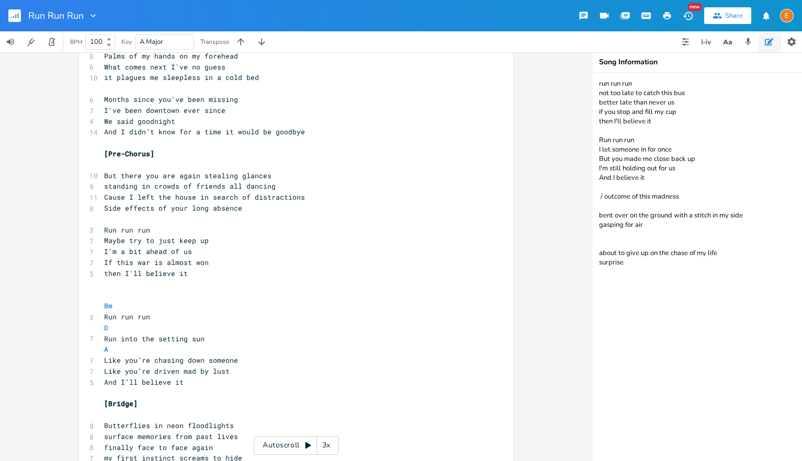
click at [593, 86] on textarea "run run run not too late to catch this bus better late than never us if you sto…" at bounding box center [697, 267] width 209 height 389
click at [155, 294] on pre "​" at bounding box center [291, 295] width 378 height 11
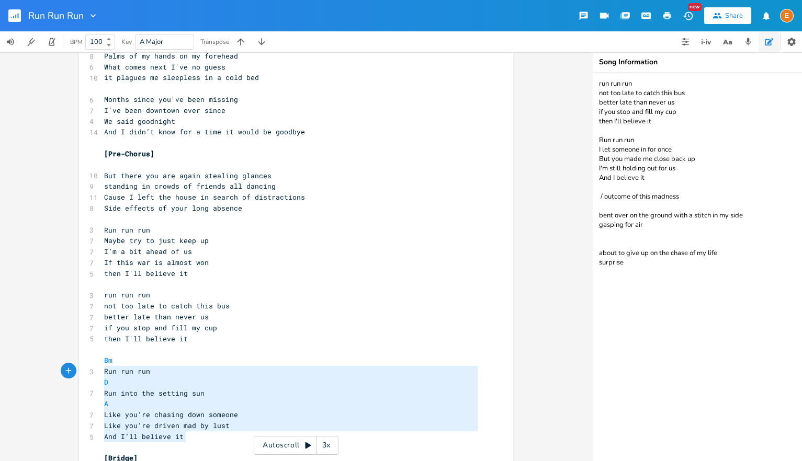
type textarea "Bm Run run run D Run into the setting sun A Like you’re chasing down someone Li…"
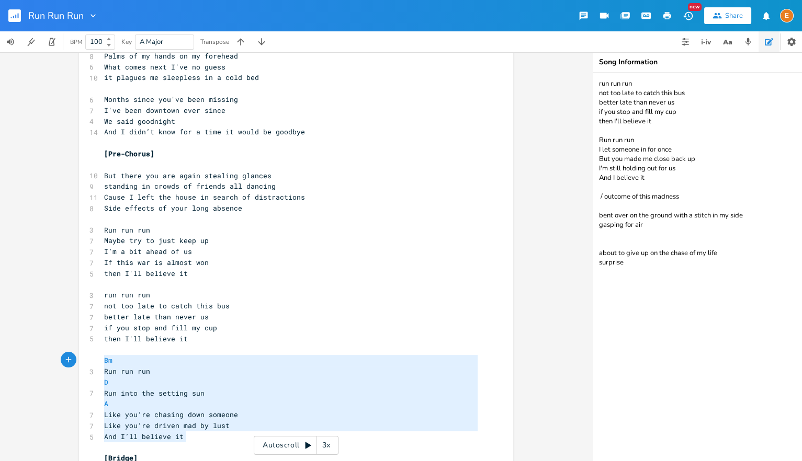
drag, startPoint x: 206, startPoint y: 440, endPoint x: 86, endPoint y: 365, distance: 140.8
click at [86, 365] on div "Bm Run run run D Run into the setting sun A Like you’re chasing down someone Li…" at bounding box center [296, 196] width 434 height 1198
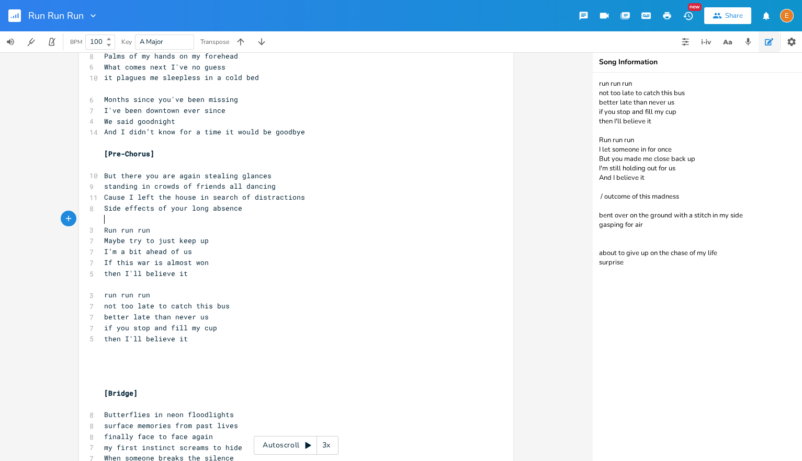
click at [179, 221] on pre "​" at bounding box center [291, 219] width 378 height 11
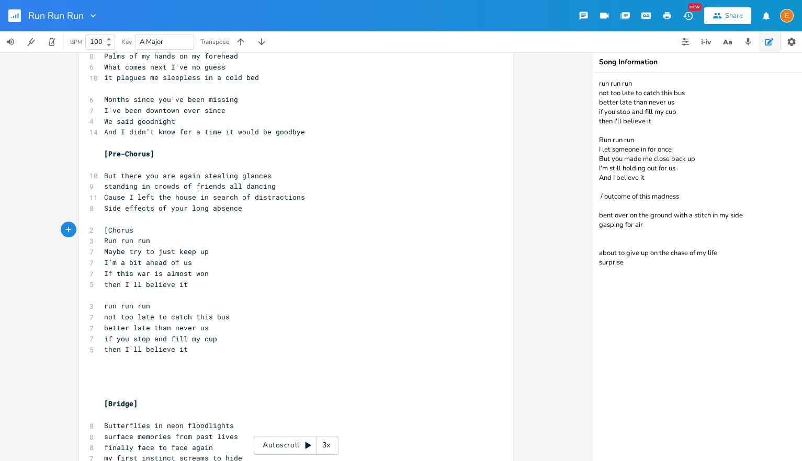
type textarea "[Chorus]"
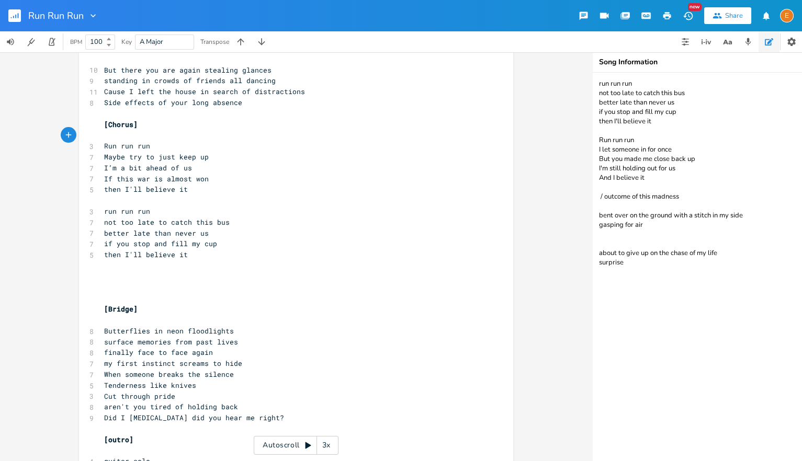
scroll to position [570, 0]
click at [190, 281] on pre "​" at bounding box center [291, 285] width 378 height 11
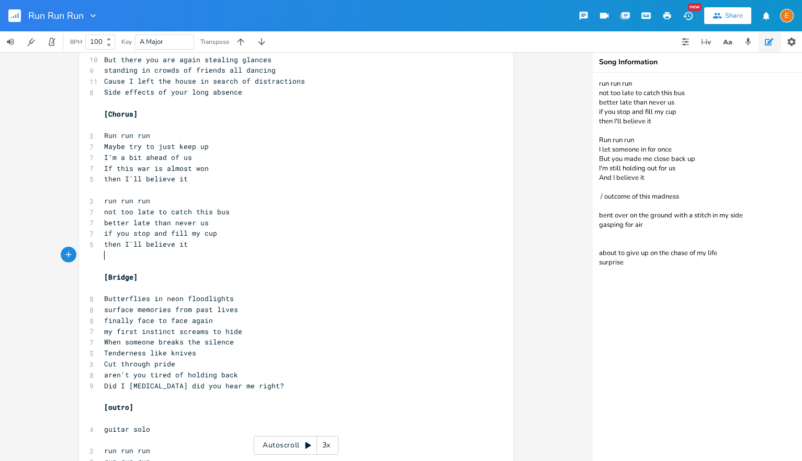
scroll to position [581, 0]
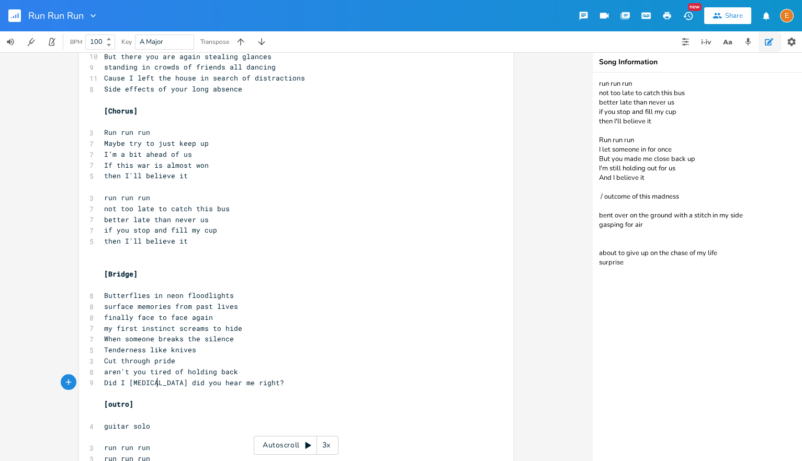
click at [158, 383] on span "Did I [MEDICAL_DATA] did you hear me right?" at bounding box center [194, 382] width 180 height 9
type textarea "/no answer np"
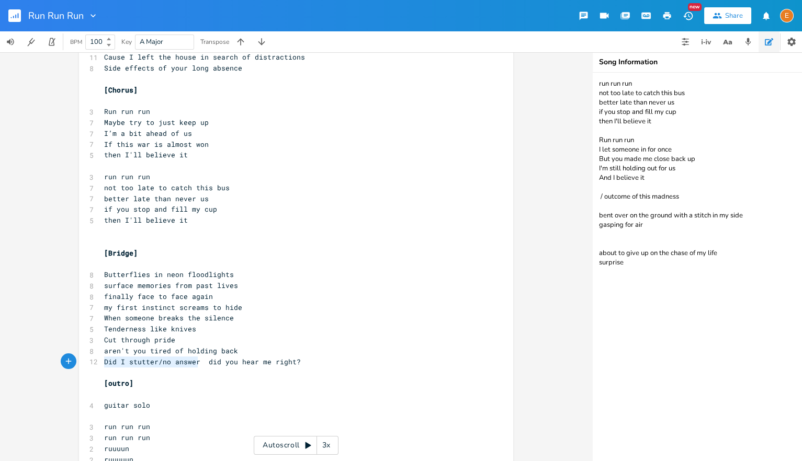
scroll to position [3, 84]
drag, startPoint x: 200, startPoint y: 366, endPoint x: 85, endPoint y: 361, distance: 114.7
click at [85, 361] on div "Did I stutter/no answer x [Verse 1] ​ 5 Danger in your eyes 7 On a wooden horse…" at bounding box center [296, 22] width 434 height 1133
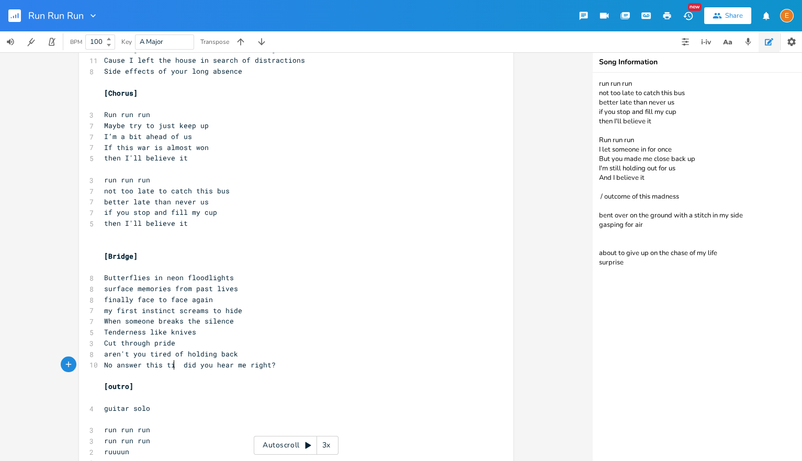
type textarea "No answer this time"
type textarea "Did I stud"
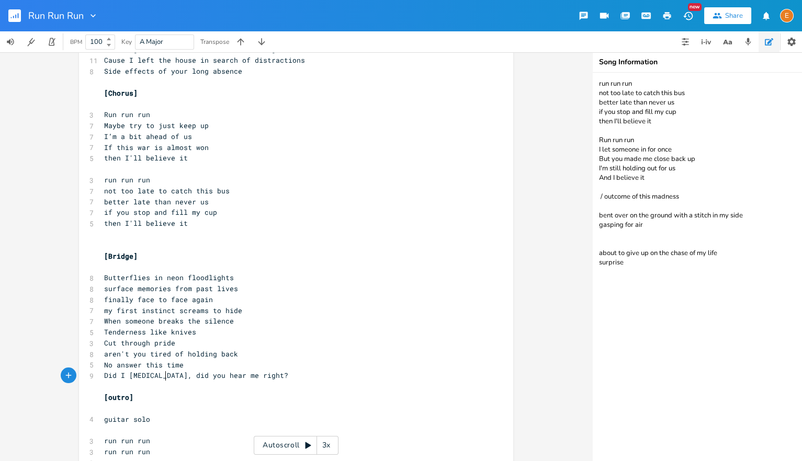
type textarea "tter, d"
drag, startPoint x: 179, startPoint y: 362, endPoint x: 193, endPoint y: 365, distance: 14.0
click at [179, 362] on span "No answer this time" at bounding box center [144, 365] width 80 height 9
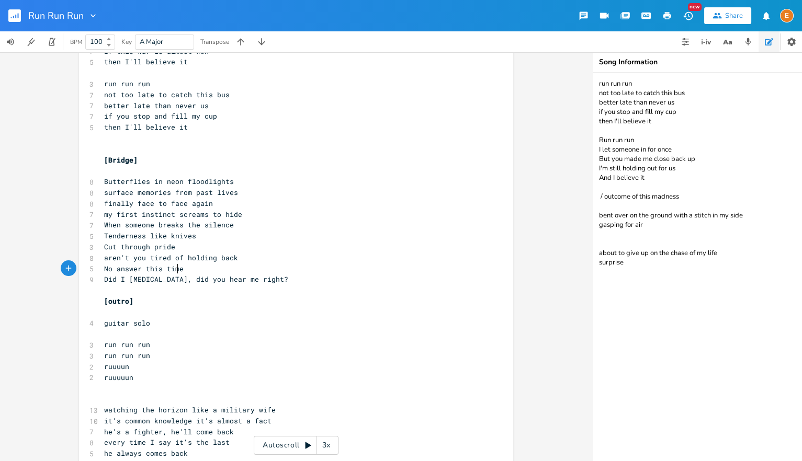
scroll to position [747, 0]
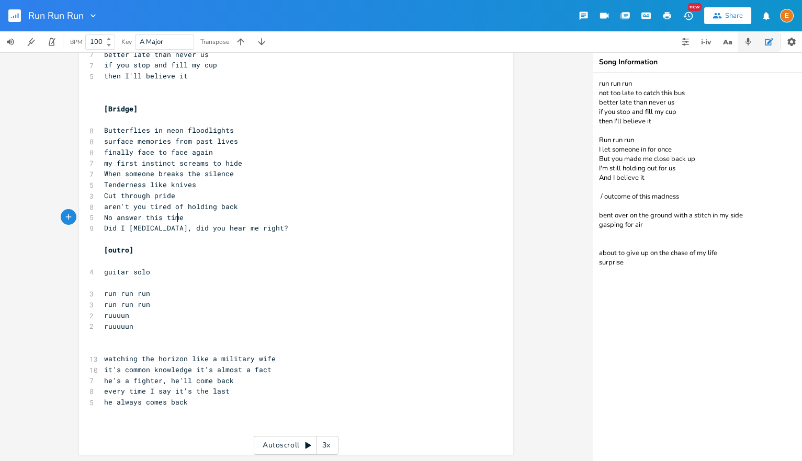
click at [746, 39] on icon "button" at bounding box center [748, 41] width 9 height 9
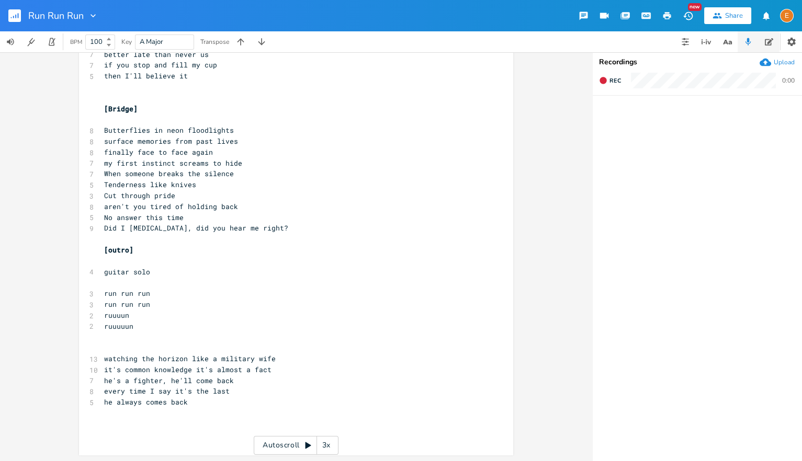
click at [765, 46] on button "button" at bounding box center [769, 41] width 21 height 21
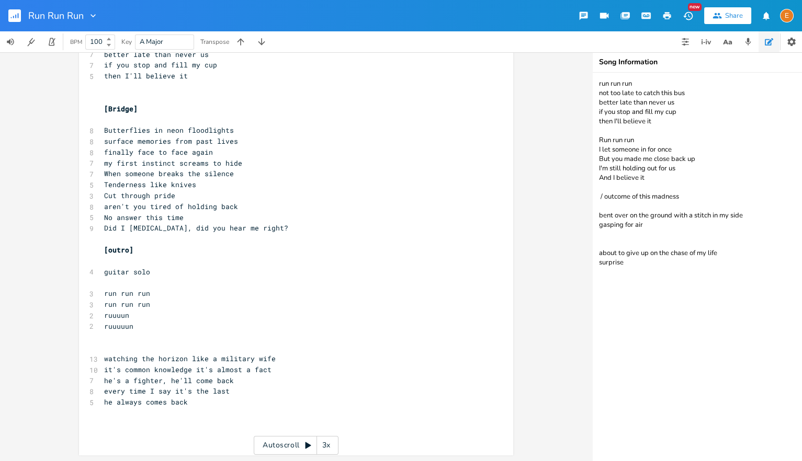
click at [103, 360] on pre "watching the horizon like a military wife" at bounding box center [291, 359] width 378 height 11
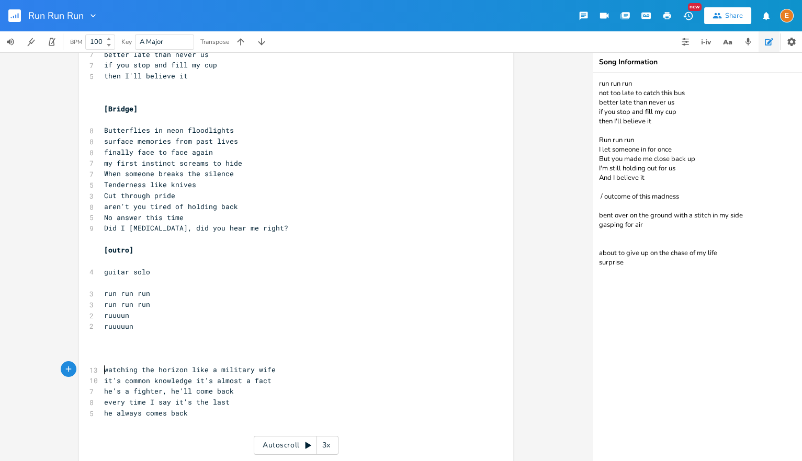
drag, startPoint x: 109, startPoint y: 355, endPoint x: 176, endPoint y: 348, distance: 67.3
click at [109, 355] on pre "​" at bounding box center [291, 359] width 378 height 11
type textarea "bent up on the side"
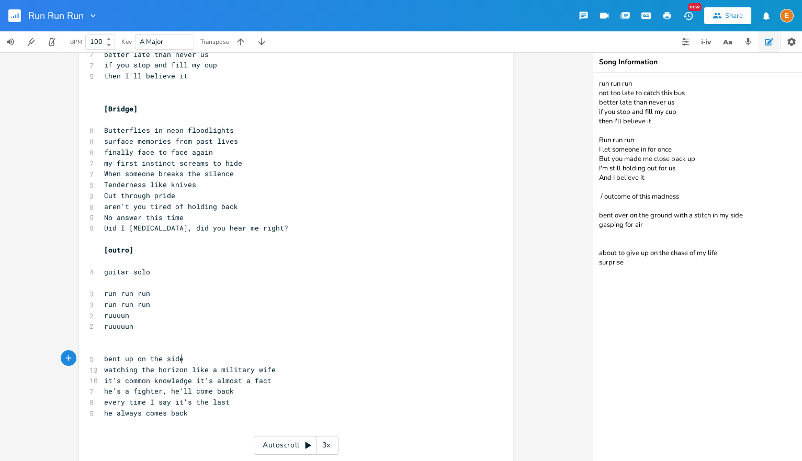
type textarea "w"
type textarea "pavement with a stitch in [GEOGRAPHIC_DATA]"
type textarea "side"
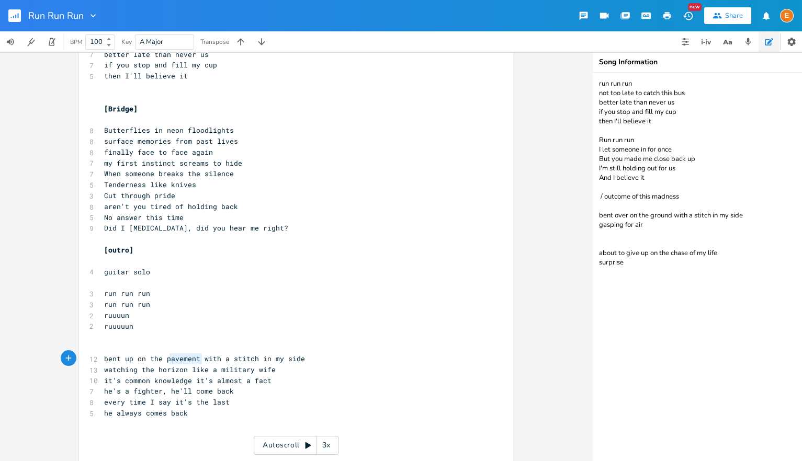
type textarea "pavement"
drag, startPoint x: 200, startPoint y: 361, endPoint x: 165, endPoint y: 362, distance: 35.1
click at [165, 362] on span "bent up on the pavement with a stitch in my side" at bounding box center [204, 358] width 201 height 9
click at [188, 363] on span "bent up on the pavement with a stitch in my side" at bounding box center [204, 358] width 201 height 9
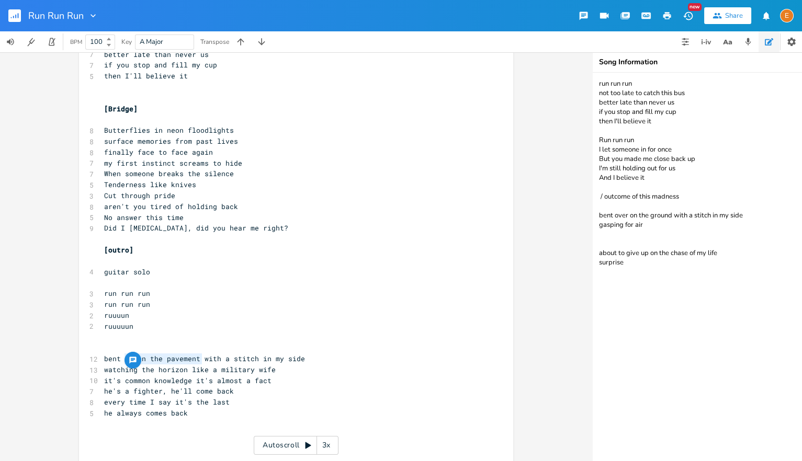
scroll to position [3, 76]
drag, startPoint x: 201, startPoint y: 358, endPoint x: 125, endPoint y: 361, distance: 76.4
click at [125, 361] on span "bent up on the pavement with a stitch in my side" at bounding box center [204, 358] width 201 height 9
type textarea "over on the did"
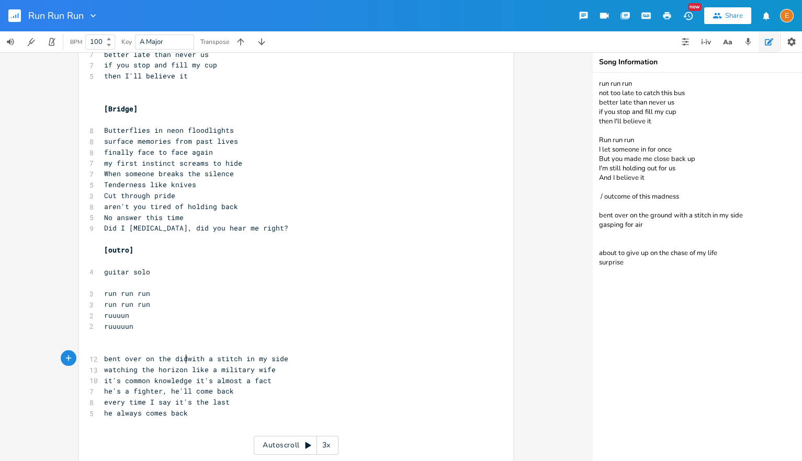
scroll to position [3, 0]
type textarea "sidewalk"
drag, startPoint x: 104, startPoint y: 370, endPoint x: 173, endPoint y: 365, distance: 69.3
click at [104, 370] on span "watching the horizon like a military wife" at bounding box center [190, 369] width 172 height 9
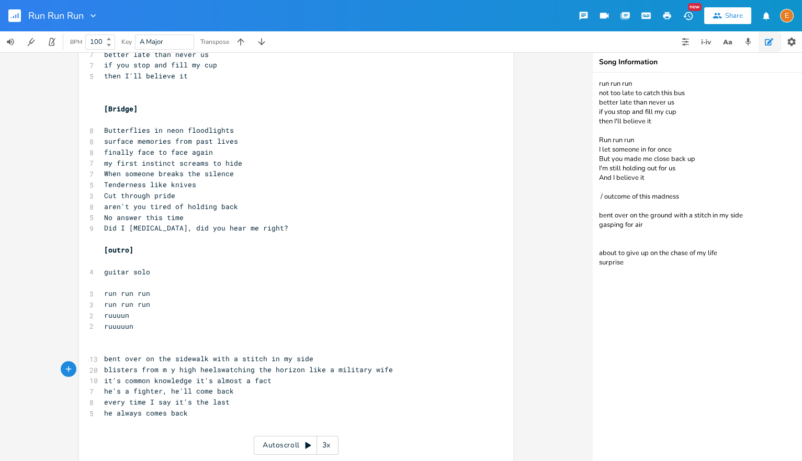
type textarea "blisters from m y high heels"
click at [170, 370] on span "blisters from m y high heels watching the horizon like a military wife" at bounding box center [250, 369] width 293 height 9
click at [219, 371] on span "blisters from my high heels watching the horizon like a military wife" at bounding box center [248, 369] width 289 height 9
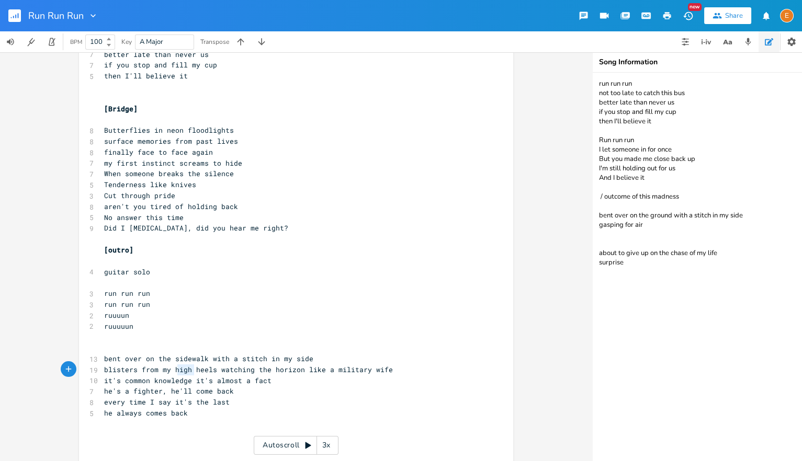
type textarea "high"
drag, startPoint x: 195, startPoint y: 370, endPoint x: 172, endPoint y: 371, distance: 22.5
click at [172, 371] on span "blisters from my high heels watching the horizon like a military wife" at bounding box center [248, 369] width 289 height 9
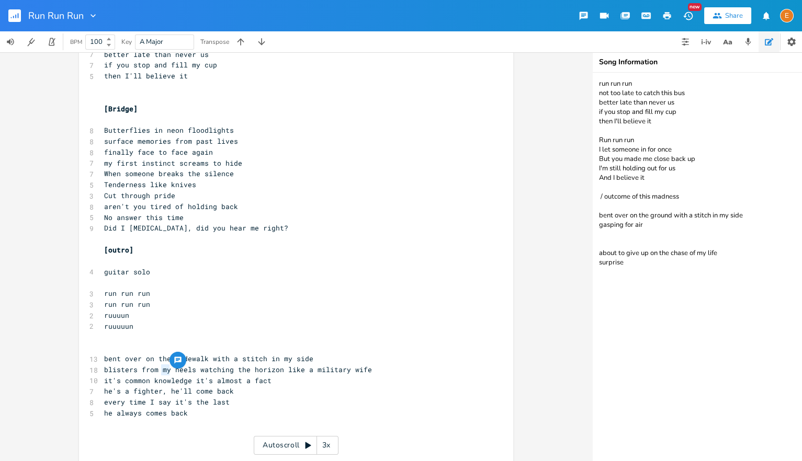
drag, startPoint x: 170, startPoint y: 370, endPoint x: 162, endPoint y: 371, distance: 8.4
click at [162, 371] on span "blisters from my heels watching the horizon like a military wife" at bounding box center [238, 369] width 268 height 9
type textarea "high"
click at [705, 178] on textarea "run run run not too late to catch this bus better late than never us if you sto…" at bounding box center [697, 267] width 209 height 389
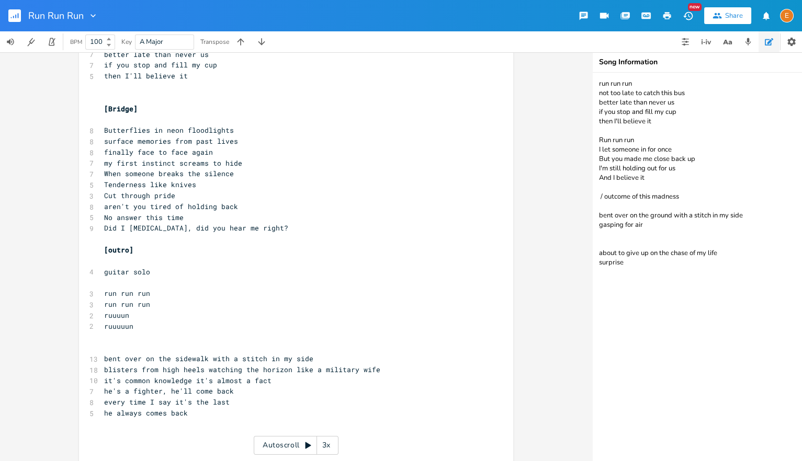
drag, startPoint x: 736, startPoint y: 253, endPoint x: 596, endPoint y: 258, distance: 139.8
click at [596, 258] on textarea "run run run not too late to catch this bus better late than never us if you sto…" at bounding box center [697, 267] width 209 height 389
click at [202, 370] on span "blisters from high heels watching the horizon like a military wife" at bounding box center [242, 369] width 276 height 9
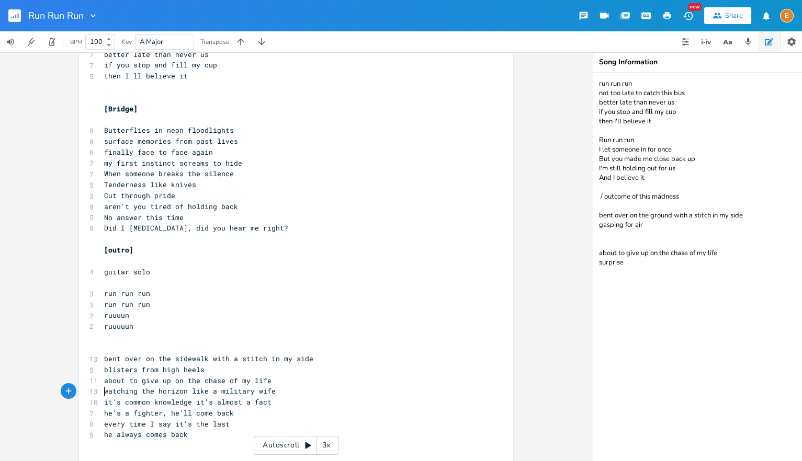
click at [291, 391] on pre "watching the horizon like a military wife" at bounding box center [291, 391] width 378 height 11
drag, startPoint x: 210, startPoint y: 369, endPoint x: 101, endPoint y: 374, distance: 109.5
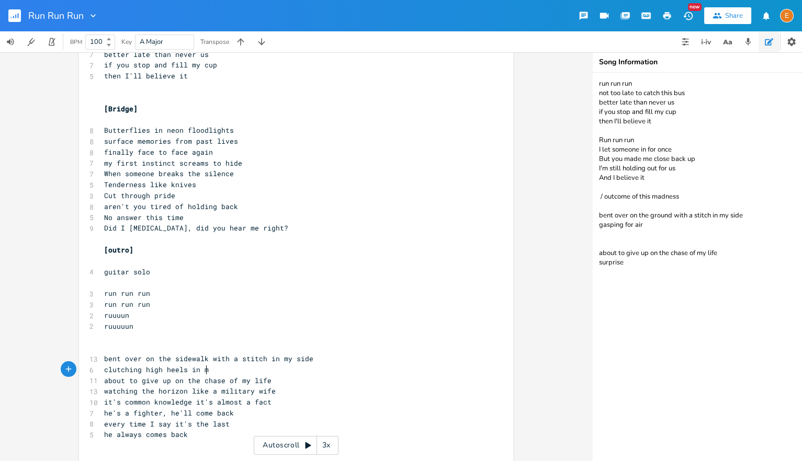
type textarea "clutching high heels in my"
type textarea "o"
type textarea "clutching"
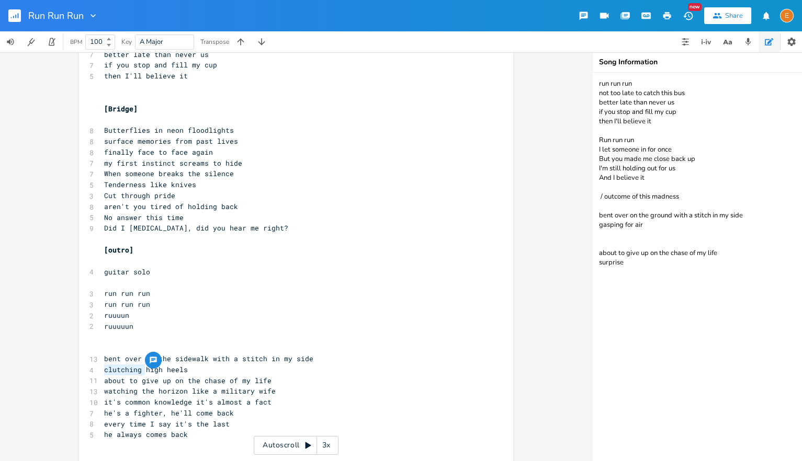
drag, startPoint x: 146, startPoint y: 369, endPoint x: 104, endPoint y: 371, distance: 42.4
click at [104, 371] on pre "clutching high heels" at bounding box center [291, 370] width 378 height 11
click at [146, 373] on span "high heels" at bounding box center [125, 369] width 42 height 9
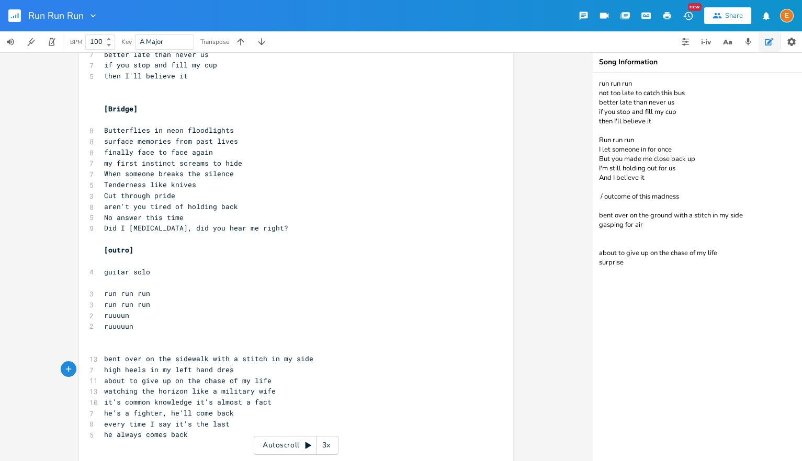
type textarea "in my left hand dress"
type textarea "skirt of th"
type textarea "the"
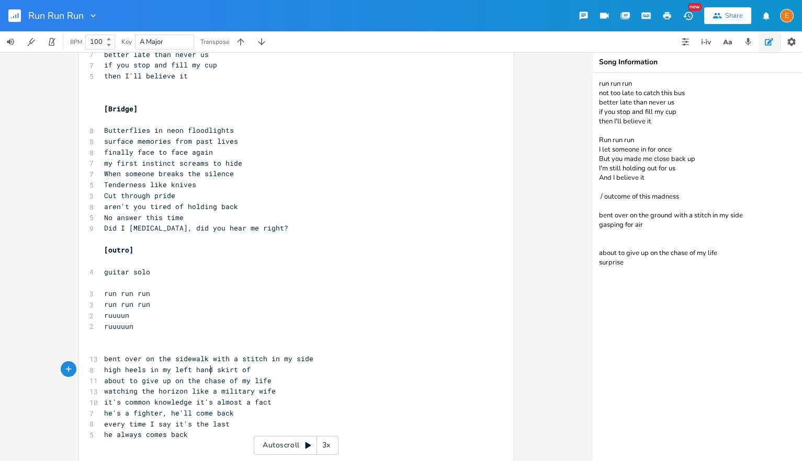
drag, startPoint x: 210, startPoint y: 369, endPoint x: 223, endPoint y: 372, distance: 13.9
click at [210, 369] on span "high heels in my left hand skirt of" at bounding box center [177, 369] width 147 height 9
type textarea ","
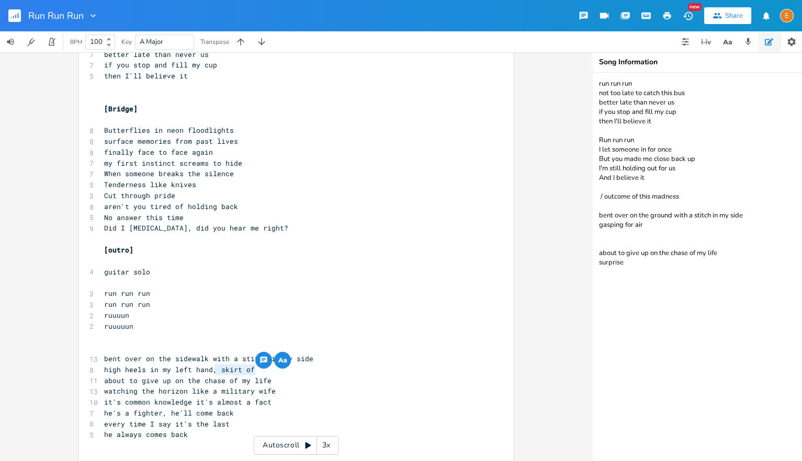
drag, startPoint x: 261, startPoint y: 370, endPoint x: 216, endPoint y: 370, distance: 44.5
click at [216, 370] on pre "high heels in my left hand, skirt of" at bounding box center [291, 370] width 378 height 11
type textarea "dr"
type textarea "dress skirt"
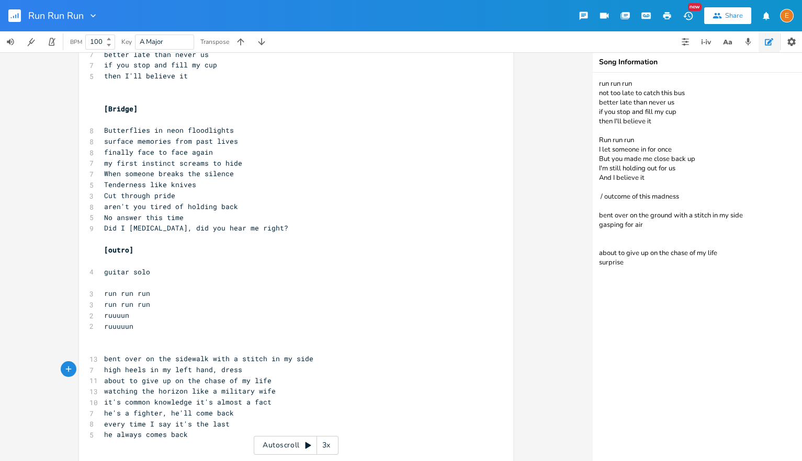
scroll to position [3, 4]
type textarea "he"
type textarea "hem bunched up in my right"
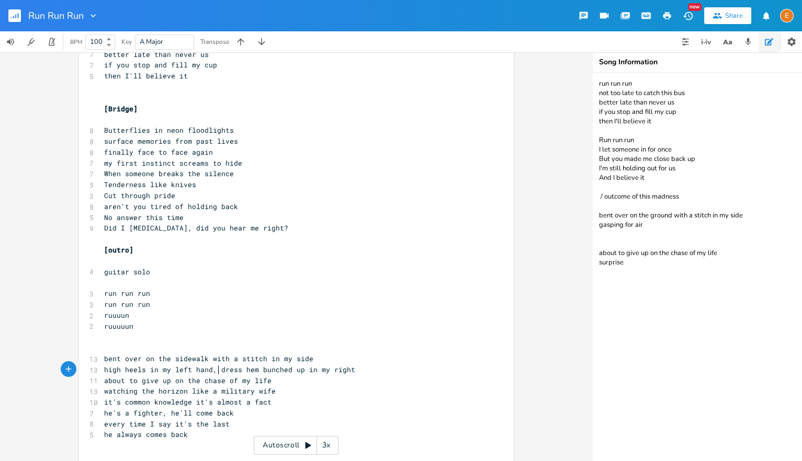
drag, startPoint x: 217, startPoint y: 370, endPoint x: 236, endPoint y: 370, distance: 19.4
click at [217, 370] on span "high heels in my left hand, dress hem bunched up in my right" at bounding box center [229, 369] width 251 height 9
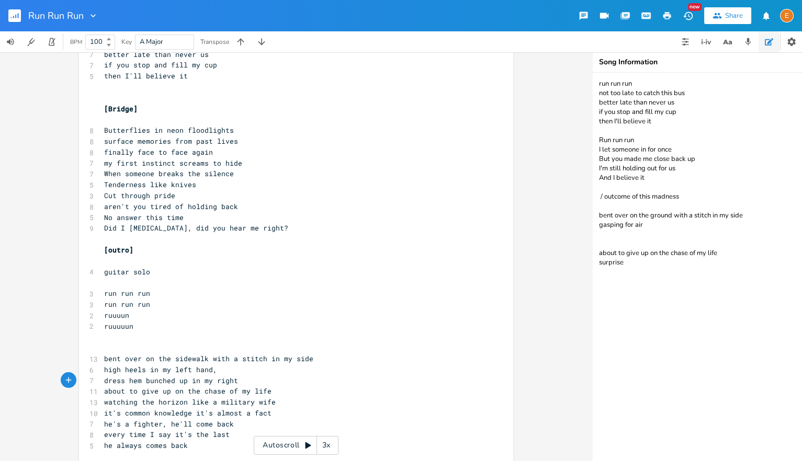
click at [212, 358] on span "bent over on the sidewalk with a stitch in my side" at bounding box center [208, 358] width 209 height 9
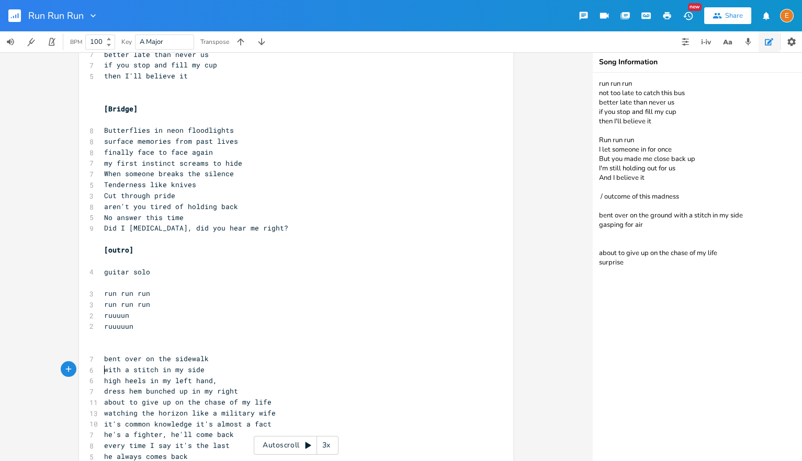
click at [260, 393] on pre "dress hem bunched up in my right" at bounding box center [291, 391] width 378 height 11
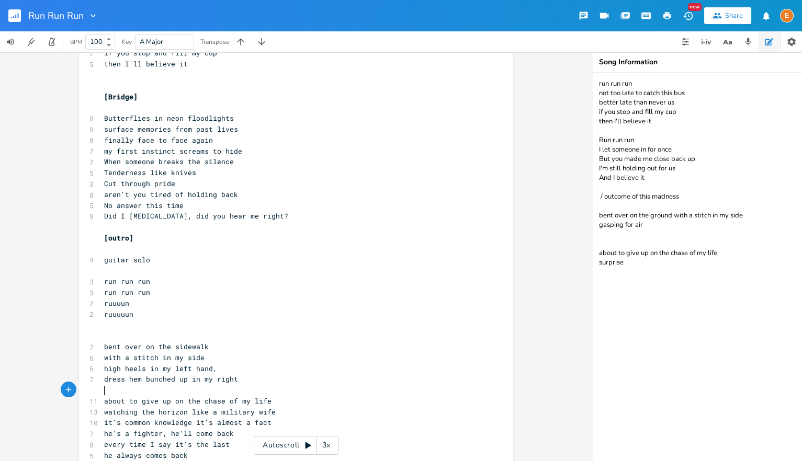
scroll to position [761, 0]
type textarea "about to give up on the chase of my life"
drag, startPoint x: 275, startPoint y: 400, endPoint x: 102, endPoint y: 399, distance: 173.2
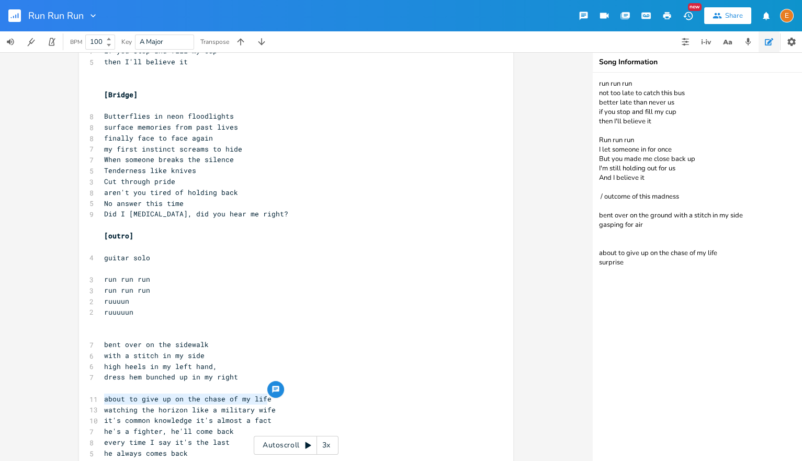
scroll to position [3, 0]
type textarea "]"
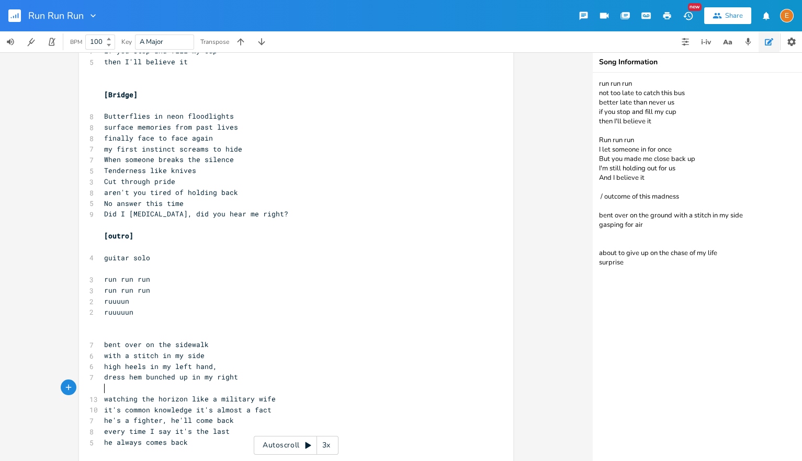
click at [351, 400] on pre "watching the horizon like a military wife" at bounding box center [291, 399] width 378 height 11
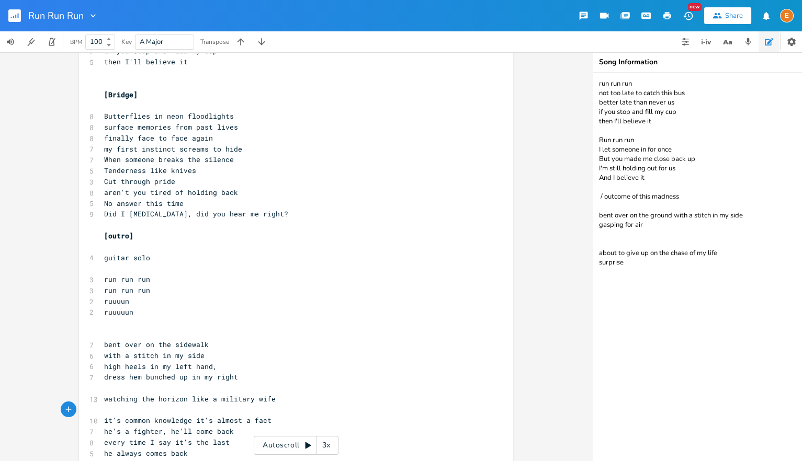
paste textarea
drag, startPoint x: 199, startPoint y: 411, endPoint x: 257, endPoint y: 418, distance: 58.5
click at [199, 411] on span "about to give up on the chase of my life" at bounding box center [187, 410] width 167 height 9
click at [286, 395] on pre "watching the horizon like a military wife" at bounding box center [291, 399] width 378 height 11
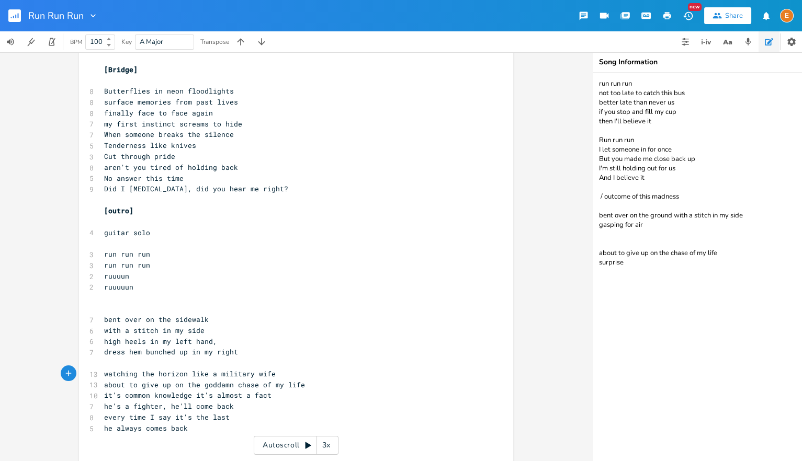
scroll to position [787, 0]
click at [189, 372] on span "watching the horizon like a military wife" at bounding box center [190, 372] width 172 height 9
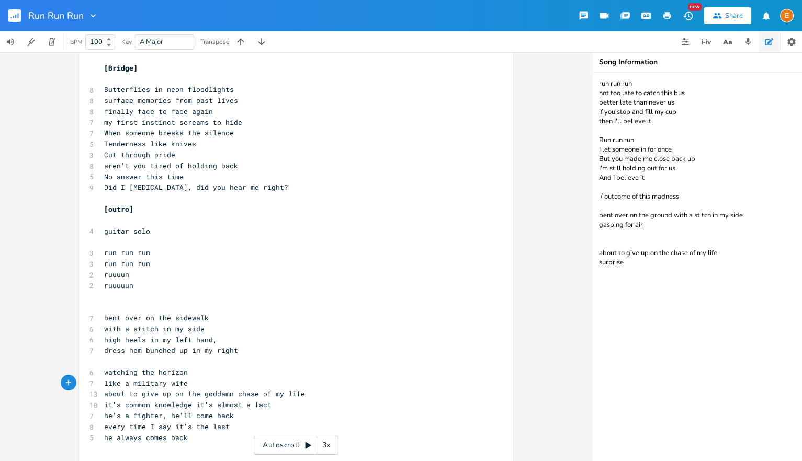
click at [174, 394] on span "about to give up on the goddamn chase of my life" at bounding box center [204, 393] width 201 height 9
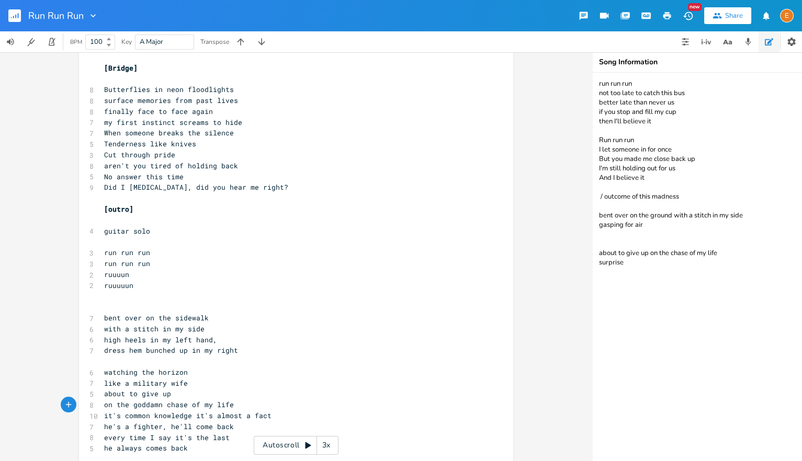
click at [246, 402] on pre "on the goddamn chase of my life" at bounding box center [291, 405] width 378 height 11
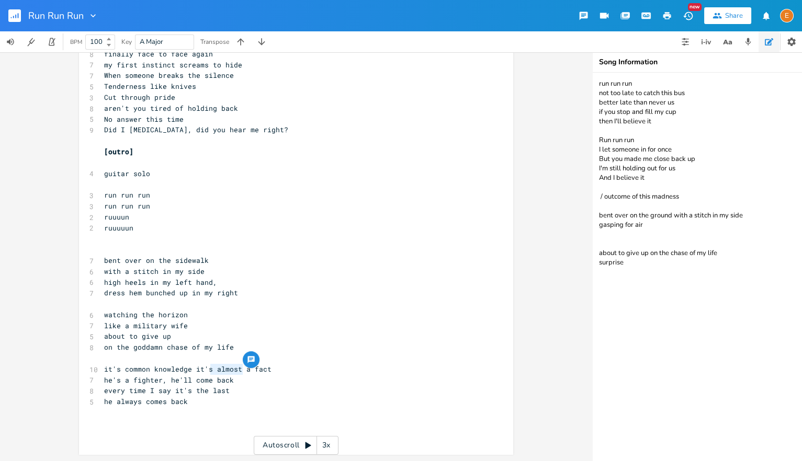
scroll to position [3, 27]
drag, startPoint x: 243, startPoint y: 369, endPoint x: 214, endPoint y: 367, distance: 28.8
click at [214, 367] on span "it's common knowledge it's almost a fact" at bounding box center [187, 369] width 167 height 9
drag, startPoint x: 162, startPoint y: 379, endPoint x: 104, endPoint y: 381, distance: 57.6
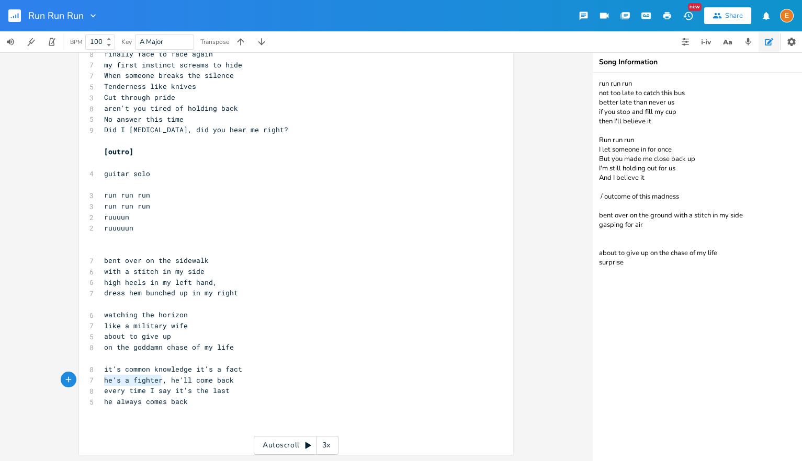
click at [104, 381] on span "he's a fighter, he'll come back" at bounding box center [169, 380] width 130 height 9
drag, startPoint x: 189, startPoint y: 384, endPoint x: 104, endPoint y: 384, distance: 84.8
click at [104, 384] on pre "he's a fighter, he'll come back" at bounding box center [291, 381] width 378 height 11
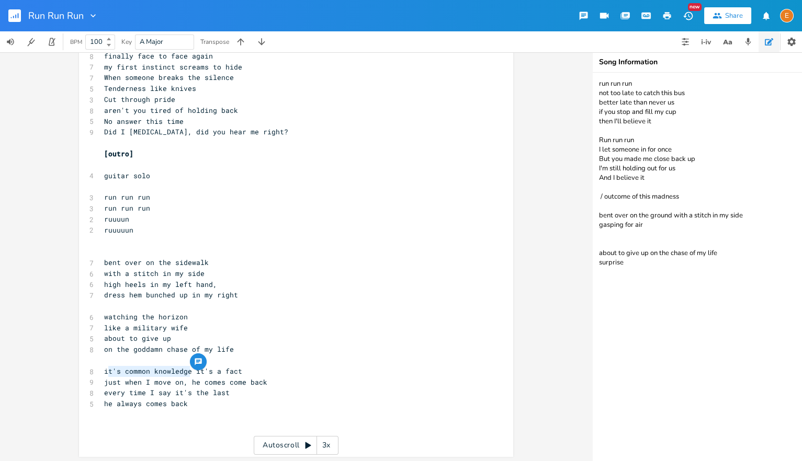
drag, startPoint x: 190, startPoint y: 371, endPoint x: 106, endPoint y: 373, distance: 84.3
click at [106, 373] on span "it's common knowledge it's a fact" at bounding box center [173, 371] width 138 height 9
click at [164, 370] on span "it's common knowledge it's a fact" at bounding box center [173, 371] width 138 height 9
drag, startPoint x: 209, startPoint y: 371, endPoint x: 103, endPoint y: 371, distance: 106.2
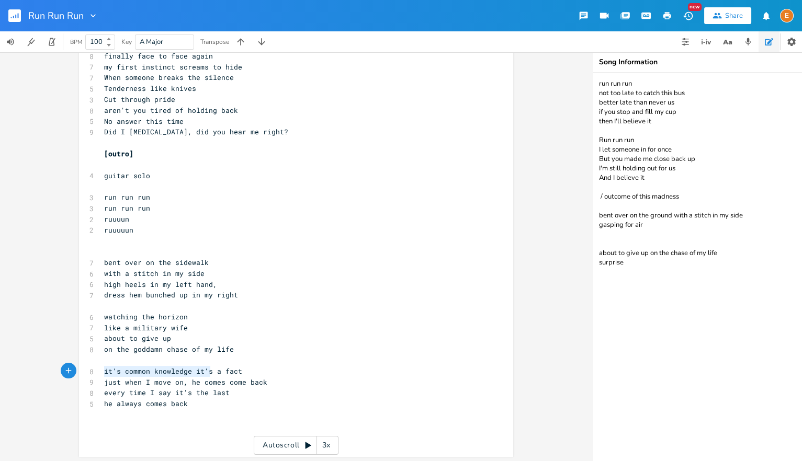
click at [103, 371] on pre "it's common knowledge it's a fact" at bounding box center [291, 371] width 378 height 11
click at [198, 373] on span "but it's a universal a fact" at bounding box center [160, 371] width 113 height 9
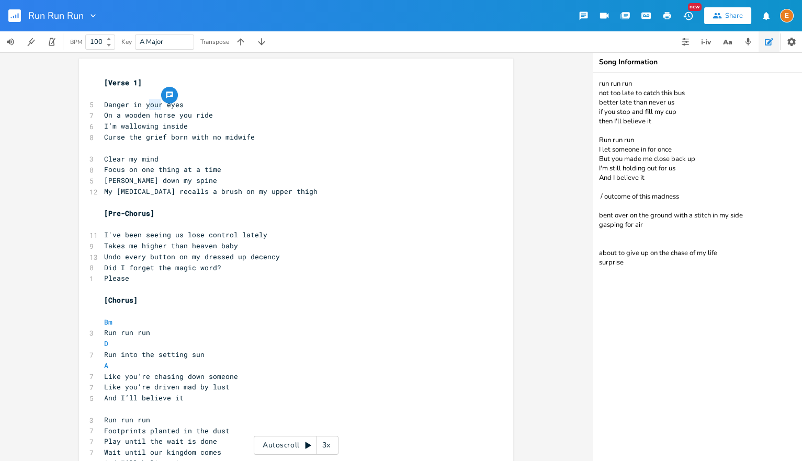
scroll to position [3, 16]
drag, startPoint x: 162, startPoint y: 102, endPoint x: 147, endPoint y: 105, distance: 15.4
click at [147, 105] on span "Danger in your eyes" at bounding box center [144, 104] width 80 height 9
drag, startPoint x: 227, startPoint y: 115, endPoint x: 76, endPoint y: 112, distance: 151.2
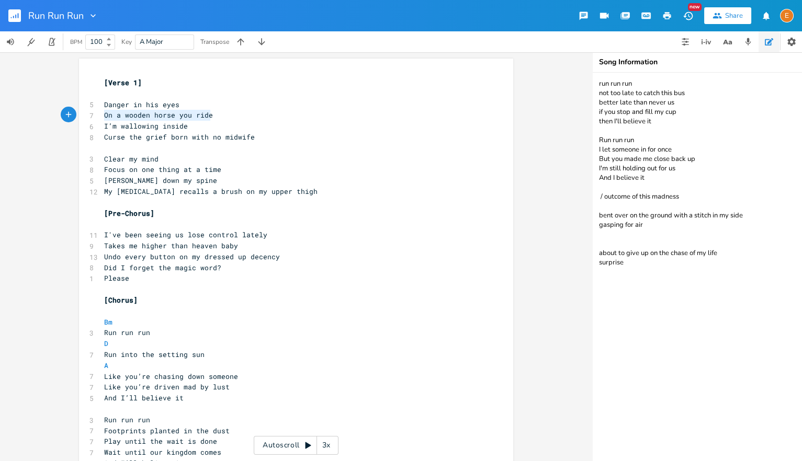
click at [62, 115] on div "On a wooden horse you ride x [Verse 1] ​ 5 Danger in his eyes 7 On a wooden hor…" at bounding box center [296, 256] width 592 height 409
drag, startPoint x: 130, startPoint y: 103, endPoint x: 139, endPoint y: 104, distance: 9.0
click at [130, 103] on span "Danger in his eyes" at bounding box center [141, 104] width 75 height 9
click at [133, 104] on span "Danger in his eyes" at bounding box center [141, 104] width 75 height 9
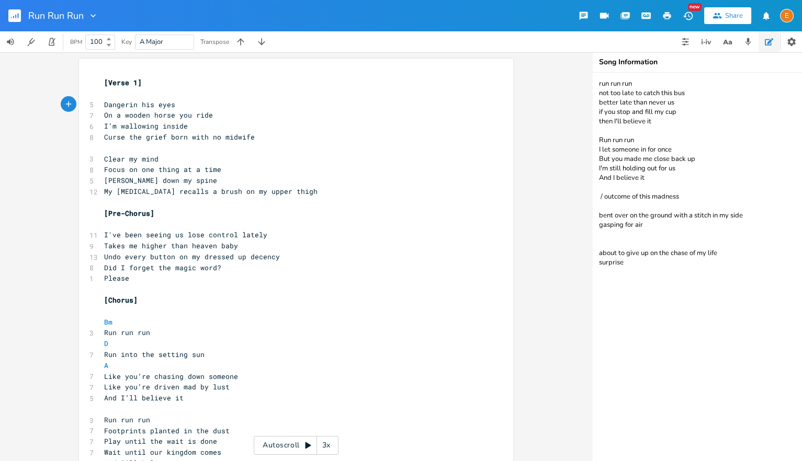
scroll to position [3, 105]
drag, startPoint x: 215, startPoint y: 114, endPoint x: 53, endPoint y: 112, distance: 161.7
click at [53, 112] on div "On a wooden horse you ride x [Verse 1] ​ 5 Dangerin his eyes 7 On a wooden hors…" at bounding box center [296, 256] width 592 height 409
click at [127, 105] on span "Dangerin his eyes" at bounding box center [139, 104] width 71 height 9
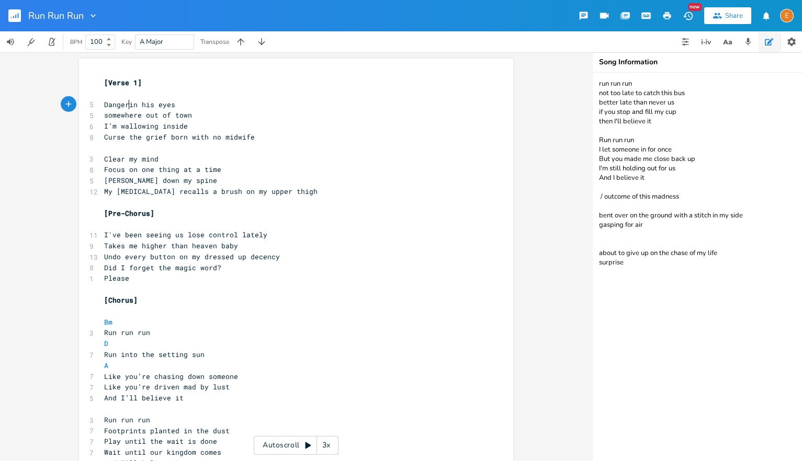
scroll to position [3, 1]
click at [234, 111] on pre "somewhere out of town" at bounding box center [291, 115] width 378 height 11
click at [688, 268] on textarea "run run run not too late to catch this bus better late than never us if you sto…" at bounding box center [697, 267] width 209 height 389
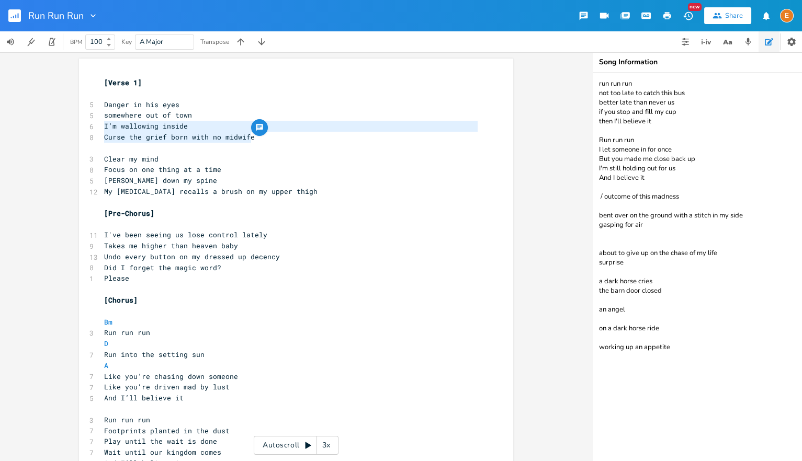
drag, startPoint x: 291, startPoint y: 140, endPoint x: 93, endPoint y: 129, distance: 198.6
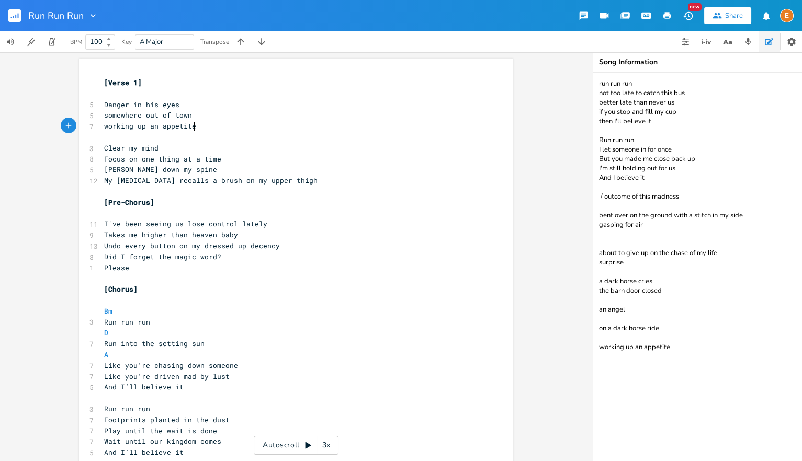
scroll to position [3, 0]
click at [126, 136] on pre "​" at bounding box center [291, 137] width 378 height 11
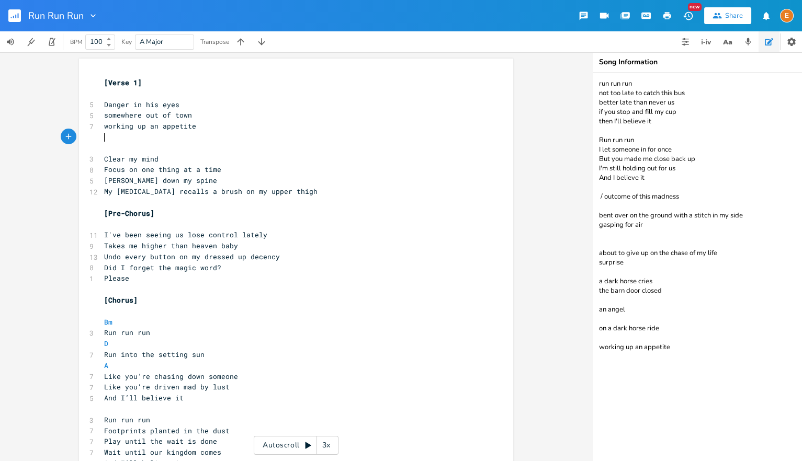
click at [114, 136] on pre "​" at bounding box center [291, 137] width 378 height 11
drag, startPoint x: 239, startPoint y: 139, endPoint x: 207, endPoint y: 138, distance: 31.9
click at [207, 138] on pre "a dark horse is the only ride" at bounding box center [291, 137] width 378 height 11
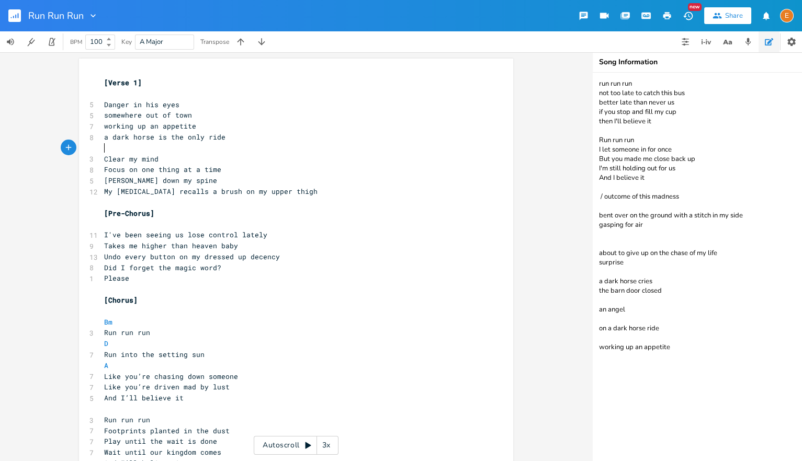
click at [295, 145] on pre "​" at bounding box center [291, 148] width 378 height 11
drag, startPoint x: 253, startPoint y: 138, endPoint x: 167, endPoint y: 139, distance: 85.3
click at [167, 139] on pre "a dark horse is the only ride" at bounding box center [291, 137] width 378 height 11
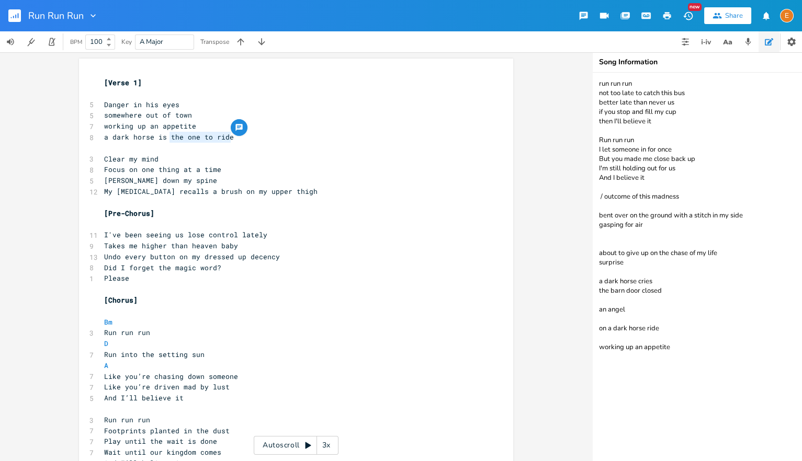
drag, startPoint x: 232, startPoint y: 139, endPoint x: 169, endPoint y: 138, distance: 62.8
click at [169, 138] on pre "a dark horse is the one to ride" at bounding box center [291, 137] width 378 height 11
click at [227, 140] on span "a dark horse is the one to ride" at bounding box center [169, 136] width 130 height 9
drag, startPoint x: 229, startPoint y: 138, endPoint x: 102, endPoint y: 138, distance: 127.1
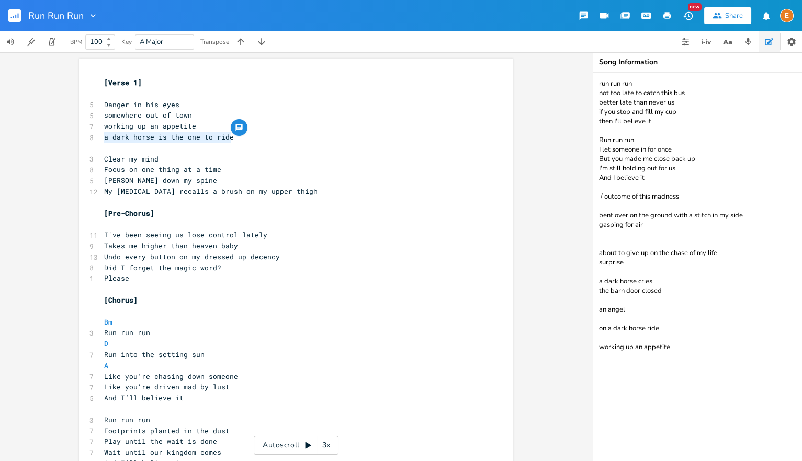
drag, startPoint x: 141, startPoint y: 118, endPoint x: 95, endPoint y: 115, distance: 46.6
drag, startPoint x: 141, startPoint y: 138, endPoint x: 101, endPoint y: 136, distance: 39.8
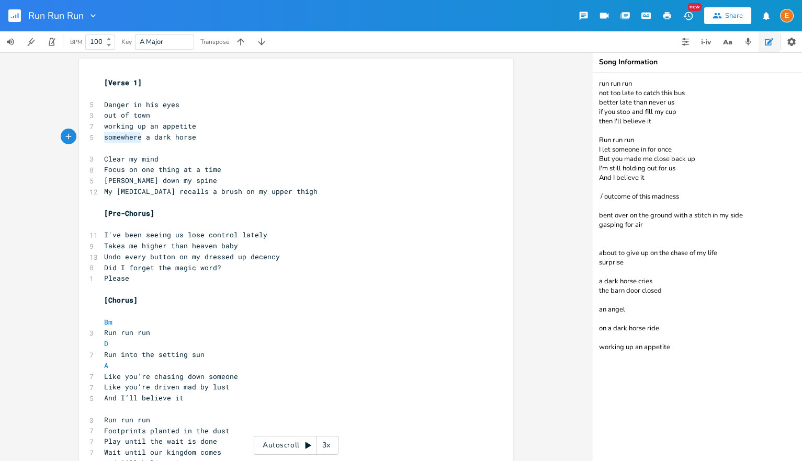
click at [209, 139] on pre "meanwhile a dark horse" at bounding box center [291, 137] width 378 height 11
drag, startPoint x: 103, startPoint y: 115, endPoint x: 119, endPoint y: 118, distance: 16.5
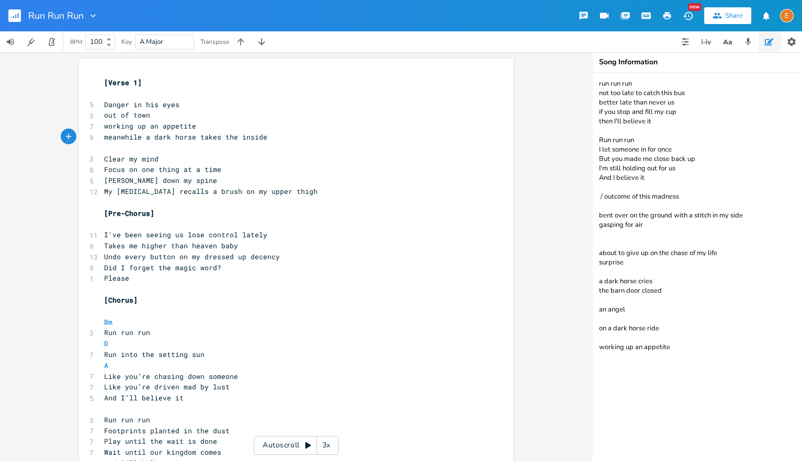
click at [103, 115] on pre "out of town" at bounding box center [291, 115] width 378 height 11
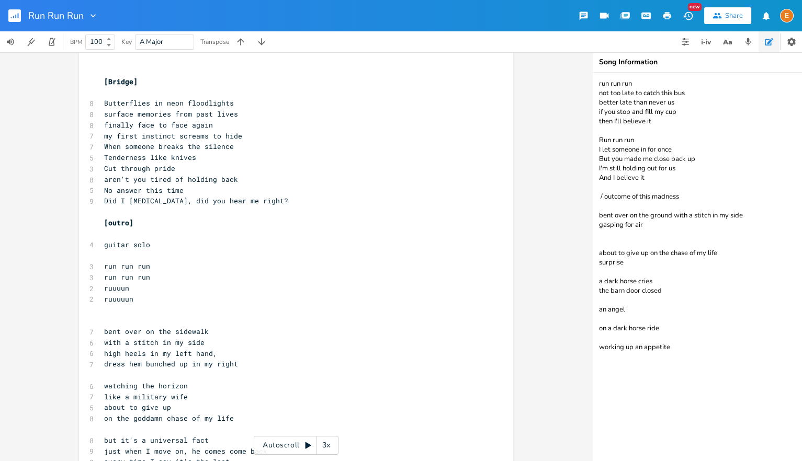
scroll to position [845, 0]
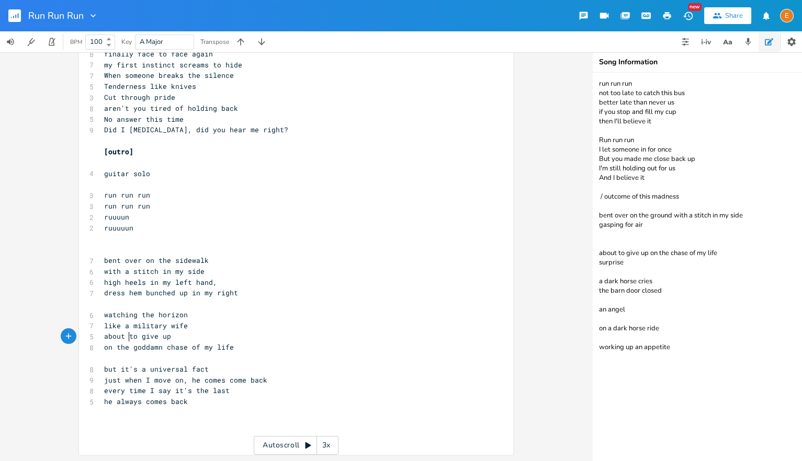
click at [128, 335] on span "about to give up" at bounding box center [137, 336] width 67 height 9
click at [106, 340] on span "about to give up" at bounding box center [137, 336] width 67 height 9
drag, startPoint x: 125, startPoint y: 336, endPoint x: 92, endPoint y: 337, distance: 33.0
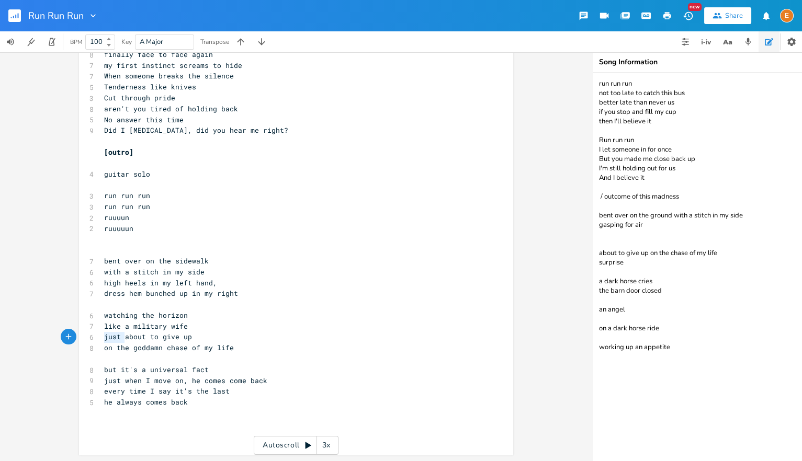
click at [102, 337] on div "6 just about to give up" at bounding box center [291, 337] width 378 height 11
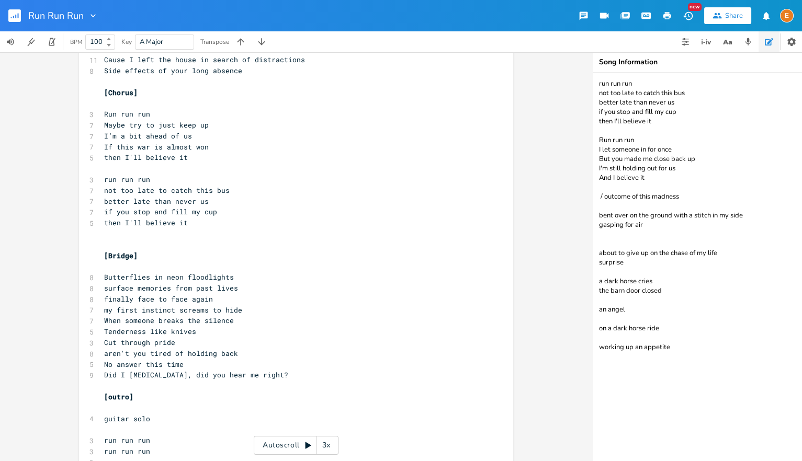
scroll to position [602, 0]
click at [214, 208] on span "if you stop and fill my cup" at bounding box center [160, 209] width 113 height 9
drag, startPoint x: 223, startPoint y: 210, endPoint x: 171, endPoint y: 210, distance: 52.3
click at [171, 210] on pre "if you stop and fill my cup" at bounding box center [291, 210] width 378 height 11
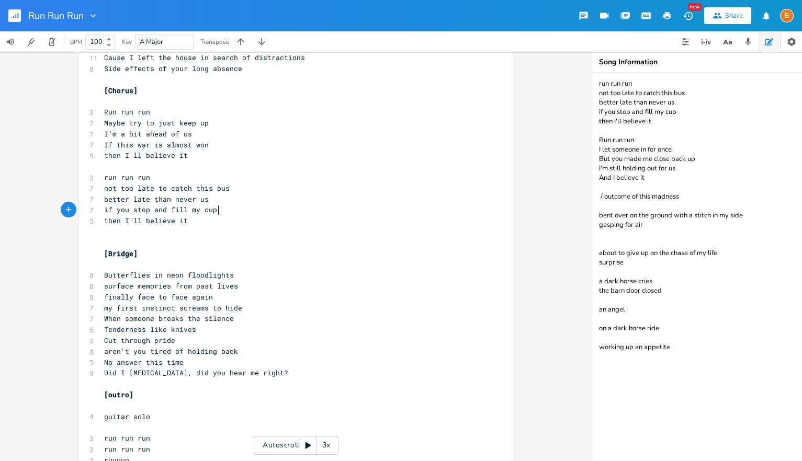
scroll to position [3, 0]
click at [259, 212] on pre "if you stop and fill my cup" at bounding box center [291, 210] width 378 height 11
click at [227, 210] on span "if you stop and fill my cup / me up" at bounding box center [177, 209] width 147 height 9
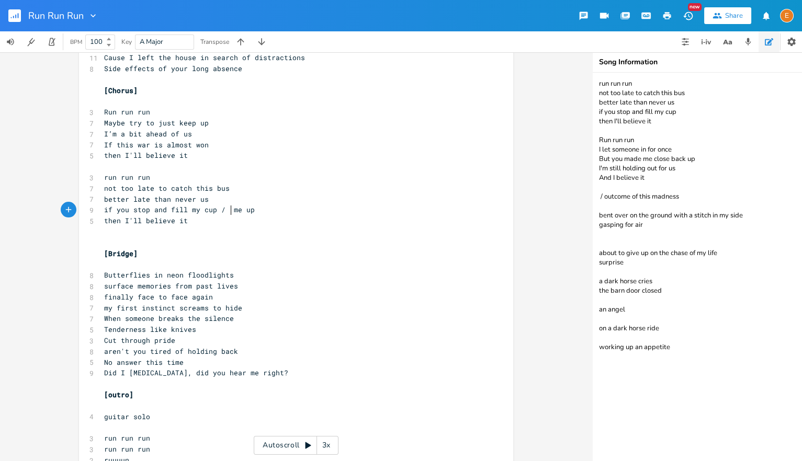
click at [227, 212] on span "if you stop and fill my cup / me up" at bounding box center [179, 209] width 151 height 9
click at [312, 208] on pre "if you stop and fill my cup / feel me up" at bounding box center [291, 210] width 378 height 11
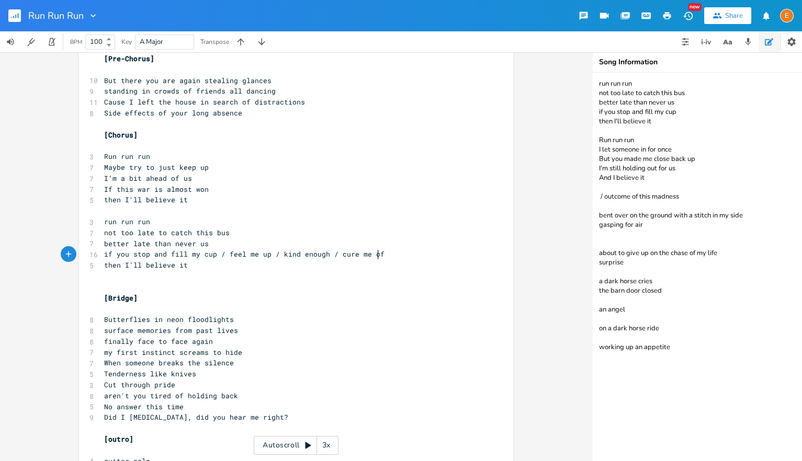
scroll to position [3, 0]
click at [389, 274] on pre "​" at bounding box center [291, 276] width 378 height 11
click at [368, 268] on pre "then I'll believe it" at bounding box center [291, 265] width 378 height 11
click at [245, 245] on pre "better late than never us" at bounding box center [291, 244] width 378 height 11
click at [231, 222] on pre "run run run" at bounding box center [291, 222] width 378 height 11
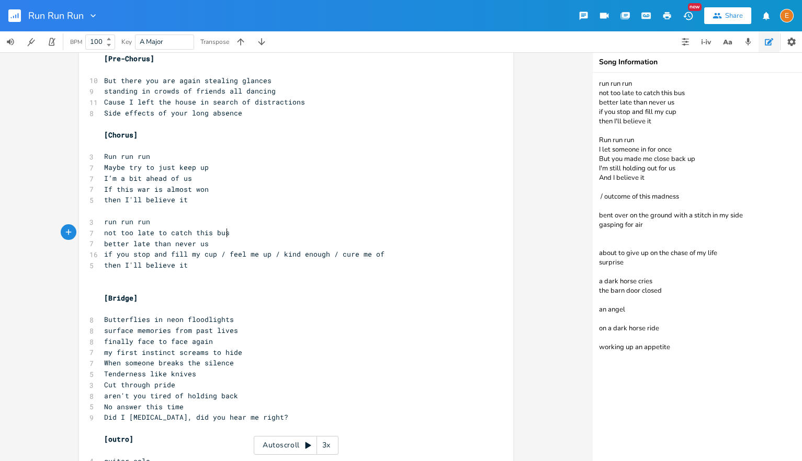
click at [250, 230] on pre "not too late to catch this bus" at bounding box center [291, 233] width 378 height 11
click at [730, 43] on icon "button" at bounding box center [727, 42] width 13 height 13
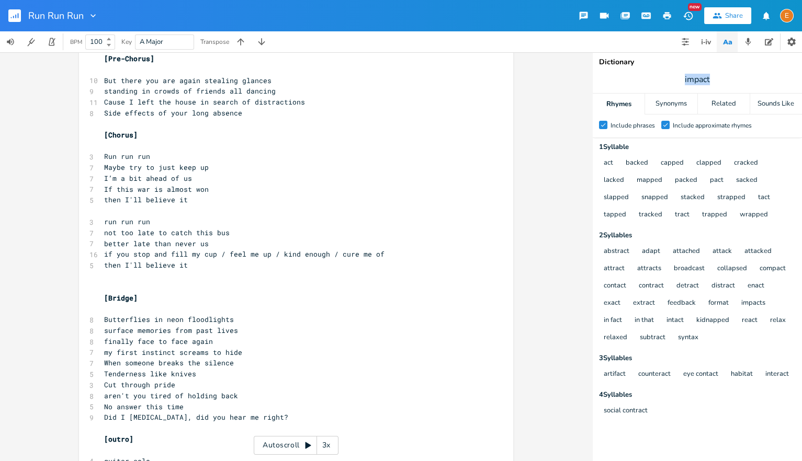
drag, startPoint x: 721, startPoint y: 77, endPoint x: 647, endPoint y: 80, distance: 73.8
click at [647, 80] on span "impact" at bounding box center [697, 79] width 209 height 19
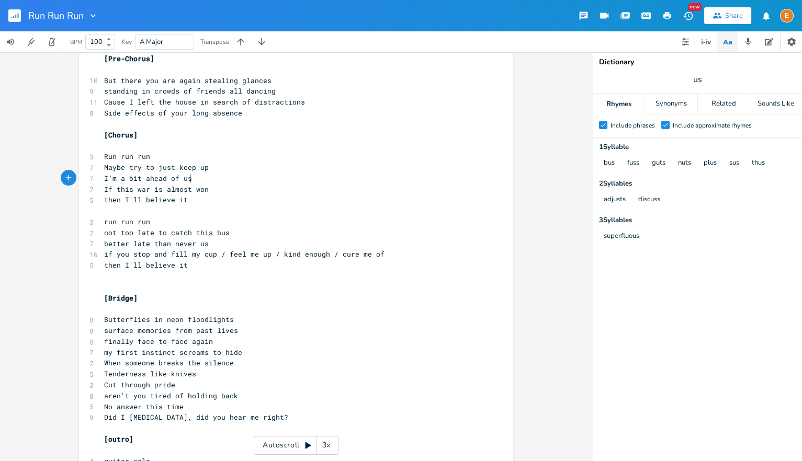
click at [321, 175] on pre "I’m a bit ahead of us" at bounding box center [291, 178] width 378 height 11
click at [431, 254] on pre "if you stop and fill my cup / feel me up / kind enough / cure me of" at bounding box center [291, 254] width 378 height 11
click at [706, 48] on icon "button" at bounding box center [706, 42] width 13 height 13
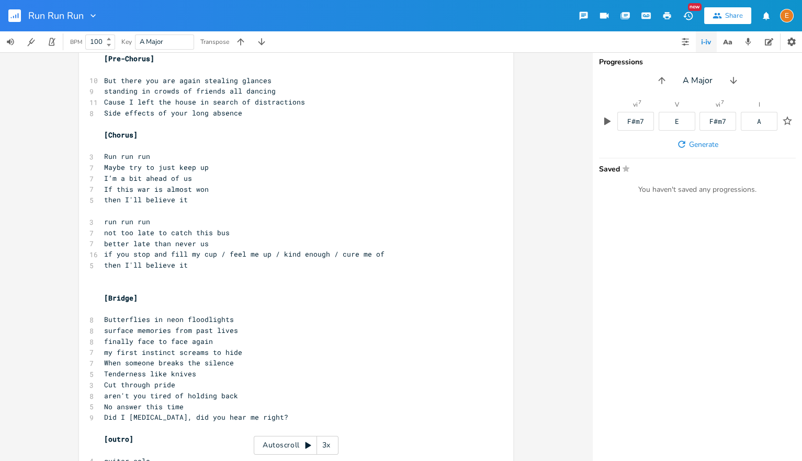
click at [431, 253] on pre "if you stop and fill my cup / feel me up / kind enough / cure me of" at bounding box center [291, 254] width 378 height 11
click at [382, 253] on span "if you stop and fill my cup / feel me up / kind enough / cure me of becaue" at bounding box center [259, 254] width 310 height 9
click at [419, 255] on pre "if you stop and fill my cup / feel me up / kind enough / cure me of becaue" at bounding box center [291, 254] width 378 height 11
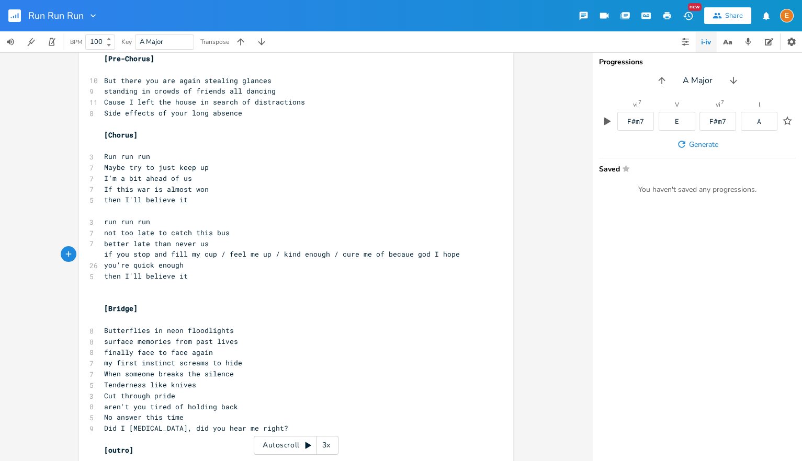
click at [131, 262] on span "if you stop and fill my cup / feel me up / kind enough / cure me of becaue god …" at bounding box center [284, 260] width 360 height 20
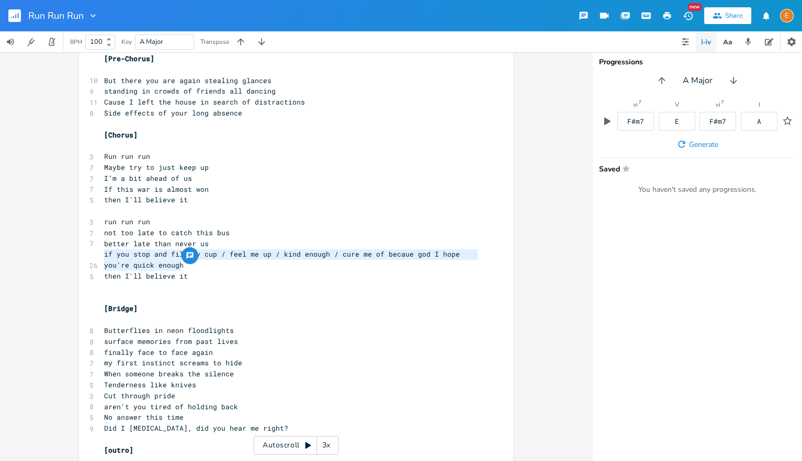
drag, startPoint x: 185, startPoint y: 268, endPoint x: 89, endPoint y: 251, distance: 97.8
click at [89, 251] on div "if you stop and fill my cup / feel me up / kind enough / cure me of becaue god …" at bounding box center [296, 127] width 434 height 1253
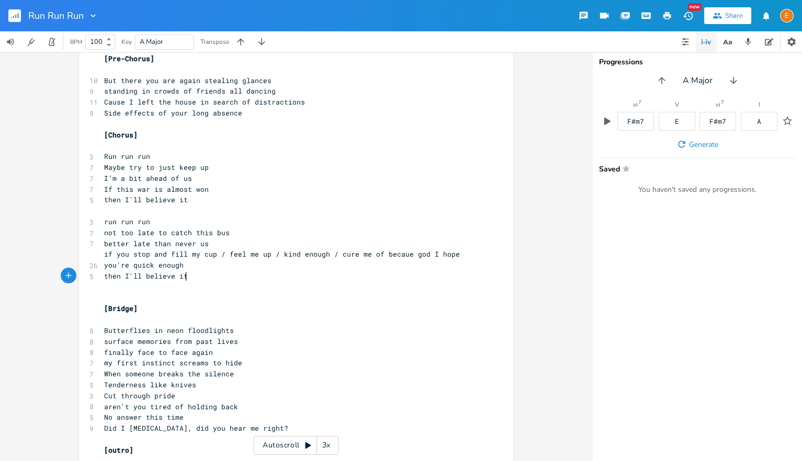
click at [236, 274] on pre "then I'll believe it" at bounding box center [291, 276] width 378 height 11
drag, startPoint x: 104, startPoint y: 263, endPoint x: 165, endPoint y: 263, distance: 61.2
click at [104, 263] on pre "if you stop and fill my cup / feel me up / kind enough / cure me of becaue god …" at bounding box center [291, 260] width 378 height 22
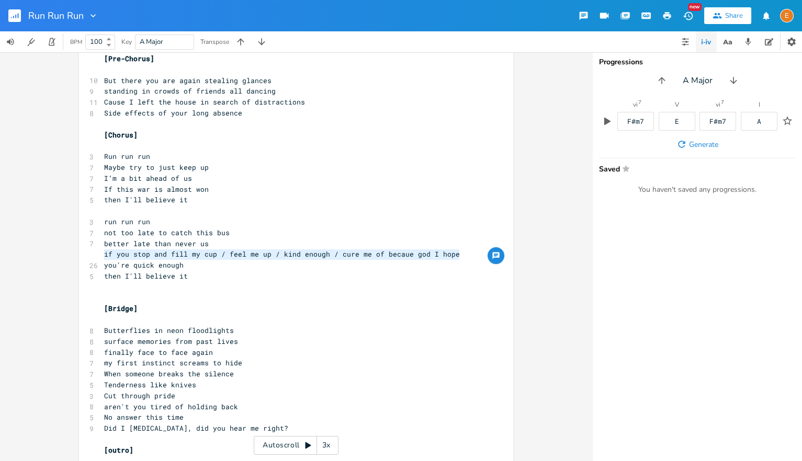
drag, startPoint x: 466, startPoint y: 253, endPoint x: 96, endPoint y: 254, distance: 370.4
click at [96, 254] on div "if you stop and fill my cup / feel me up / kind enough / cure me of becaue god …" at bounding box center [296, 127] width 434 height 1253
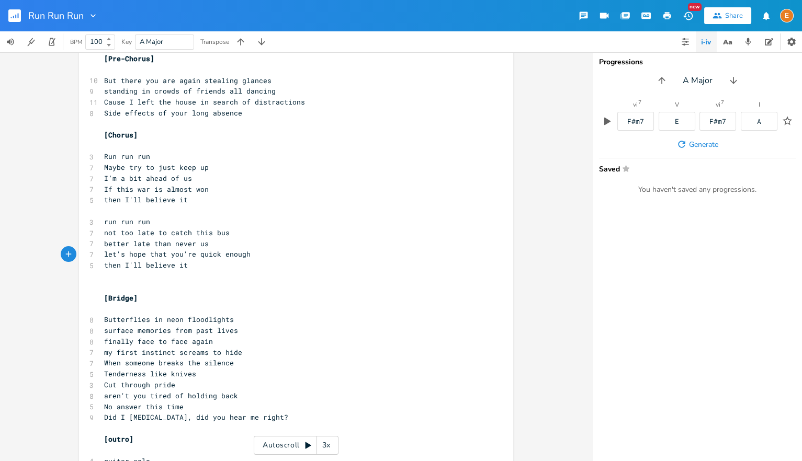
scroll to position [3, 0]
drag, startPoint x: 120, startPoint y: 265, endPoint x: 105, endPoint y: 265, distance: 15.2
click at [105, 265] on span "then I'll believe it" at bounding box center [146, 265] width 84 height 9
click at [102, 352] on div "and x [Verse 1] ​ 5 Danger in his eyes 5 somewhere out of town 7 working up an …" at bounding box center [296, 122] width 434 height 1242
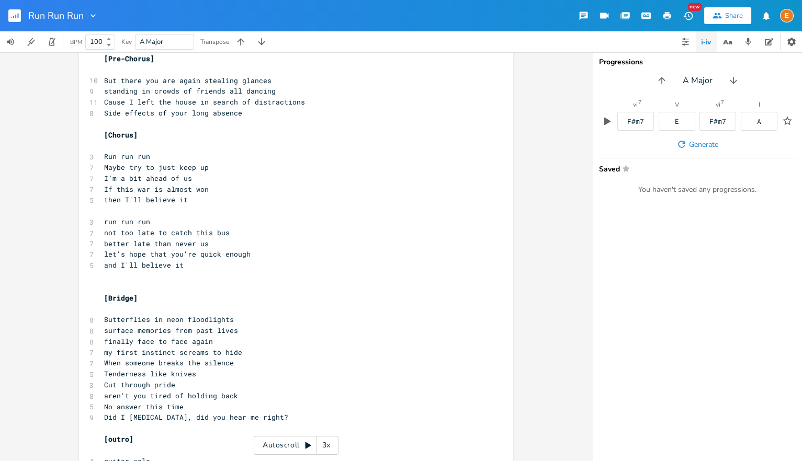
scroll to position [3, 0]
click at [103, 353] on pre "my first instinct screams to hide" at bounding box center [291, 352] width 378 height 11
drag, startPoint x: 120, startPoint y: 365, endPoint x: 106, endPoint y: 365, distance: 14.7
click at [106, 365] on span "When someone breaks the silence" at bounding box center [169, 362] width 130 height 9
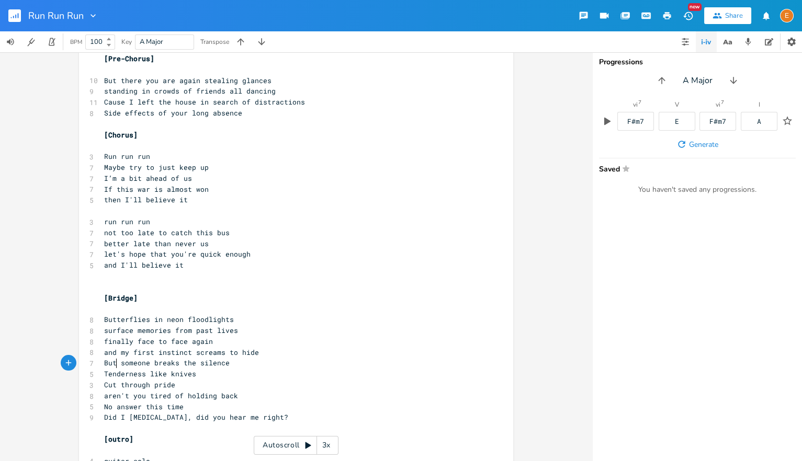
scroll to position [3, 13]
click at [289, 358] on pre "and my first instinct screams to hide" at bounding box center [291, 352] width 378 height 11
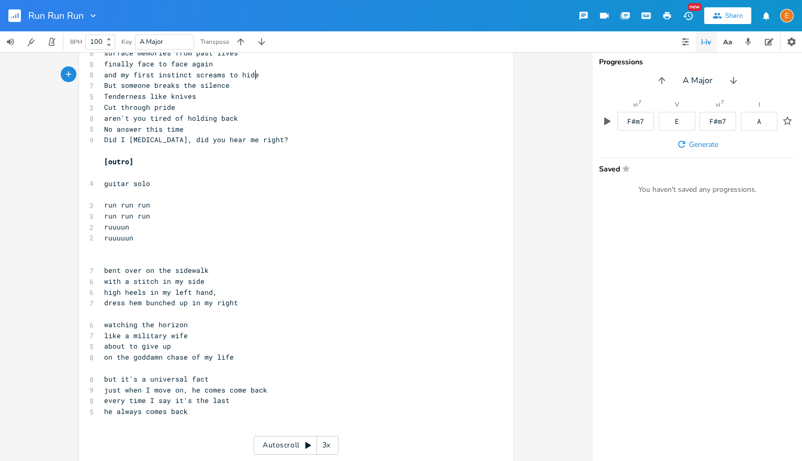
scroll to position [845, 0]
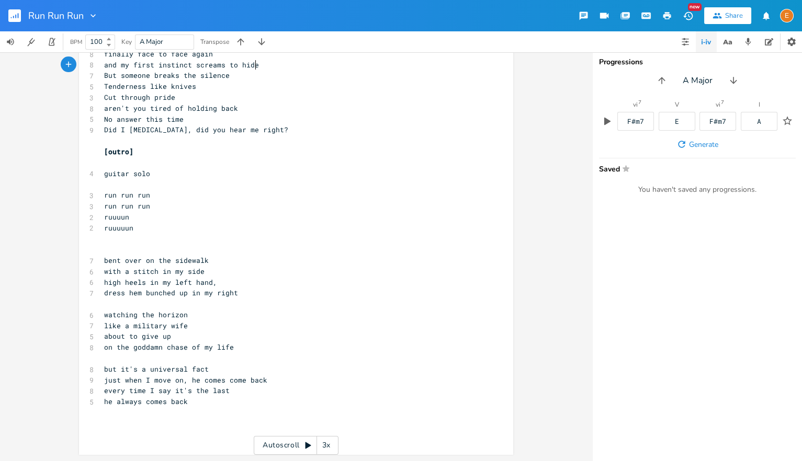
click at [223, 378] on span "just when I move on, he comes come back" at bounding box center [185, 380] width 163 height 9
drag, startPoint x: 227, startPoint y: 382, endPoint x: 202, endPoint y: 382, distance: 24.6
click at [202, 382] on span "just when I move on, he comes come back" at bounding box center [185, 380] width 163 height 9
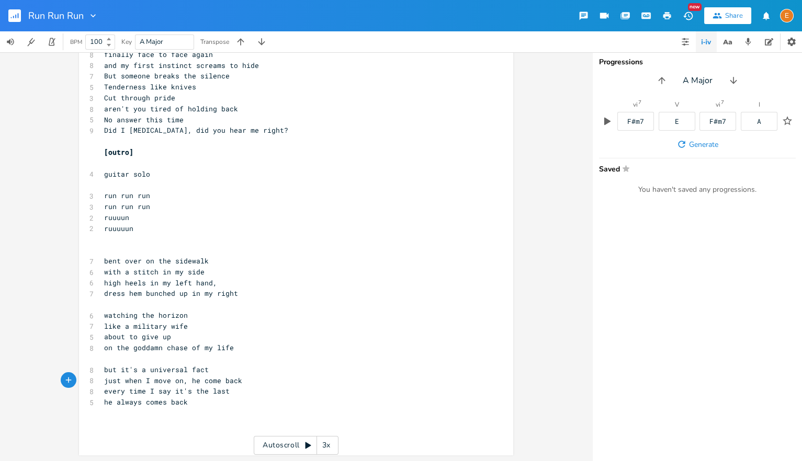
click at [219, 380] on span "just when I move on, he come back" at bounding box center [173, 380] width 138 height 9
drag, startPoint x: 256, startPoint y: 382, endPoint x: 228, endPoint y: 382, distance: 28.3
click at [228, 382] on span "just when I move on, he comes running back" at bounding box center [192, 380] width 176 height 9
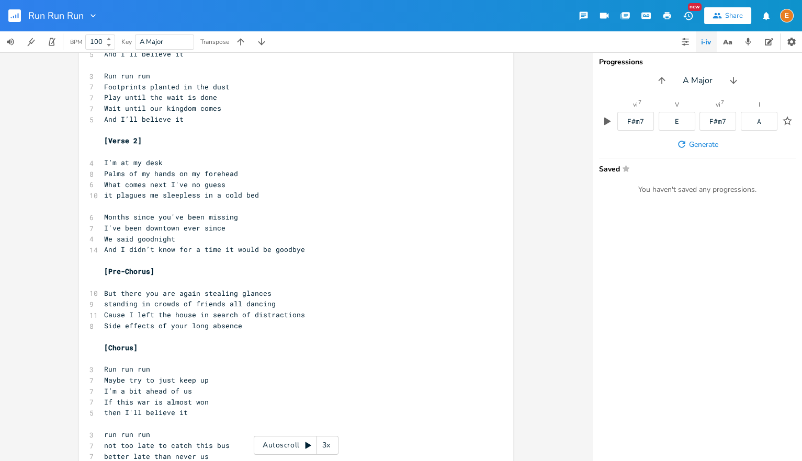
scroll to position [3, 0]
click at [269, 99] on pre "Play until the wait is done" at bounding box center [291, 97] width 378 height 11
click at [223, 96] on span "Play until the wait is done / at the pace of us" at bounding box center [202, 97] width 197 height 9
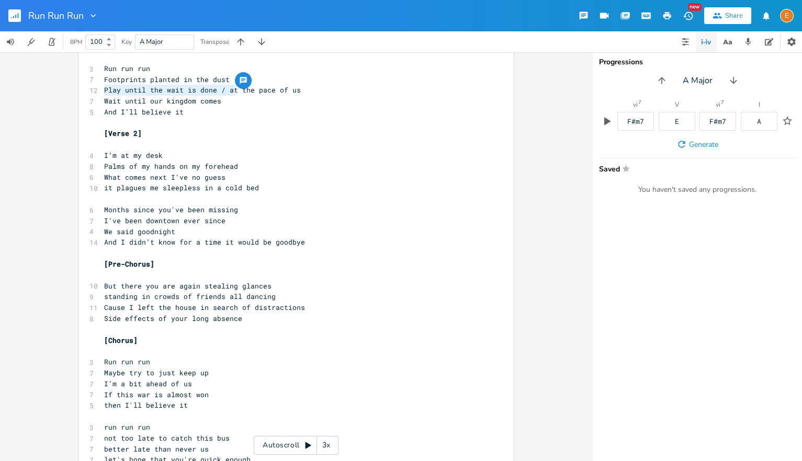
scroll to position [3, 110]
drag, startPoint x: 235, startPoint y: 91, endPoint x: 106, endPoint y: 93, distance: 129.8
click at [106, 93] on span "Play until the wait is done / at the pace of us" at bounding box center [202, 89] width 197 height 9
click at [145, 80] on span "Footprints planted in the dust" at bounding box center [167, 79] width 126 height 9
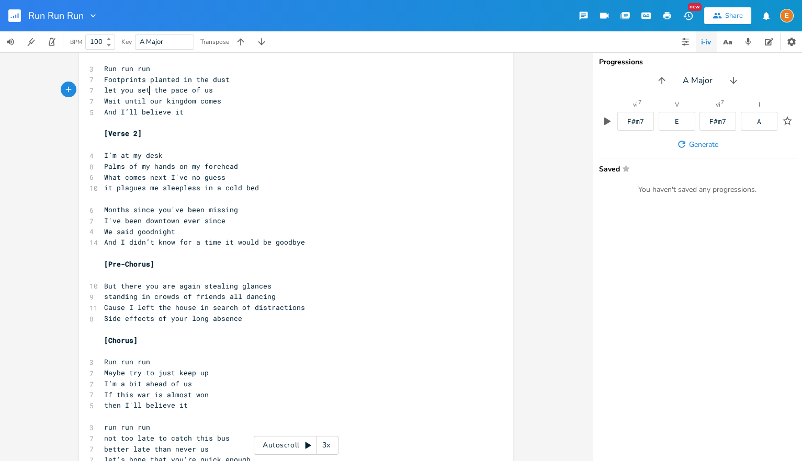
scroll to position [3, 0]
click at [148, 80] on span "Footprints planted in the dust" at bounding box center [167, 79] width 126 height 9
click at [280, 164] on pre "Palms of my hands on my forehead" at bounding box center [291, 166] width 378 height 11
click at [186, 167] on span "Palms of my hands on my forehead" at bounding box center [171, 166] width 134 height 9
drag, startPoint x: 201, startPoint y: 165, endPoint x: 80, endPoint y: 161, distance: 120.9
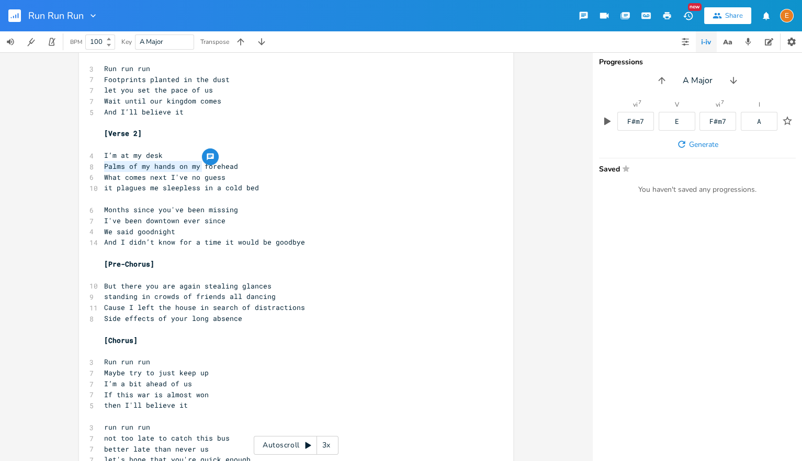
click at [80, 161] on div "Palms of my hands on my x [Verse 1] ​ 5 Danger in his eyes 5 somewhere out of t…" at bounding box center [296, 328] width 434 height 1242
click at [102, 165] on pre "hold up my forehead" at bounding box center [291, 166] width 378 height 11
drag, startPoint x: 144, startPoint y: 166, endPoint x: 105, endPoint y: 167, distance: 38.7
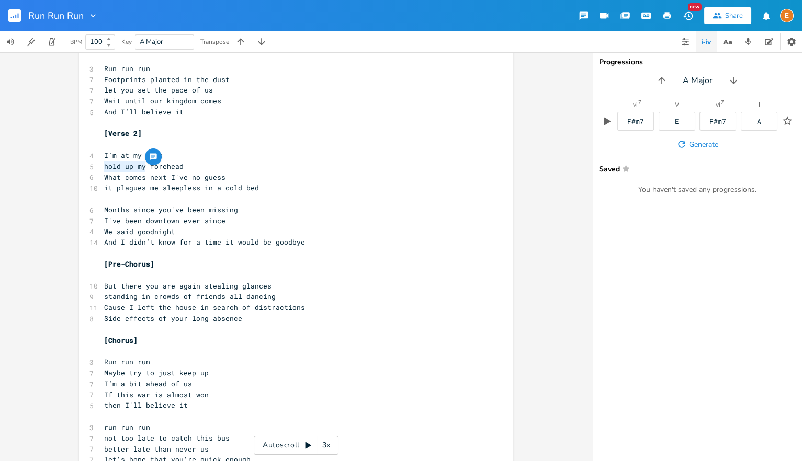
click at [105, 167] on span "hold up my forehead" at bounding box center [144, 166] width 80 height 9
click at [97, 165] on div "x [Verse 1] ​ 5 Danger in his eyes 5 somewhere out of town 7 working up an appe…" at bounding box center [296, 328] width 434 height 1242
click at [101, 165] on div "x [Verse 1] ​ 5 Danger in his eyes 5 somewhere out of town 7 working up an appe…" at bounding box center [296, 328] width 434 height 1242
click at [105, 165] on span "hold the weight of my forehead" at bounding box center [167, 166] width 126 height 9
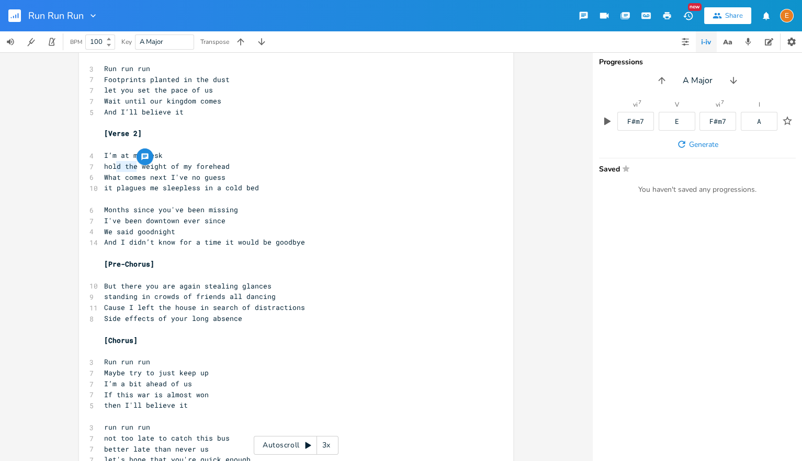
scroll to position [3, 14]
drag, startPoint x: 136, startPoint y: 167, endPoint x: 119, endPoint y: 170, distance: 16.9
click at [119, 170] on span "hold the weight of my forehead" at bounding box center [167, 166] width 126 height 9
drag, startPoint x: 223, startPoint y: 178, endPoint x: 97, endPoint y: 182, distance: 126.2
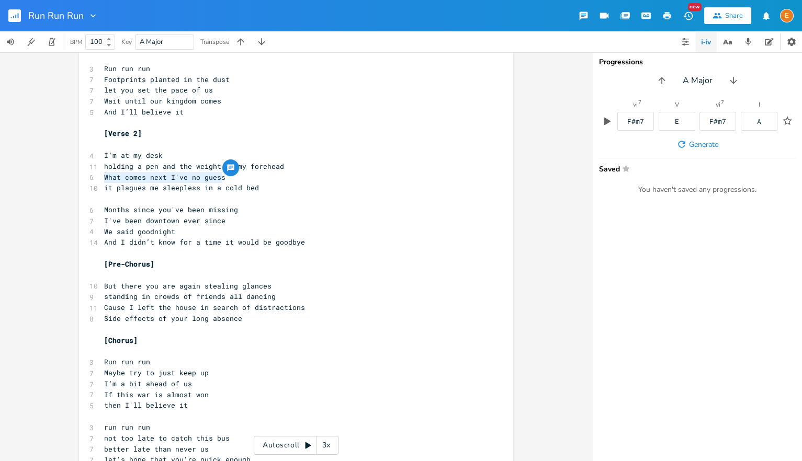
click at [97, 182] on div "What comes next I've no guess x [Verse 1] ​ 5 Danger in his eyes 5 somewhere ou…" at bounding box center [296, 328] width 434 height 1242
click at [174, 156] on pre "I’m at my desk" at bounding box center [291, 155] width 378 height 11
drag, startPoint x: 229, startPoint y: 176, endPoint x: 105, endPoint y: 176, distance: 124.0
click at [105, 176] on pre "What comes next I've no guess" at bounding box center [291, 177] width 378 height 11
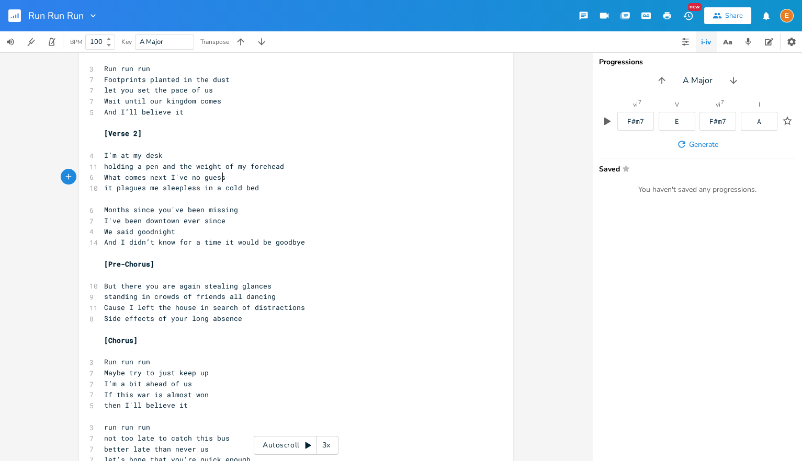
click at [263, 182] on pre "What comes next I've no guess" at bounding box center [291, 177] width 378 height 11
drag, startPoint x: 263, startPoint y: 181, endPoint x: 164, endPoint y: 177, distance: 99.0
click at [164, 177] on pre "What comes next I've no guess" at bounding box center [291, 177] width 378 height 11
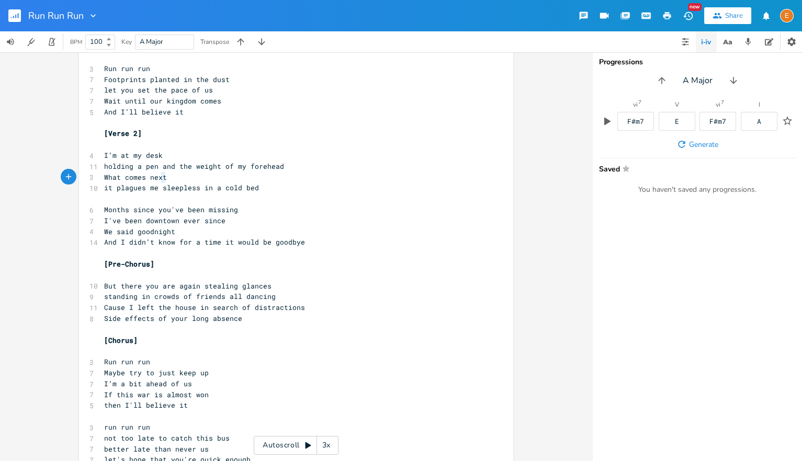
scroll to position [3, 65]
drag, startPoint x: 231, startPoint y: 179, endPoint x: 88, endPoint y: 178, distance: 142.8
click at [88, 178] on div "What comes next x [Verse 1] ​ 5 Danger in his eyes 5 somewhere out of town 7 wo…" at bounding box center [296, 328] width 434 height 1242
drag, startPoint x: 166, startPoint y: 177, endPoint x: 102, endPoint y: 178, distance: 64.9
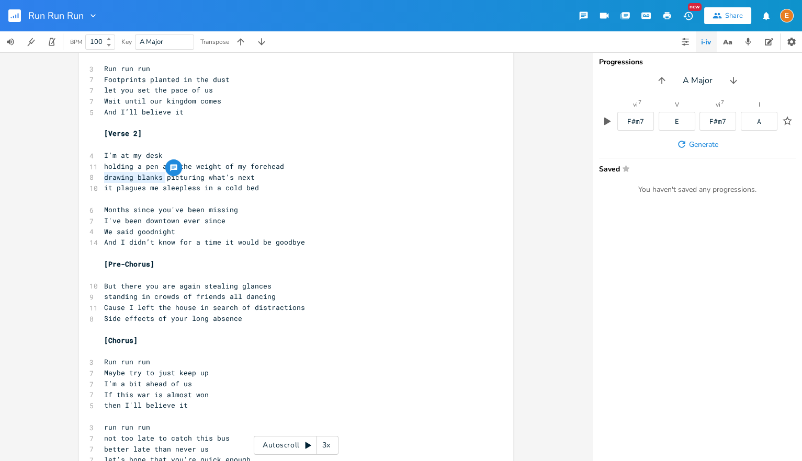
click at [102, 178] on div "drawing blanks x [Verse 1] ​ 5 Danger in his eyes 5 somewhere out of town 7 wor…" at bounding box center [296, 328] width 434 height 1242
click at [110, 195] on pre "​" at bounding box center [291, 199] width 378 height 11
drag, startPoint x: 142, startPoint y: 221, endPoint x: 110, endPoint y: 222, distance: 32.0
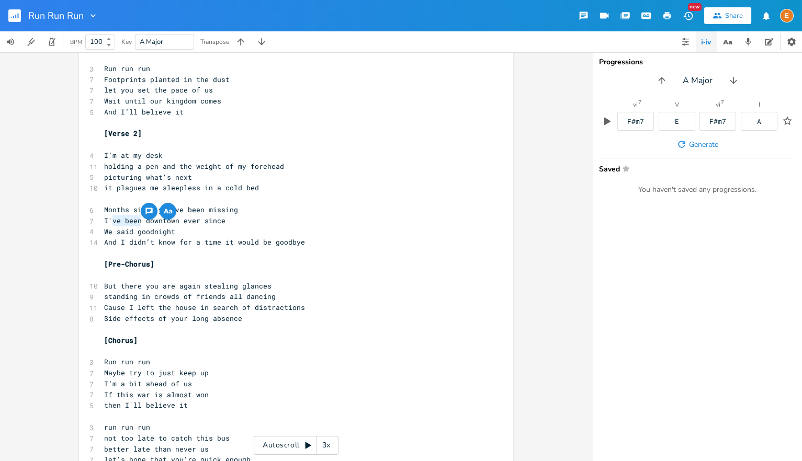
click at [110, 222] on span "I've been downtown ever since" at bounding box center [164, 220] width 121 height 9
click at [135, 220] on span "I've been downtown ever since" at bounding box center [164, 220] width 121 height 9
drag, startPoint x: 142, startPoint y: 221, endPoint x: 105, endPoint y: 222, distance: 37.2
click at [105, 222] on span "I've been downtown ever since" at bounding box center [164, 220] width 121 height 9
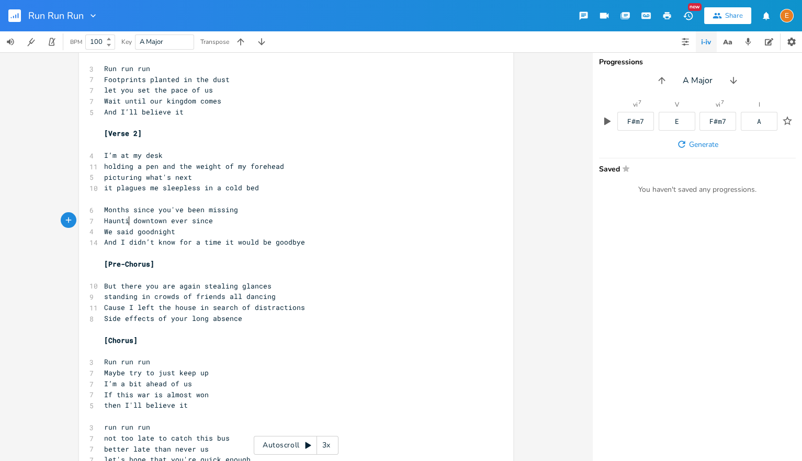
scroll to position [3, 34]
click at [339, 219] on pre "Haunting downtown ever since" at bounding box center [291, 221] width 378 height 11
click at [295, 231] on pre "We said goodnight" at bounding box center [291, 232] width 378 height 11
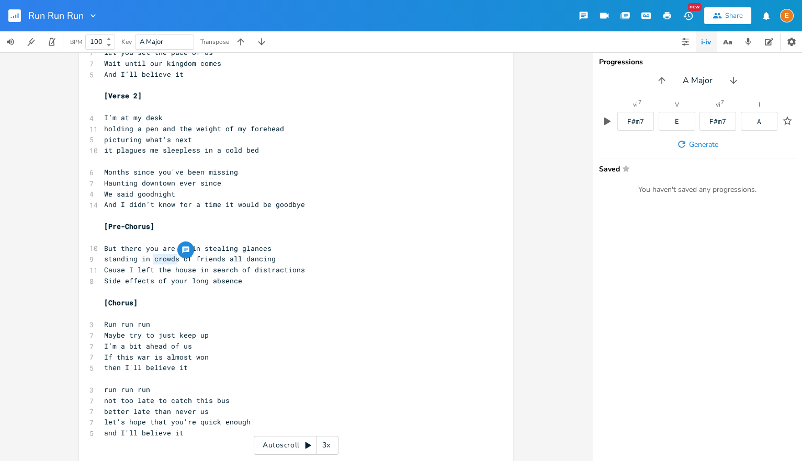
scroll to position [3, 27]
drag, startPoint x: 178, startPoint y: 261, endPoint x: 154, endPoint y: 260, distance: 24.6
click at [154, 260] on span "standing in crowds of friends all dancing" at bounding box center [190, 258] width 172 height 9
click at [277, 252] on pre "But there you are again stealing glances" at bounding box center [291, 248] width 378 height 11
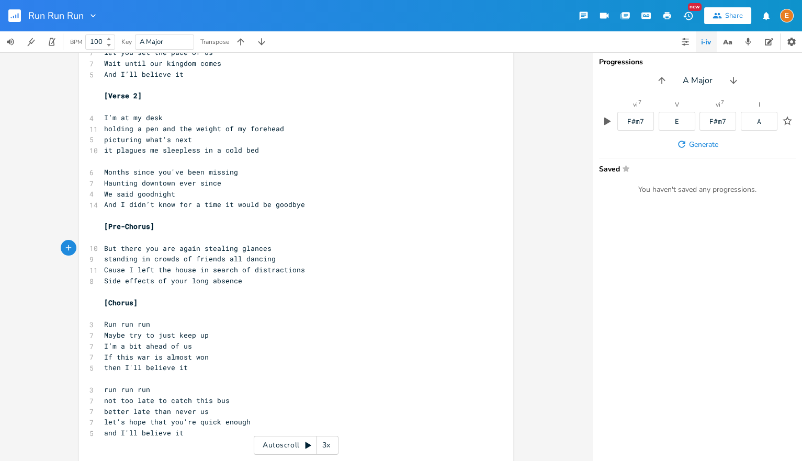
click at [178, 261] on span "standing in crowds of friends all dancing" at bounding box center [190, 258] width 172 height 9
click at [187, 258] on span "standing in crowd of friends all dancing" at bounding box center [187, 258] width 167 height 9
drag, startPoint x: 151, startPoint y: 262, endPoint x: 228, endPoint y: 271, distance: 78.0
click at [151, 262] on span "standing in crowd with friends all dancing" at bounding box center [192, 258] width 176 height 9
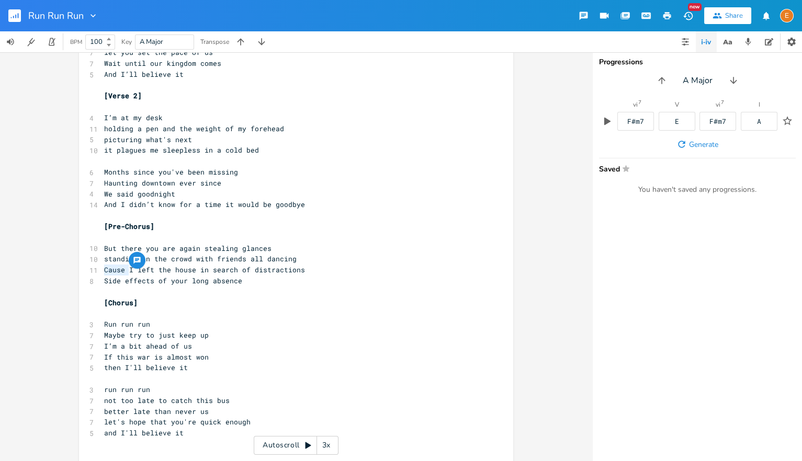
drag, startPoint x: 130, startPoint y: 271, endPoint x: 106, endPoint y: 269, distance: 24.1
click at [106, 269] on span "Cause I left the house in search of distractions" at bounding box center [204, 269] width 201 height 9
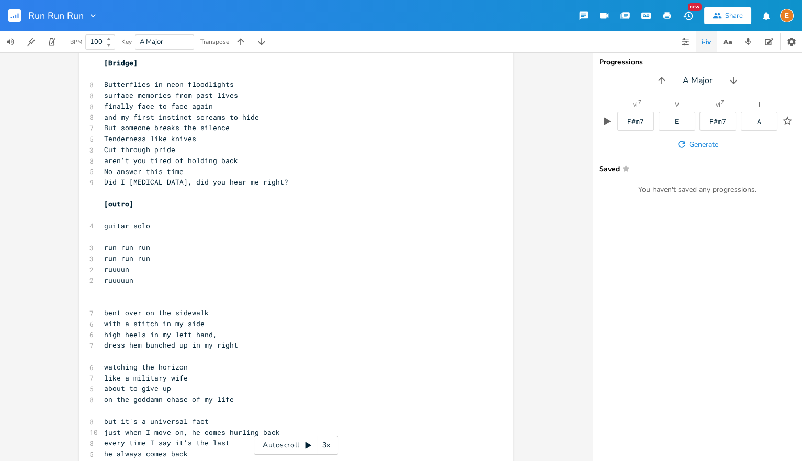
scroll to position [806, 0]
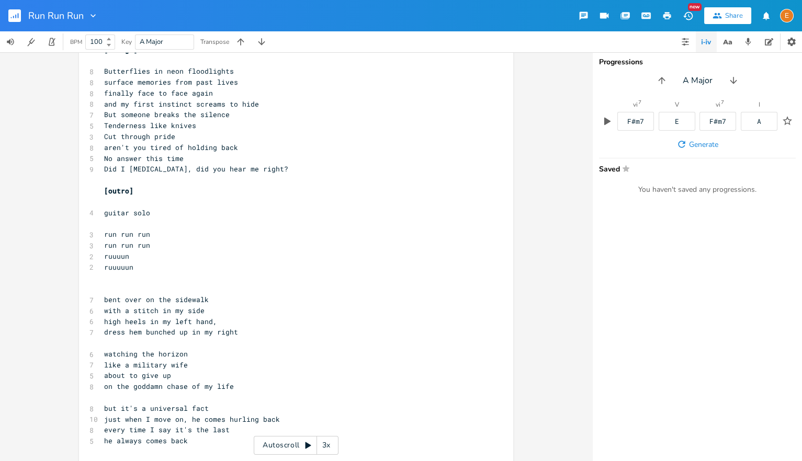
click at [164, 365] on span "like a military wife" at bounding box center [146, 365] width 84 height 9
drag, startPoint x: 169, startPoint y: 365, endPoint x: 134, endPoint y: 367, distance: 35.1
click at [134, 367] on span "like a military/pioneer army wife" at bounding box center [173, 365] width 138 height 9
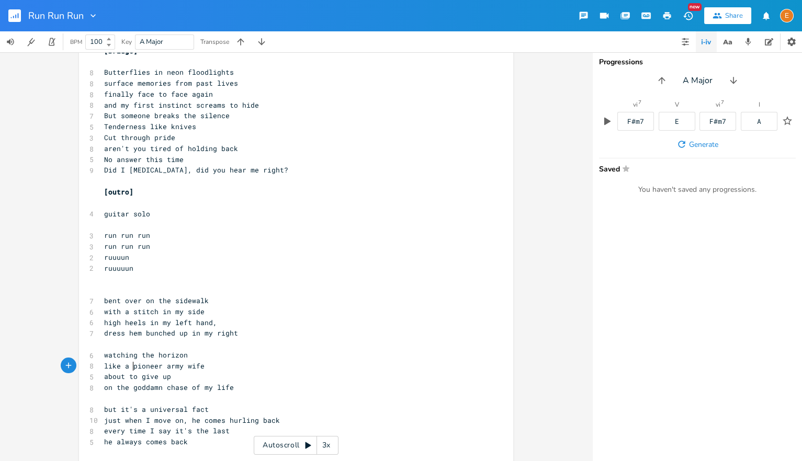
click at [104, 378] on pre "about to give up" at bounding box center [291, 376] width 378 height 11
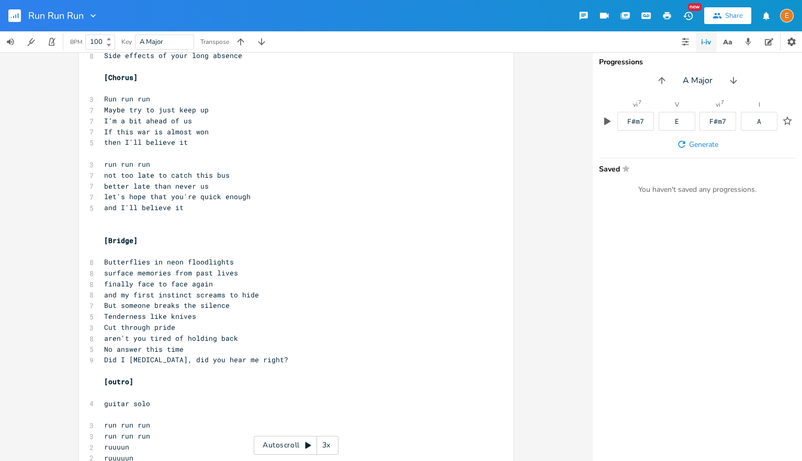
scroll to position [627, 0]
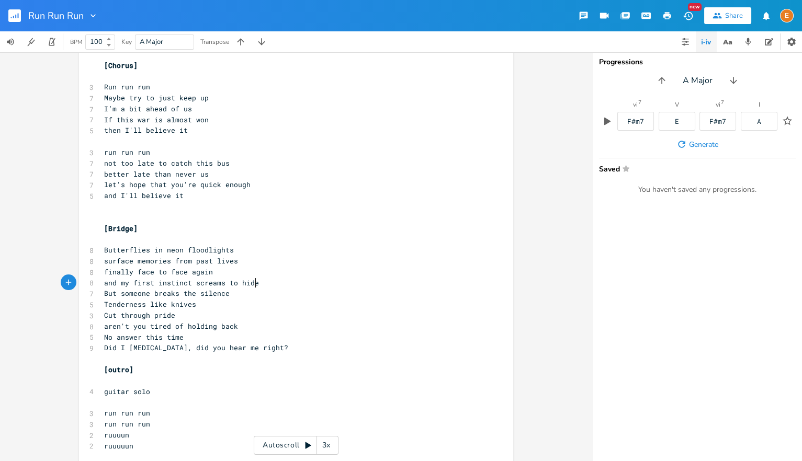
click at [276, 287] on pre "and my first instinct screams to hide" at bounding box center [291, 283] width 378 height 11
drag, startPoint x: 188, startPoint y: 336, endPoint x: 99, endPoint y: 336, distance: 89.5
click at [99, 336] on div "No answer this time x [Verse 1] ​ 5 Danger in his eyes 5 somewhere out of town …" at bounding box center [296, 53] width 434 height 1242
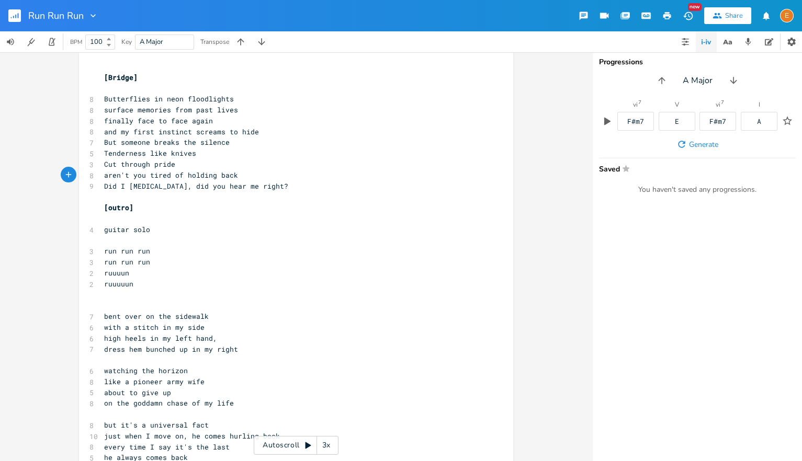
scroll to position [834, 0]
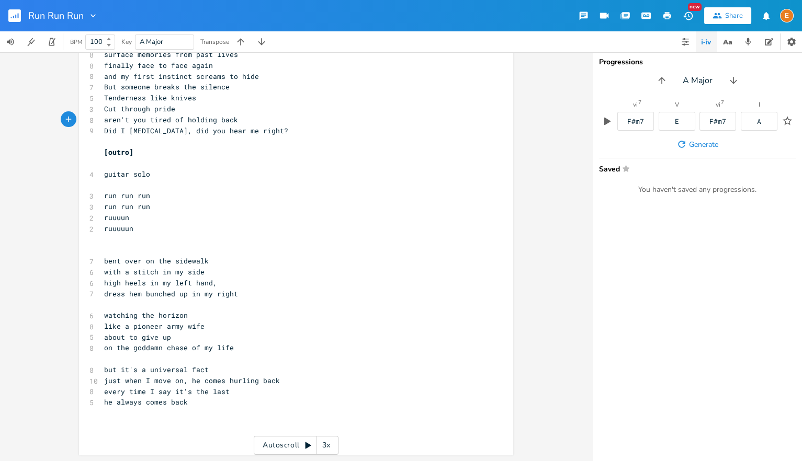
click at [132, 239] on pre "​" at bounding box center [291, 239] width 378 height 11
click at [131, 244] on pre "​" at bounding box center [291, 239] width 378 height 11
click at [137, 317] on span "watching the horizon" at bounding box center [146, 315] width 84 height 9
click at [105, 339] on span "about to give up" at bounding box center [137, 337] width 67 height 9
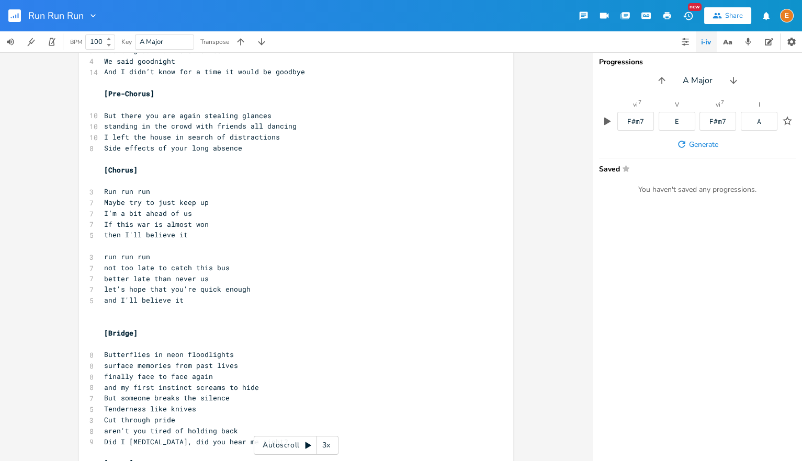
scroll to position [535, 0]
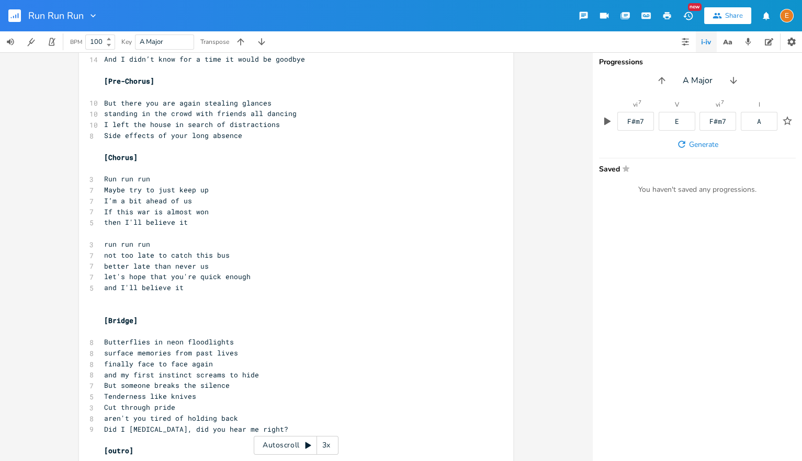
click at [263, 341] on pre "Butterflies in neon floodlights" at bounding box center [291, 342] width 378 height 11
drag, startPoint x: 168, startPoint y: 353, endPoint x: 105, endPoint y: 352, distance: 63.3
click at [105, 352] on span "surface memories from past lives" at bounding box center [171, 352] width 134 height 9
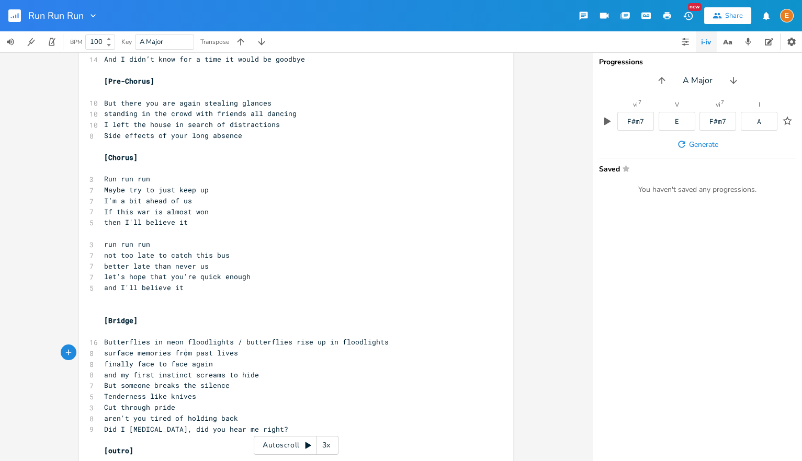
click at [187, 355] on span "surface memories from past lives" at bounding box center [171, 352] width 134 height 9
drag, startPoint x: 186, startPoint y: 354, endPoint x: 104, endPoint y: 355, distance: 82.2
click at [104, 355] on pre "surface memories from past lives" at bounding box center [291, 353] width 378 height 11
click at [253, 343] on span "Butterflies in neon floodlights / butterflies rise up in floodlights" at bounding box center [246, 341] width 285 height 9
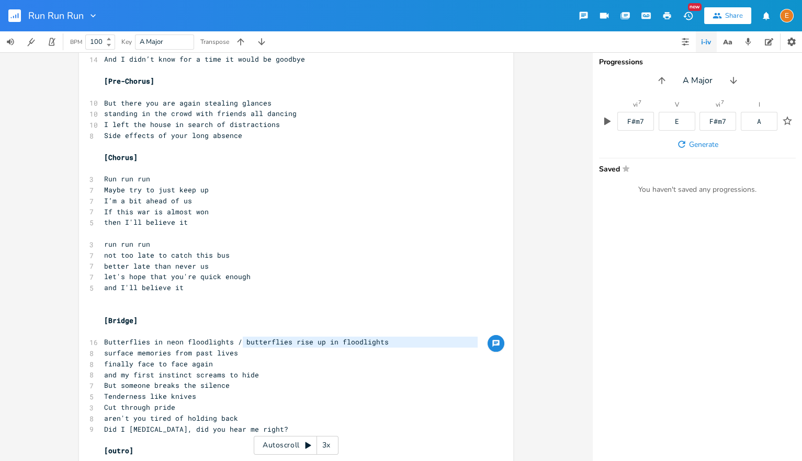
scroll to position [0, 118]
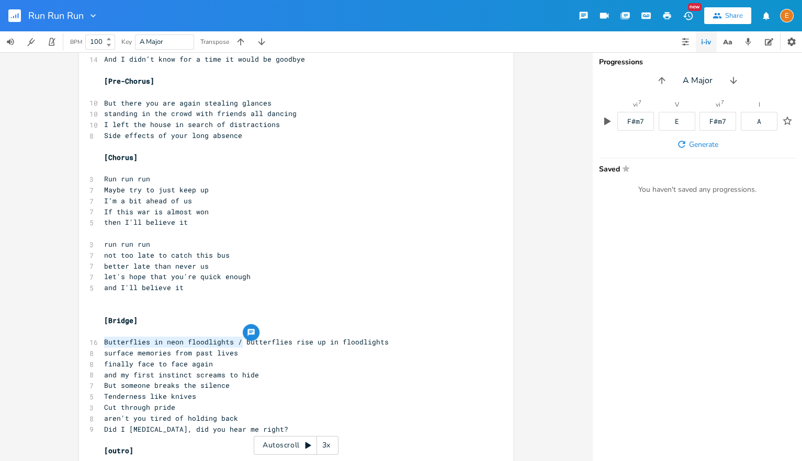
drag, startPoint x: 243, startPoint y: 342, endPoint x: 104, endPoint y: 342, distance: 139.2
click at [104, 342] on pre "Butterflies in neon floodlights / butterflies rise up in floodlights" at bounding box center [291, 342] width 378 height 11
drag, startPoint x: 167, startPoint y: 352, endPoint x: 103, endPoint y: 352, distance: 64.9
click at [103, 352] on pre "surface memories from past lives" at bounding box center [291, 353] width 378 height 11
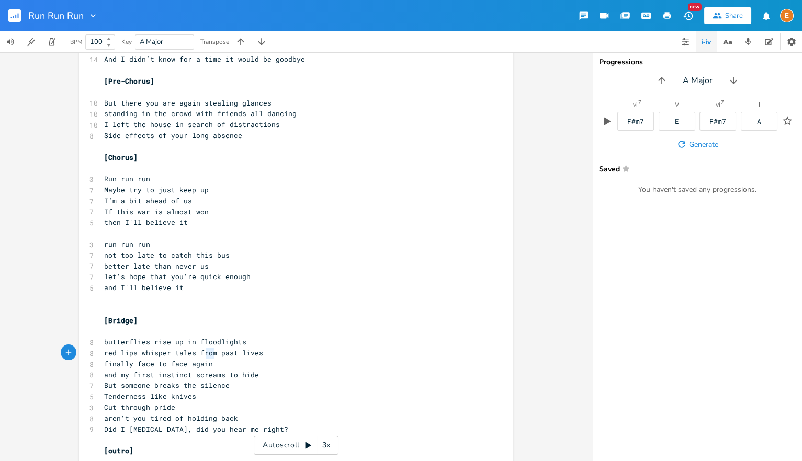
scroll to position [0, 17]
drag, startPoint x: 215, startPoint y: 354, endPoint x: 200, endPoint y: 357, distance: 14.9
click at [200, 357] on span "red lips whisper tales from past lives" at bounding box center [183, 352] width 159 height 9
click at [249, 348] on pre "butterflies rise up in floodlights" at bounding box center [291, 342] width 378 height 11
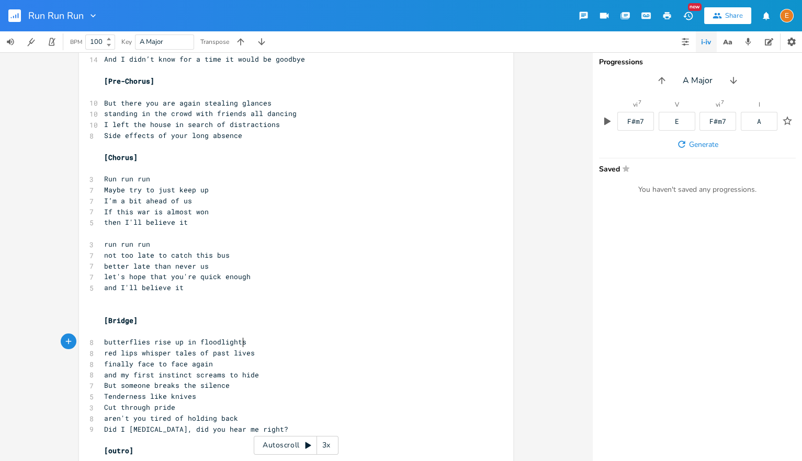
scroll to position [0, 0]
click at [256, 352] on pre "red lips whisper tales of past lives" at bounding box center [291, 353] width 378 height 11
click at [262, 366] on pre "finally face to face again" at bounding box center [291, 364] width 378 height 11
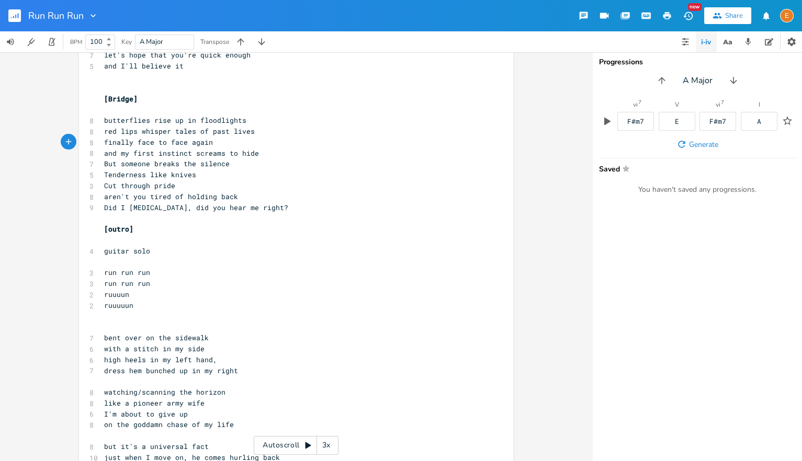
scroll to position [781, 0]
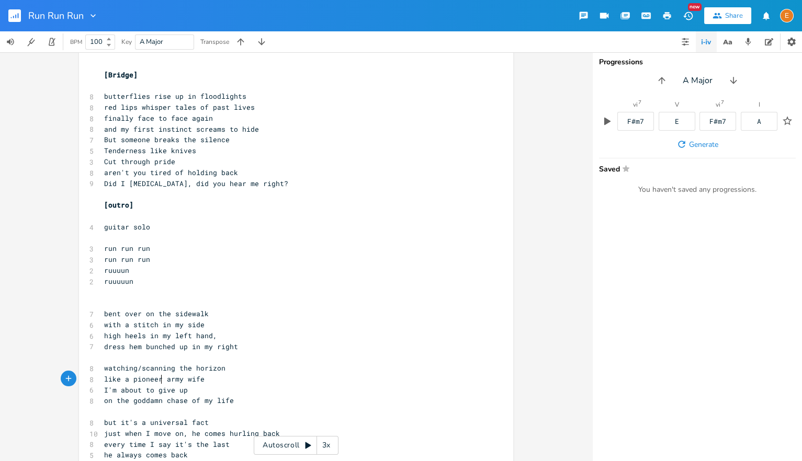
click at [162, 378] on span "like a pioneer army wife" at bounding box center [154, 379] width 100 height 9
